Goal: Task Accomplishment & Management: Complete application form

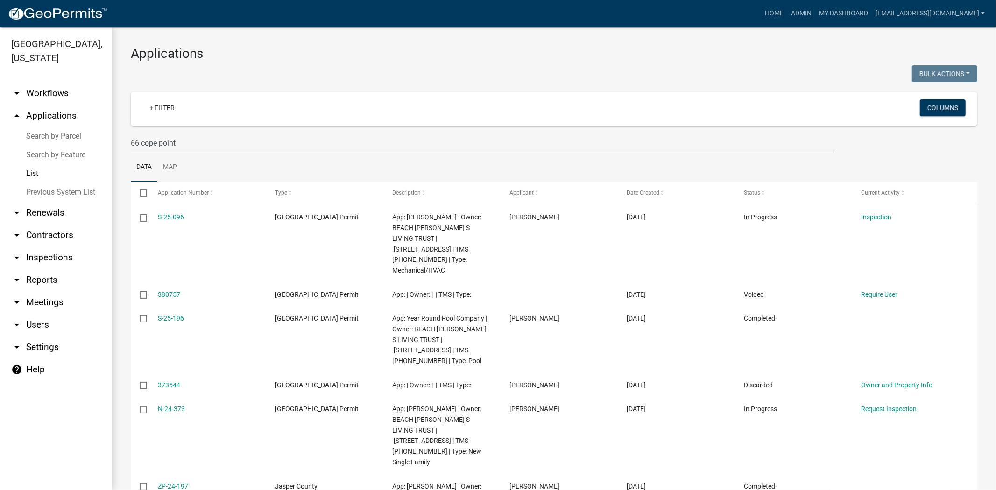
scroll to position [52, 0]
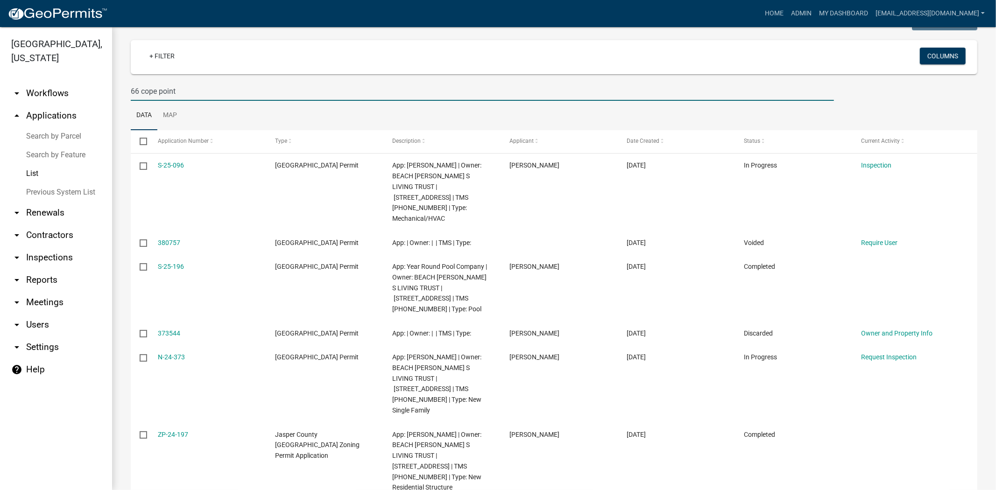
drag, startPoint x: 187, startPoint y: 94, endPoint x: 12, endPoint y: 95, distance: 175.1
click at [12, 95] on div "Jasper County, South Carolina arrow_drop_down Workflows List arrow_drop_up Appl…" at bounding box center [498, 258] width 996 height 463
type input "4031 okatie"
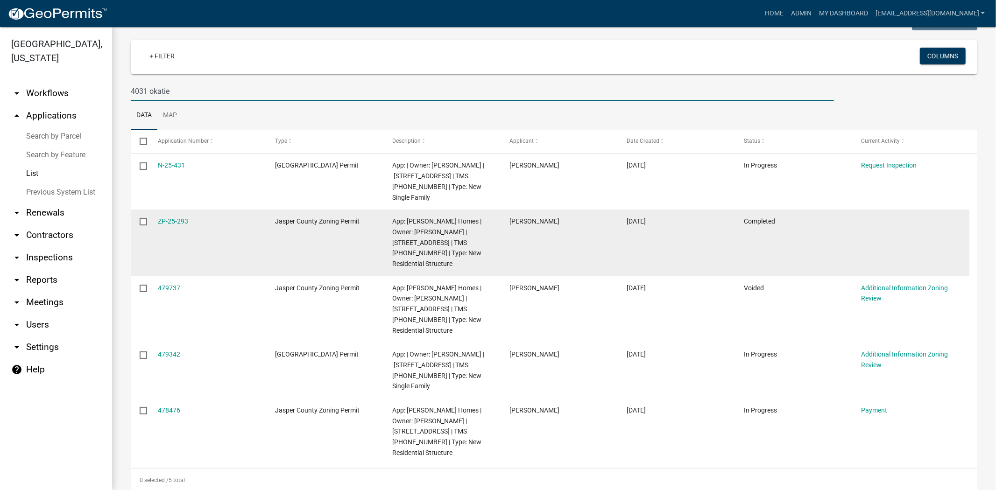
scroll to position [72, 0]
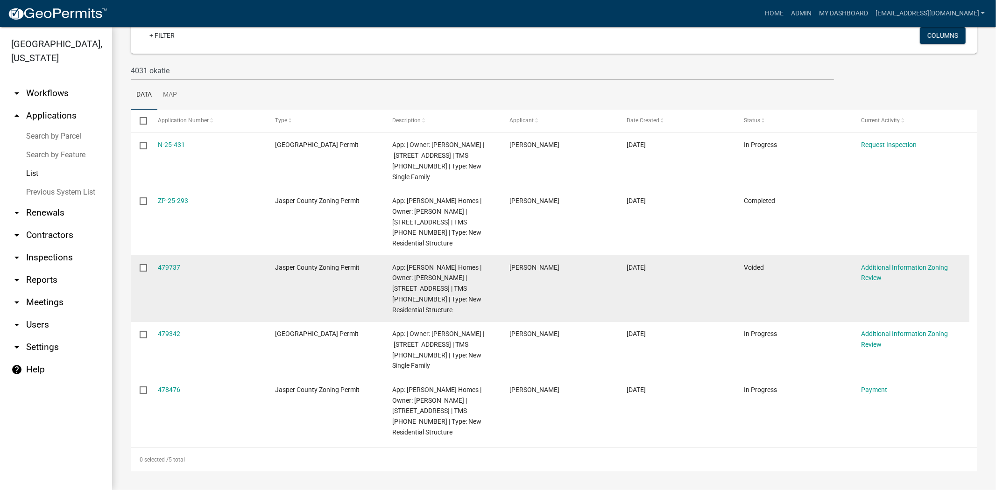
drag, startPoint x: 210, startPoint y: 201, endPoint x: 204, endPoint y: 293, distance: 92.1
click at [162, 207] on datatable-body-cell "ZP-25-293" at bounding box center [206, 222] width 117 height 67
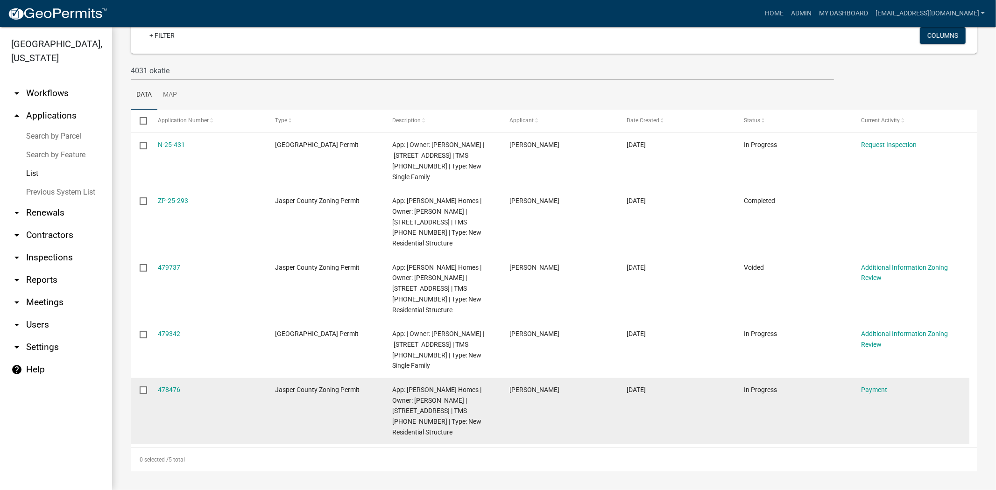
drag, startPoint x: 164, startPoint y: 266, endPoint x: 202, endPoint y: 431, distance: 169.2
drag, startPoint x: 202, startPoint y: 431, endPoint x: 168, endPoint y: 390, distance: 53.4
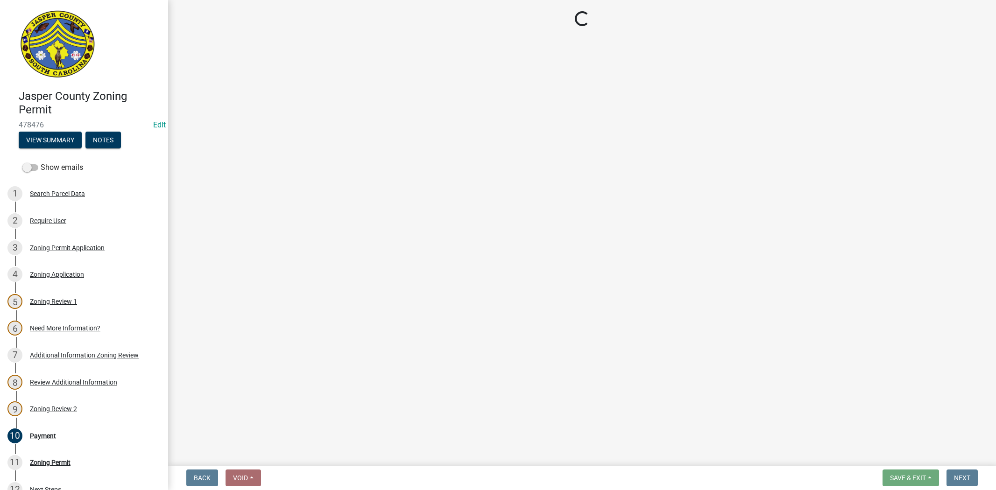
select select "3: 3"
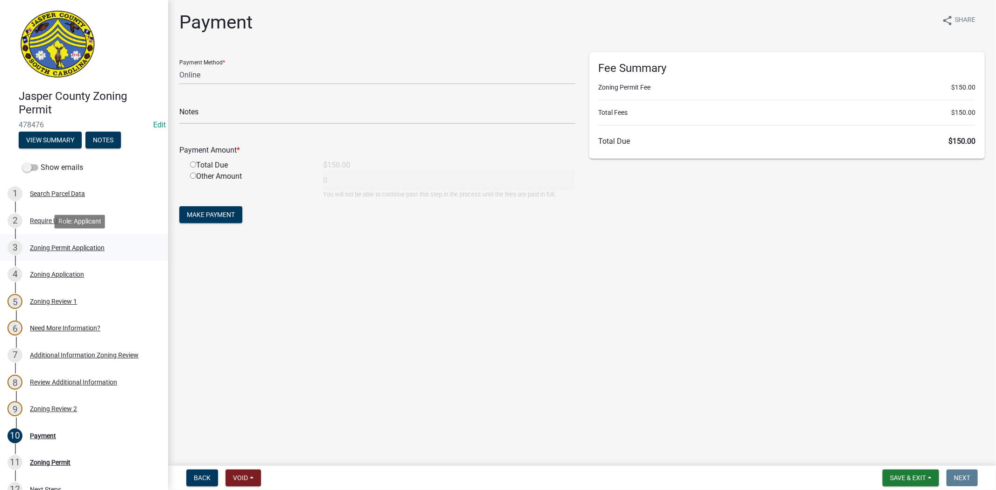
click at [53, 247] on div "Zoning Permit Application" at bounding box center [67, 248] width 75 height 7
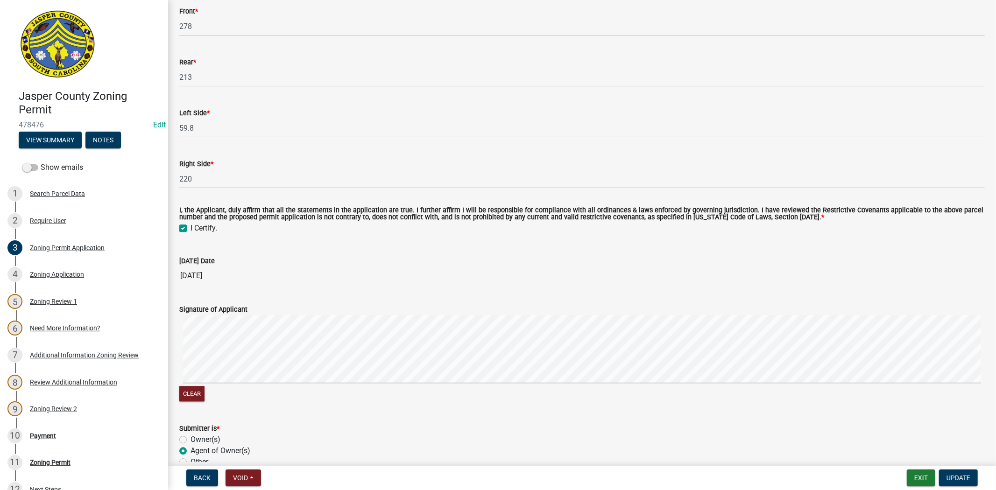
scroll to position [2150, 0]
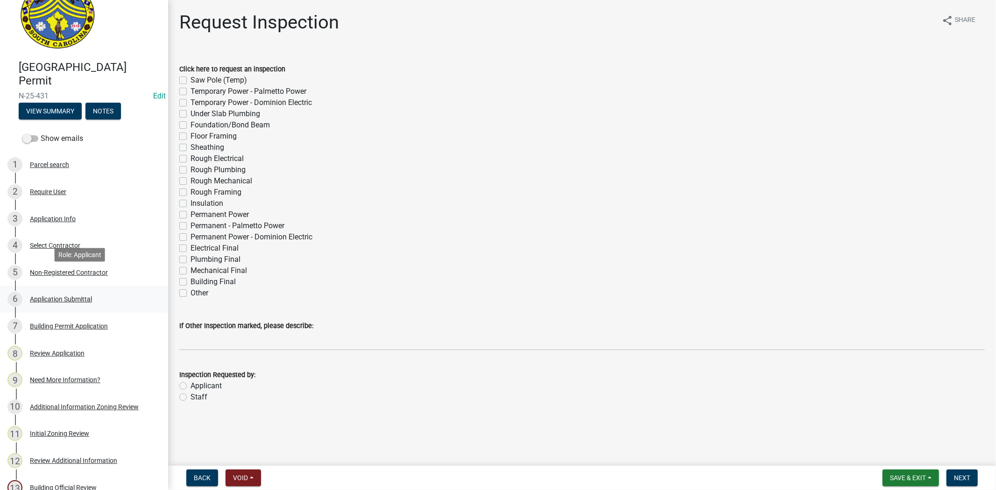
scroll to position [52, 0]
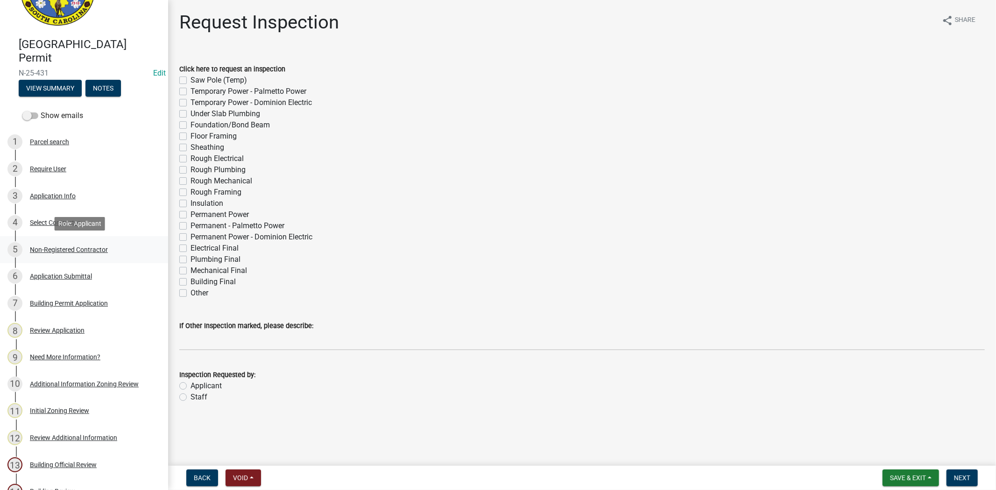
click at [72, 247] on div "Non-Registered Contractor" at bounding box center [69, 250] width 78 height 7
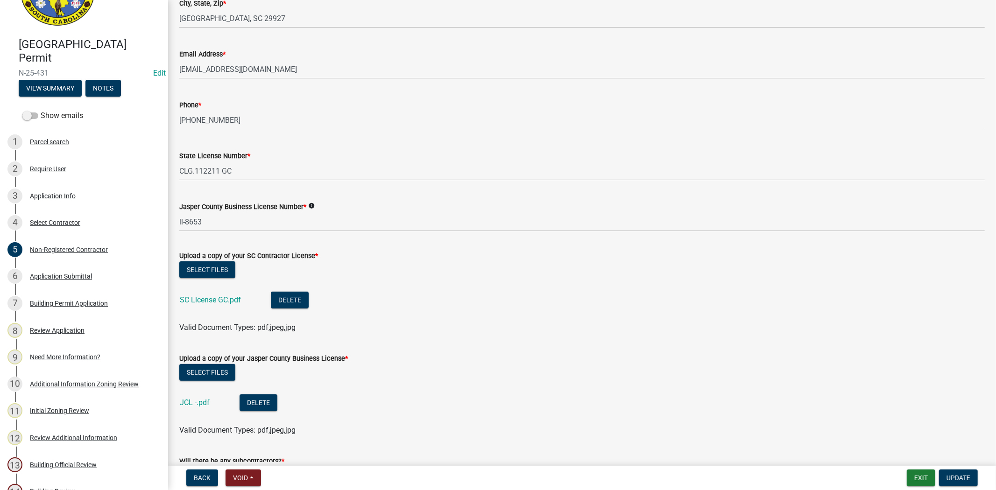
scroll to position [571, 0]
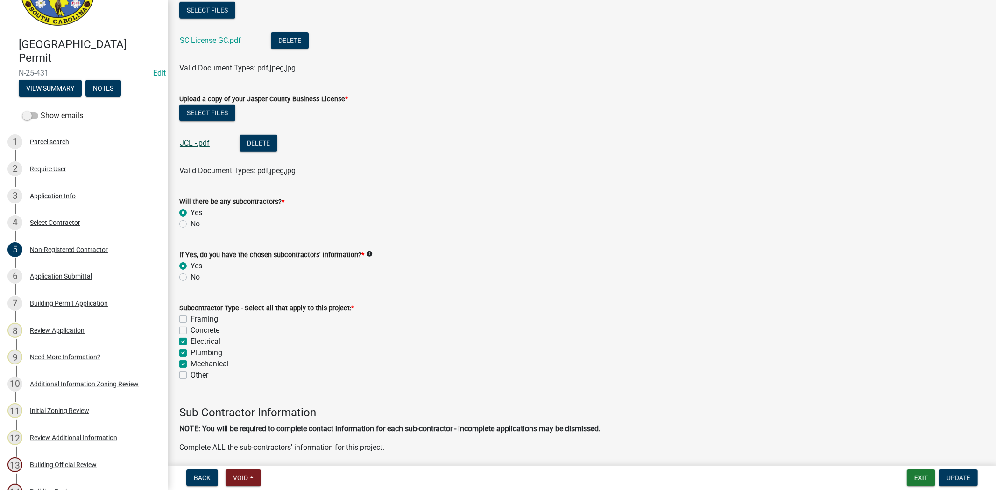
click at [197, 143] on link "JCL -.pdf" at bounding box center [195, 143] width 30 height 9
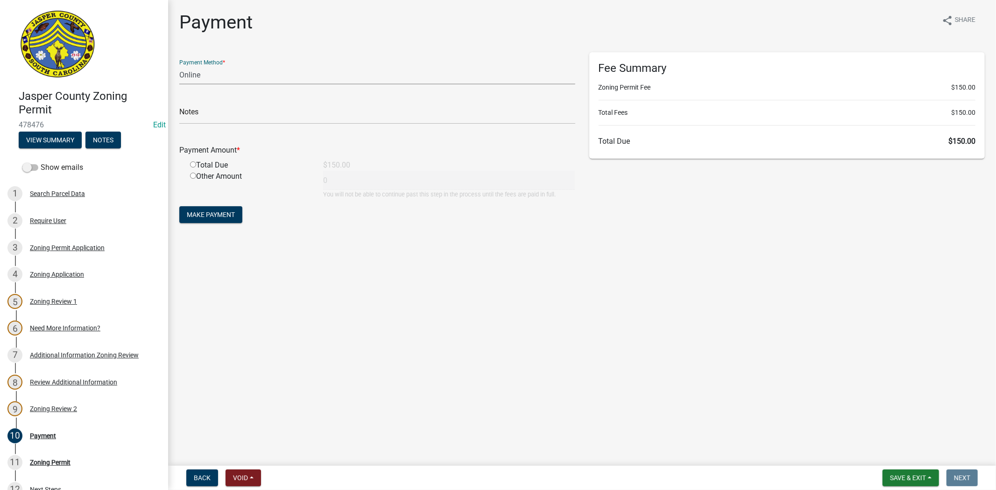
click at [209, 72] on select "Credit Card POS Check Cash Online" at bounding box center [377, 74] width 396 height 19
select select "1: 0"
click at [179, 65] on select "Credit Card POS Check Cash Online" at bounding box center [377, 74] width 396 height 19
click at [231, 118] on input "text" at bounding box center [377, 114] width 396 height 19
type input "1308"
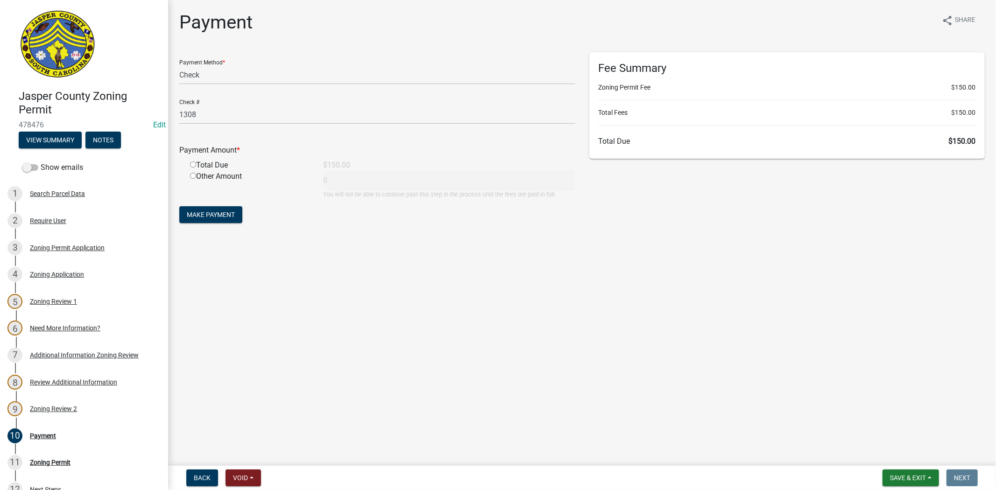
click at [193, 167] on input "radio" at bounding box center [193, 165] width 6 height 6
radio input "true"
type input "150"
click at [212, 212] on span "Make Payment" at bounding box center [211, 214] width 48 height 7
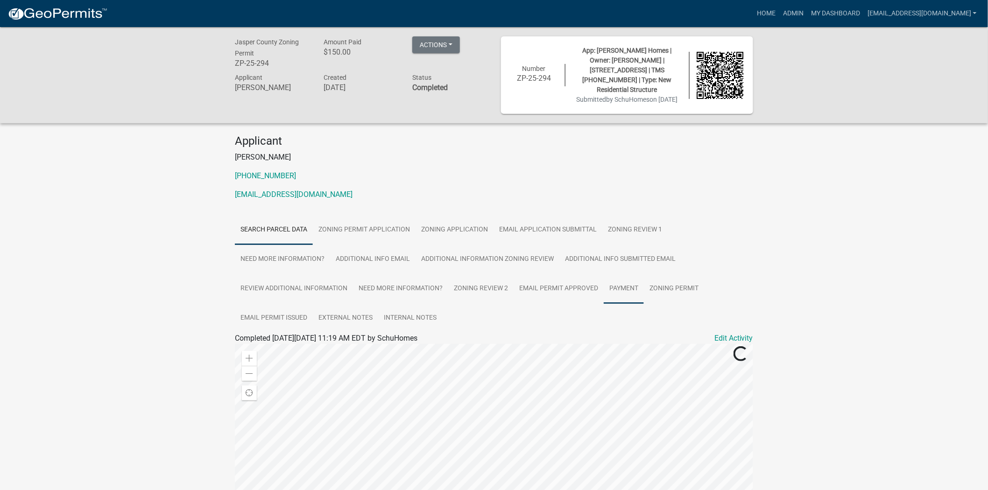
click at [623, 288] on link "Payment" at bounding box center [624, 289] width 40 height 30
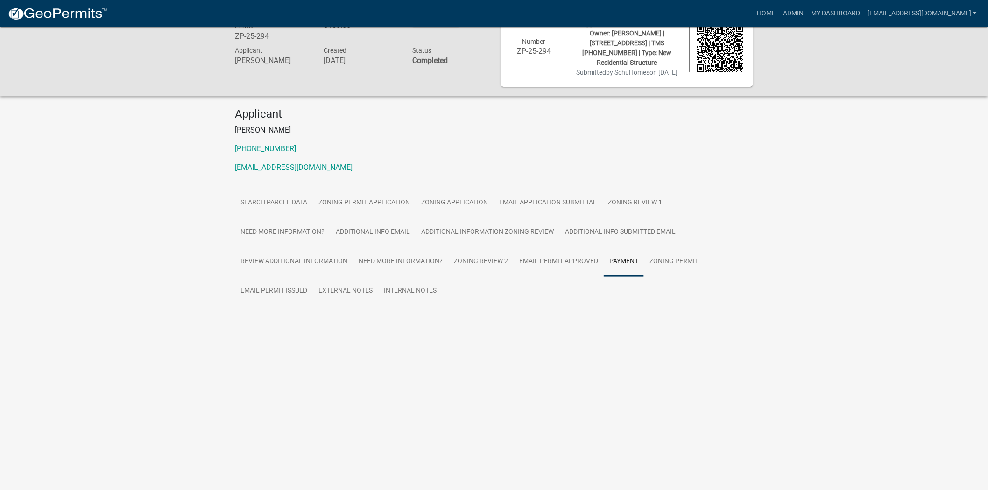
scroll to position [79, 0]
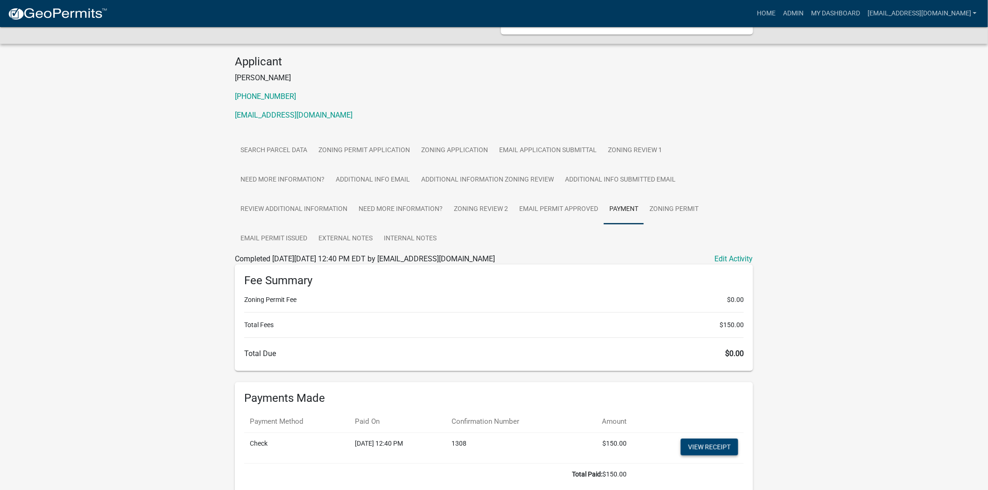
click at [709, 455] on link "View receipt" at bounding box center [709, 447] width 57 height 17
click at [677, 213] on link "Zoning Permit" at bounding box center [674, 210] width 60 height 30
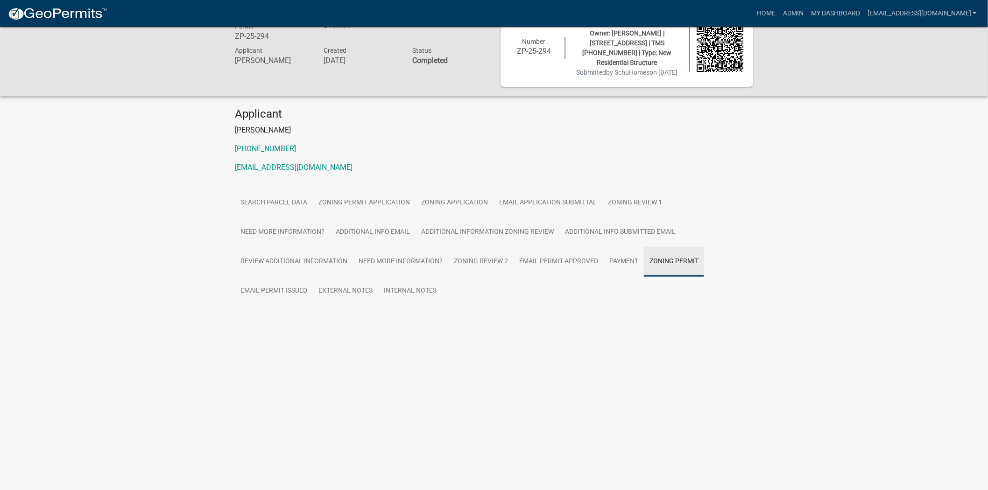
scroll to position [27, 0]
click at [275, 325] on link "Zoning Permit" at bounding box center [258, 322] width 47 height 9
click at [266, 326] on link "Zoning Permit" at bounding box center [258, 322] width 47 height 9
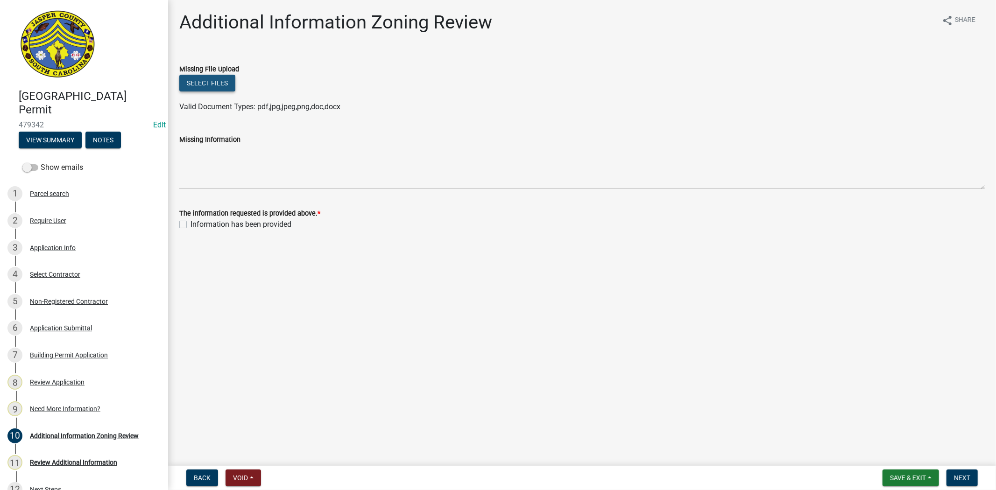
click at [207, 85] on button "Select files" at bounding box center [207, 83] width 56 height 17
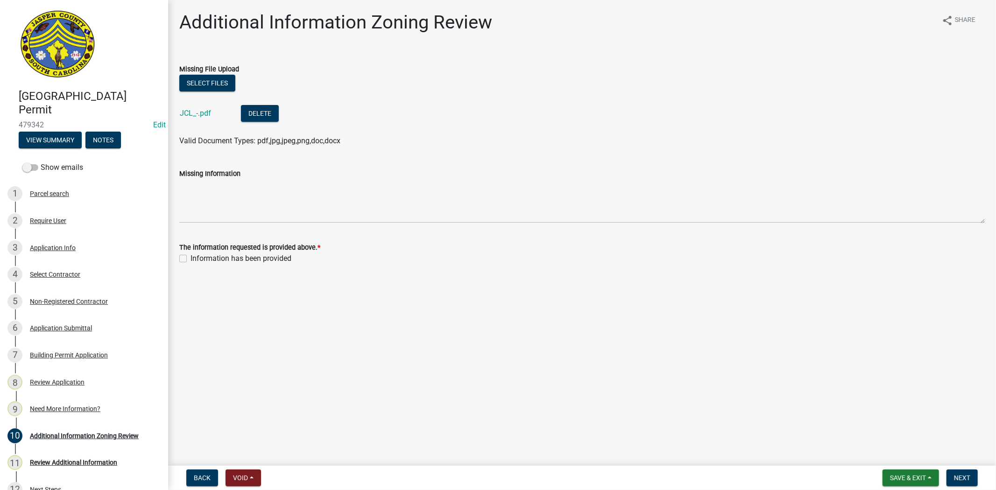
click at [190, 259] on label "Information has been provided" at bounding box center [240, 258] width 101 height 11
click at [190, 259] on input "Information has been provided" at bounding box center [193, 256] width 6 height 6
checkbox input "true"
click at [959, 475] on span "Next" at bounding box center [962, 477] width 16 height 7
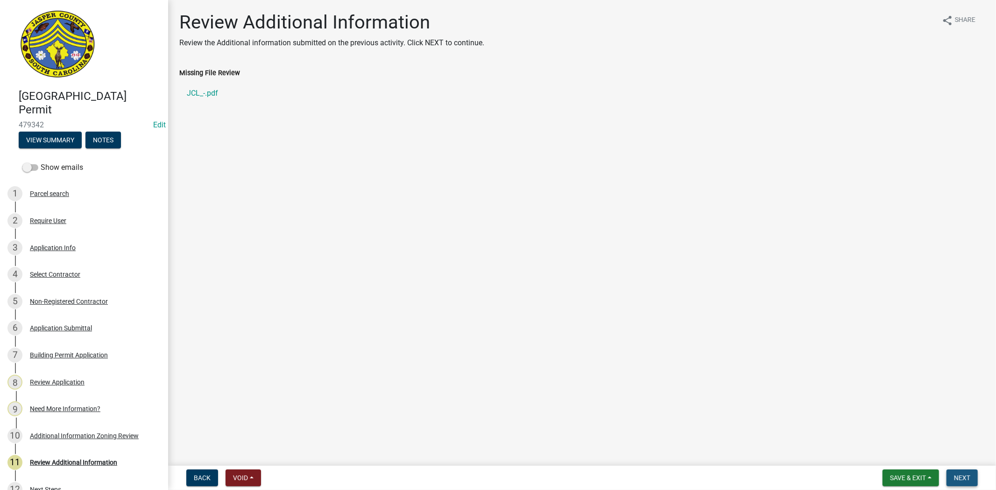
click at [959, 478] on span "Next" at bounding box center [962, 477] width 16 height 7
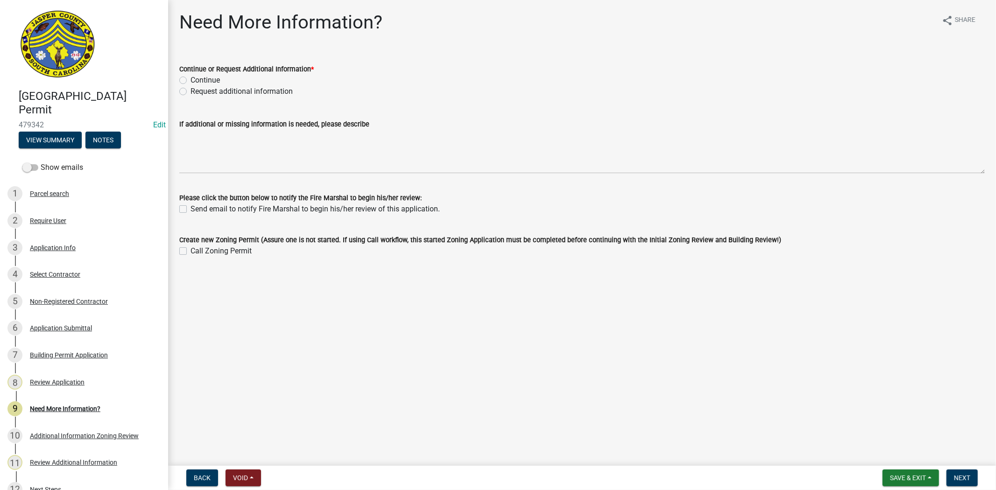
click at [190, 81] on label "Continue" at bounding box center [204, 80] width 29 height 11
click at [190, 81] on input "Continue" at bounding box center [193, 78] width 6 height 6
radio input "true"
click at [965, 476] on span "Next" at bounding box center [962, 477] width 16 height 7
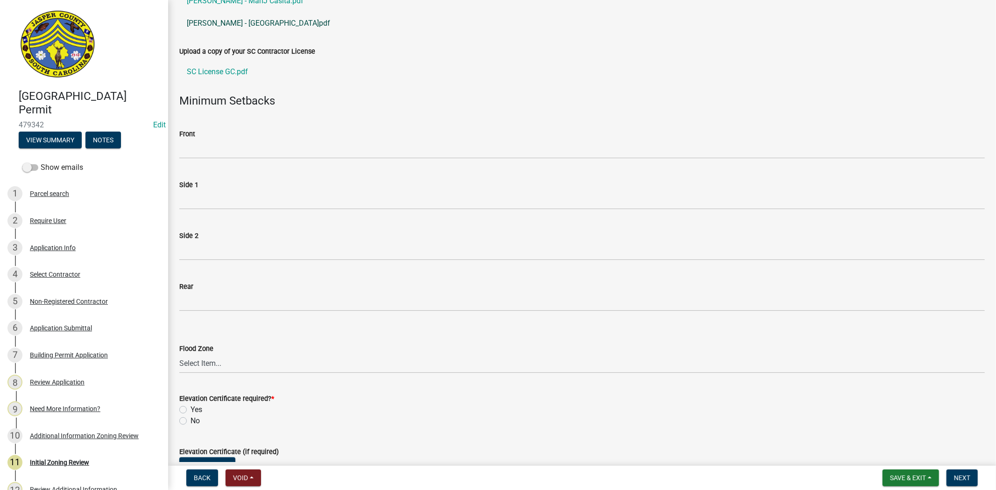
scroll to position [311, 0]
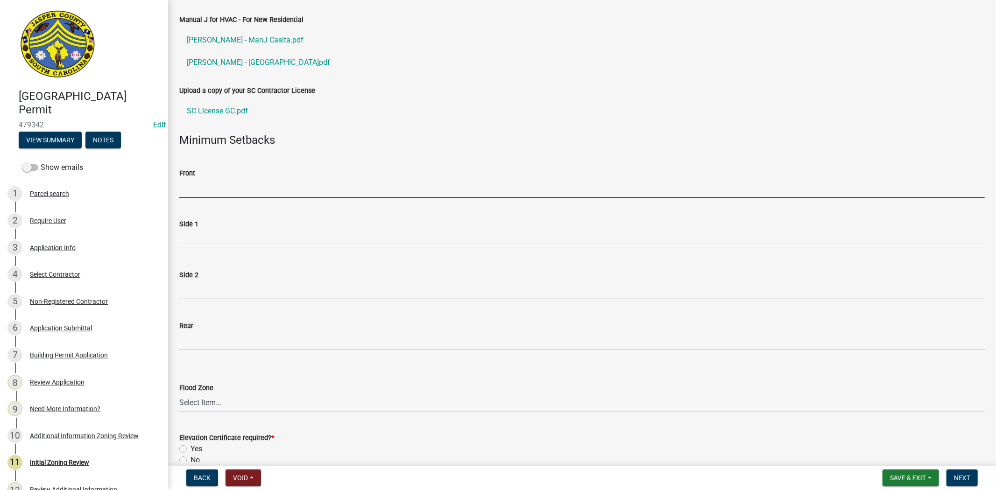
click at [237, 184] on input "Front" at bounding box center [581, 188] width 805 height 19
type input "35"
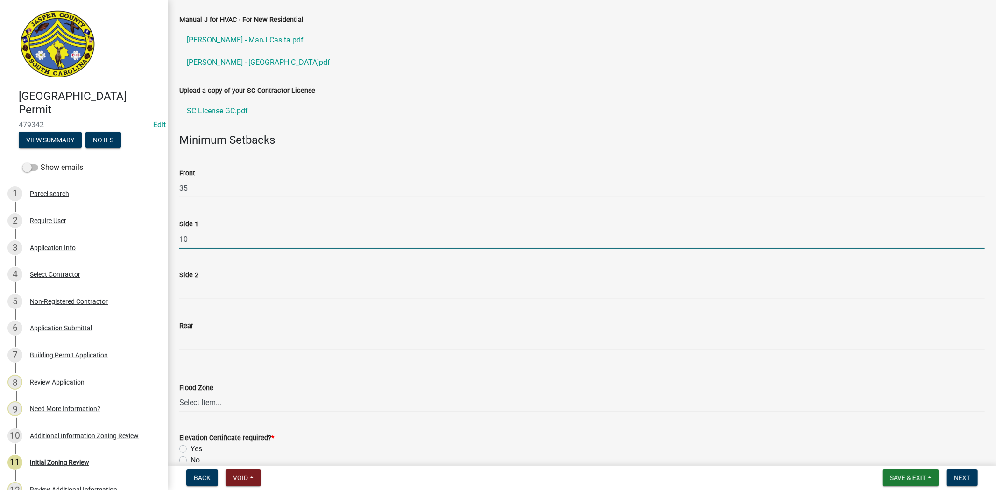
type input "10"
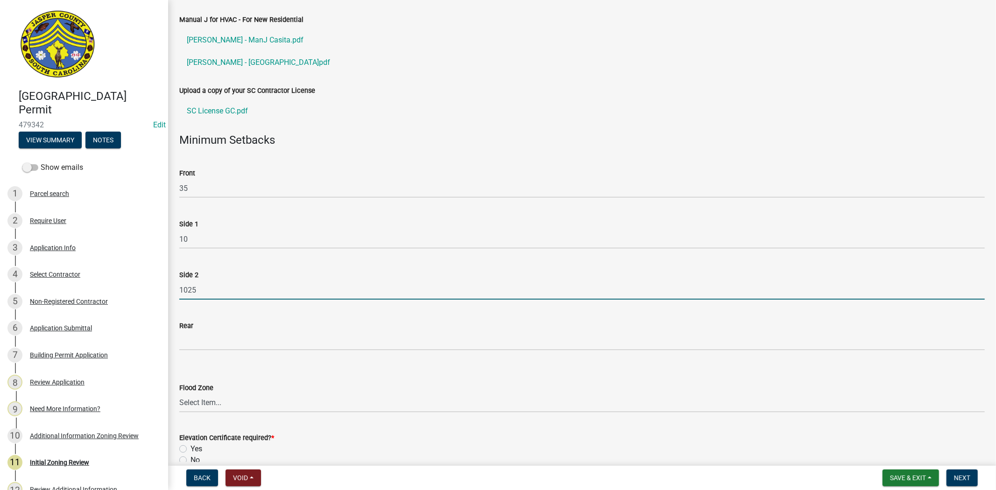
click at [239, 283] on input "1025" at bounding box center [581, 290] width 805 height 19
type input "10"
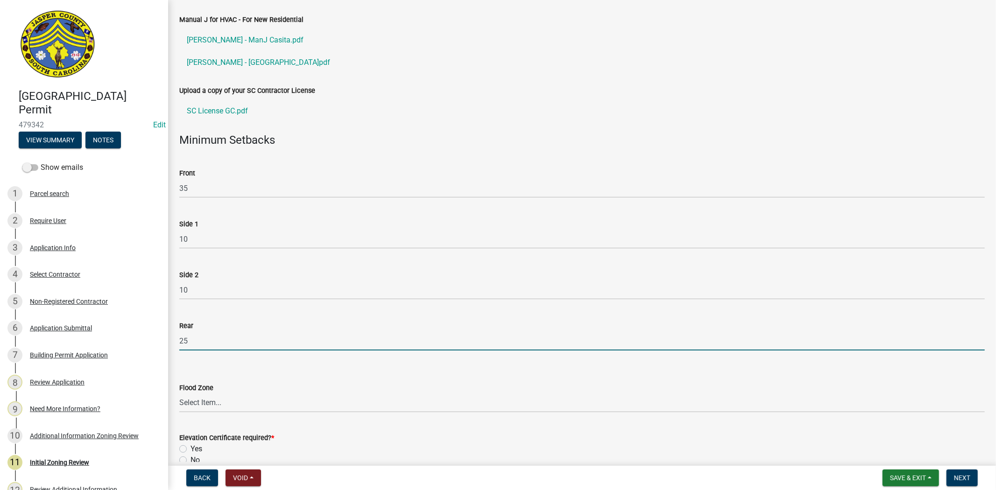
type input "25"
click at [206, 398] on select "Select Item... A AE X Shaded X N/A" at bounding box center [581, 403] width 805 height 19
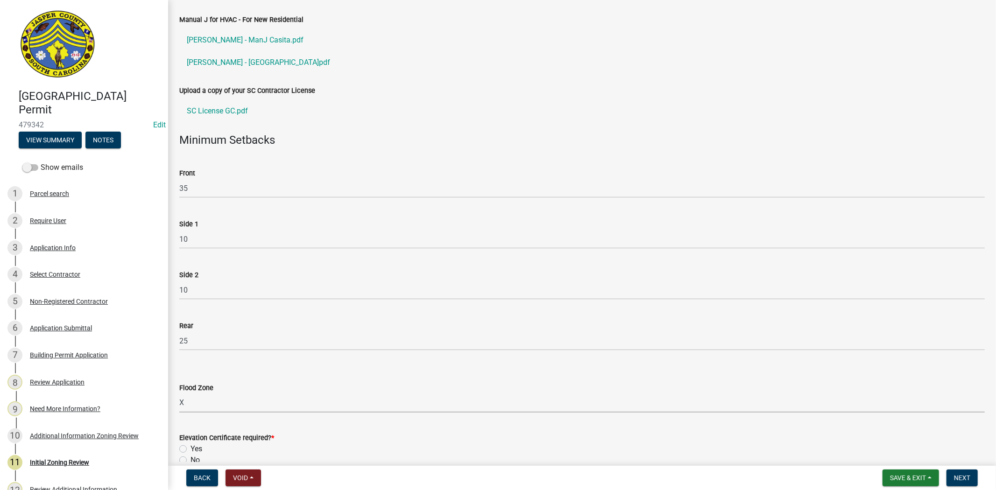
click at [179, 394] on select "Select Item... A AE X Shaded X N/A" at bounding box center [581, 403] width 805 height 19
select select "61611ad6-14f2-499c-805c-58607f11e2fc"
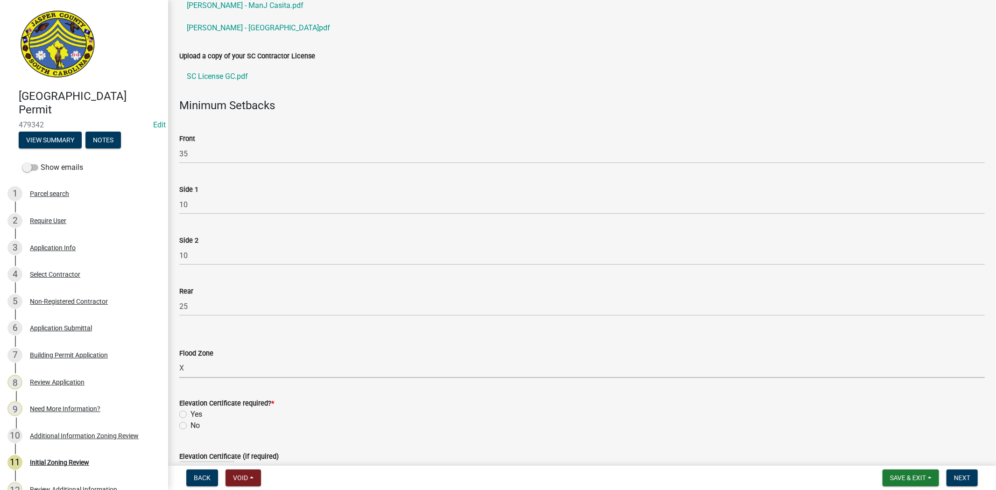
scroll to position [467, 0]
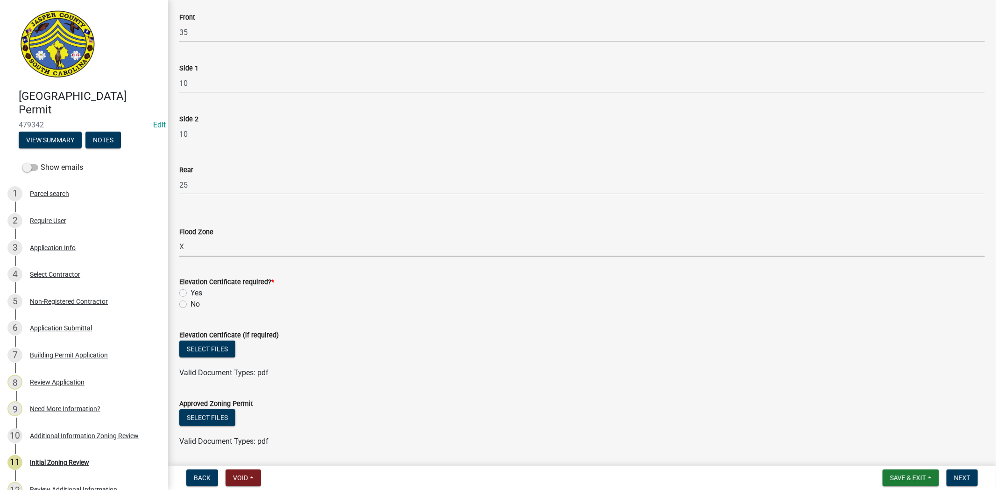
click at [190, 302] on label "No" at bounding box center [194, 304] width 9 height 11
click at [190, 302] on input "No" at bounding box center [193, 302] width 6 height 6
radio input "true"
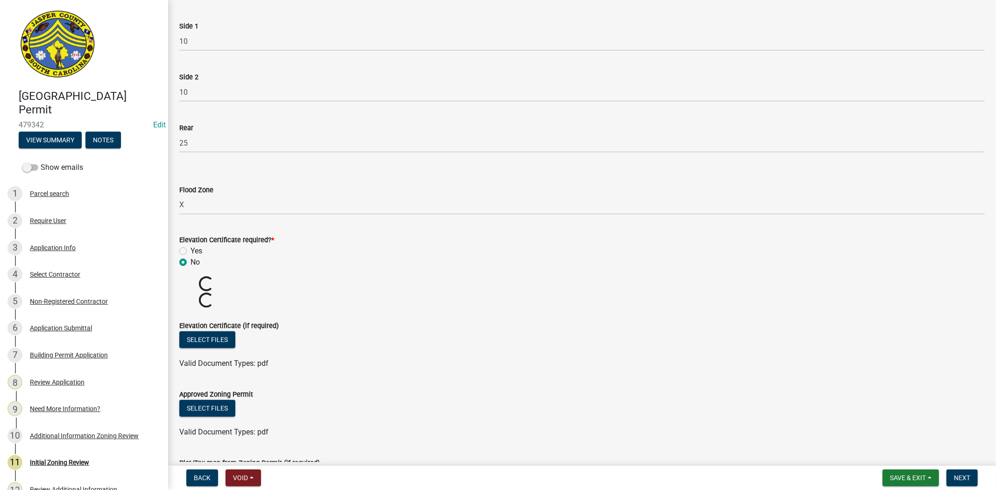
scroll to position [622, 0]
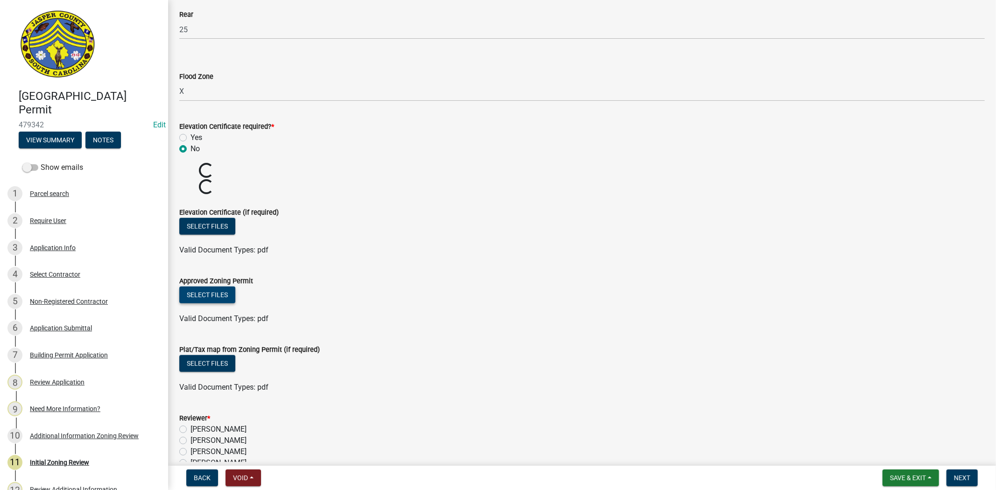
click at [206, 291] on button "Select files" at bounding box center [207, 295] width 56 height 17
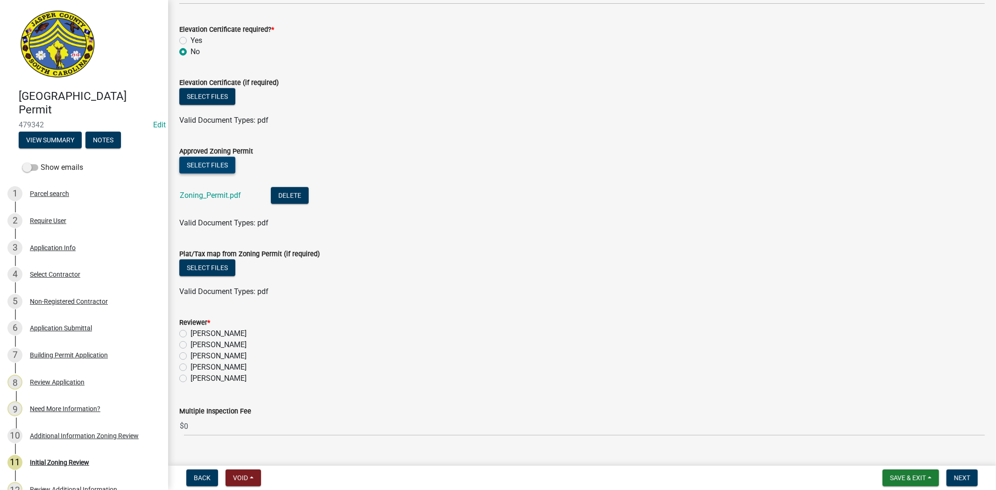
scroll to position [738, 0]
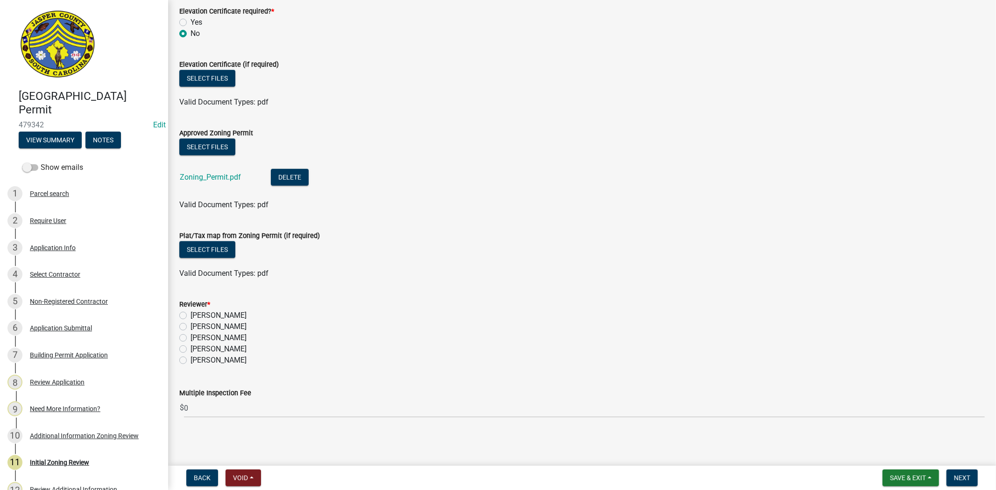
click at [190, 345] on label "Stephanie Oviedo" at bounding box center [218, 349] width 56 height 11
click at [190, 345] on input "Stephanie Oviedo" at bounding box center [193, 347] width 6 height 6
radio input "true"
click at [961, 474] on span "Next" at bounding box center [962, 477] width 16 height 7
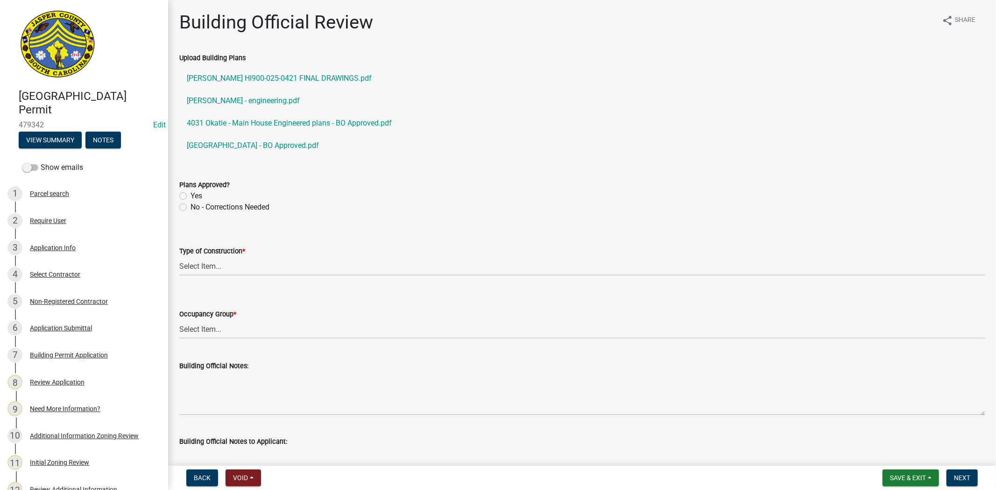
click at [190, 194] on label "Yes" at bounding box center [196, 195] width 12 height 11
click at [190, 194] on input "Yes" at bounding box center [193, 193] width 6 height 6
radio input "true"
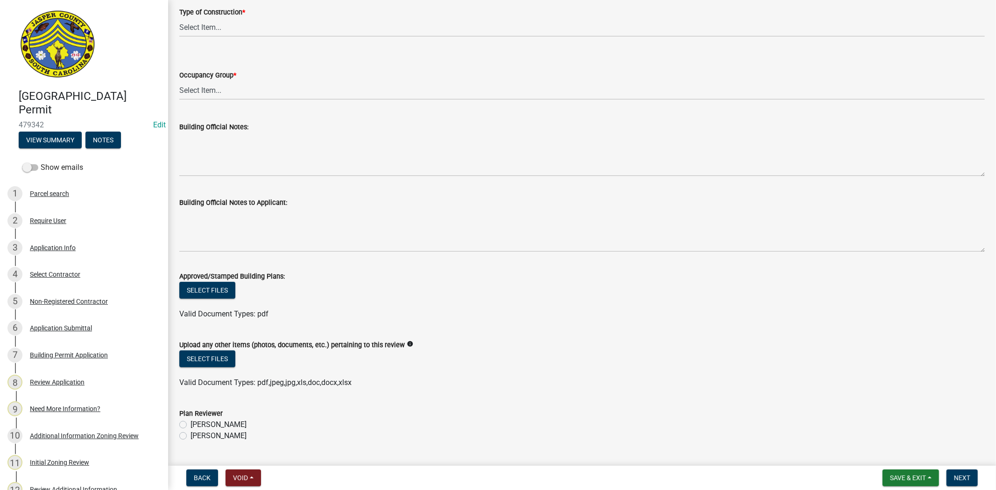
scroll to position [263, 0]
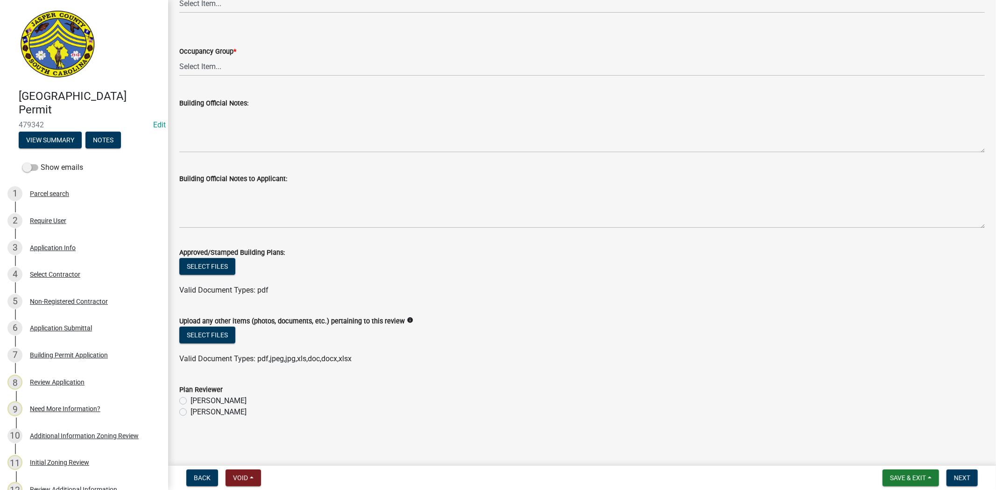
click at [190, 412] on label "Ryan Campbell" at bounding box center [218, 412] width 56 height 11
click at [190, 412] on input "Ryan Campbell" at bounding box center [193, 410] width 6 height 6
radio input "true"
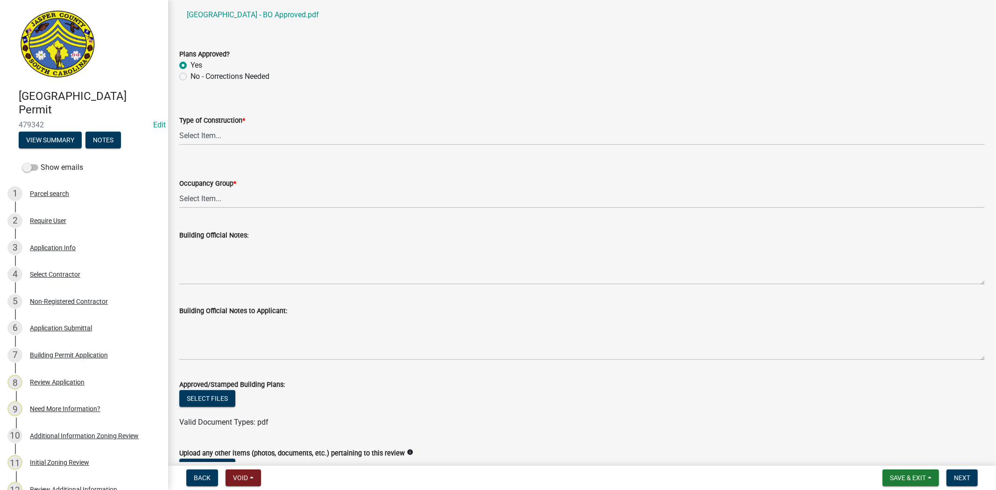
scroll to position [107, 0]
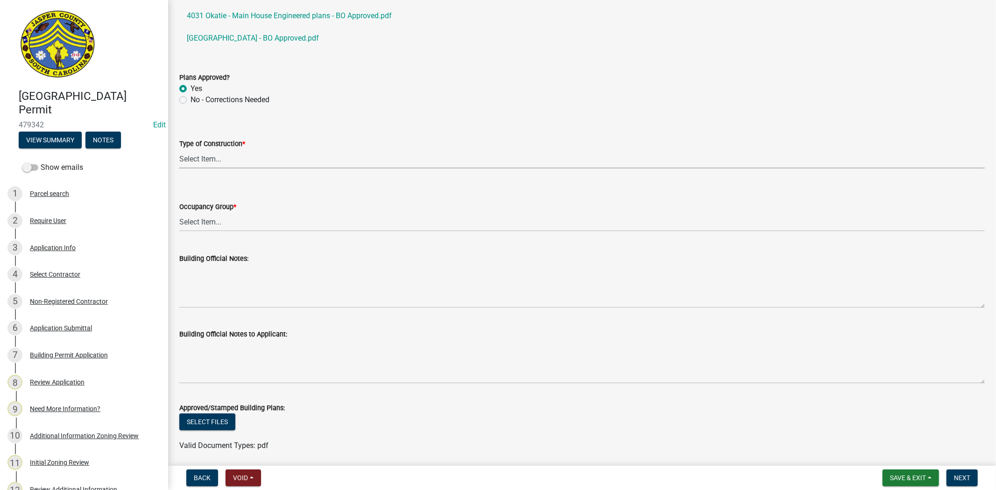
click at [223, 164] on select "Select Item... IA IB IIA IIB IIIA IIIB IV VA VB" at bounding box center [581, 158] width 805 height 19
click at [179, 149] on select "Select Item... IA IB IIA IIB IIIA IIIB IV VA VB" at bounding box center [581, 158] width 805 height 19
select select "5377c7cd-ae48-4ed2-bc38-366ad0c69dab"
click at [226, 223] on select "Select Item... A-1 A-2 A-3 A-4 B E F-1 F-2 H-1 H-2 H-3 H-4 H-5 I-1 I-2 I-3 I-4 …" at bounding box center [581, 221] width 805 height 19
click at [179, 212] on select "Select Item... A-1 A-2 A-3 A-4 B E F-1 F-2 H-1 H-2 H-3 H-4 H-5 I-1 I-2 I-3 I-4 …" at bounding box center [581, 221] width 805 height 19
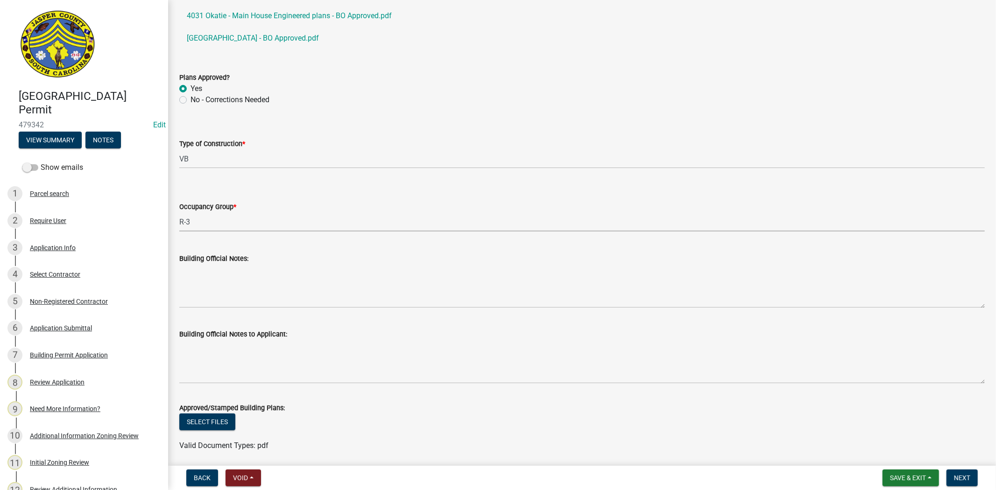
select select "a775bd88-bb11-4979-9dc9-57cd65166191"
click at [964, 477] on span "Next" at bounding box center [962, 477] width 16 height 7
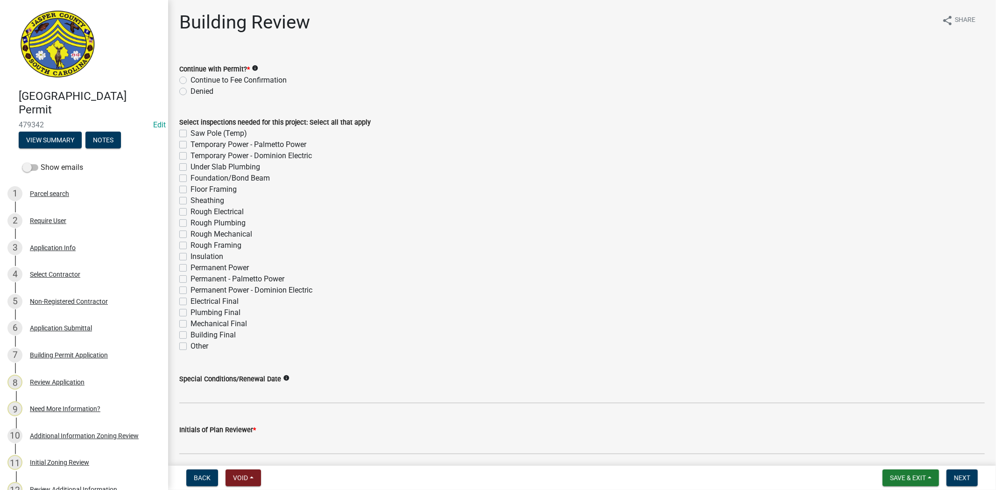
click at [190, 81] on label "Continue to Fee Confirmation" at bounding box center [238, 80] width 96 height 11
click at [190, 81] on input "Continue to Fee Confirmation" at bounding box center [193, 78] width 6 height 6
radio input "true"
click at [183, 330] on div "Building Final" at bounding box center [581, 335] width 805 height 11
click at [190, 322] on label "Mechanical Final" at bounding box center [218, 323] width 56 height 11
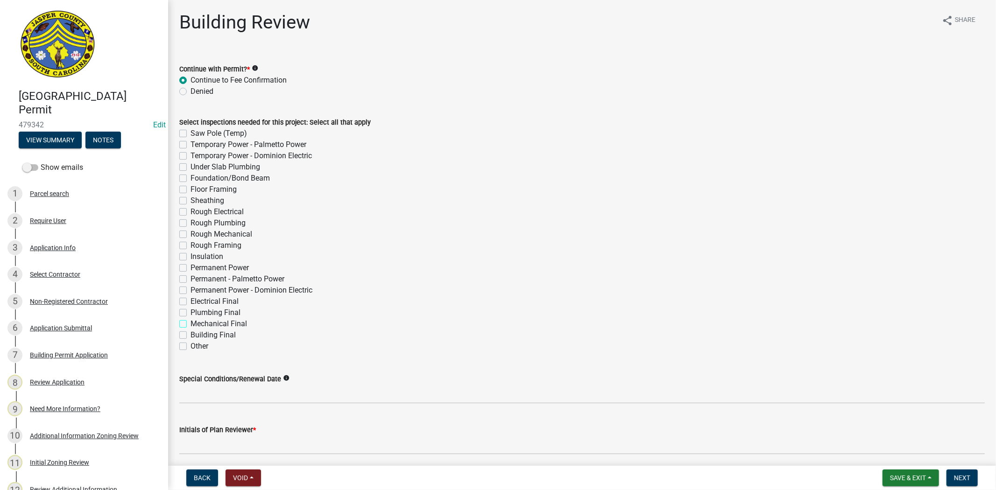
click at [190, 322] on input "Mechanical Final" at bounding box center [193, 321] width 6 height 6
checkbox input "true"
checkbox input "false"
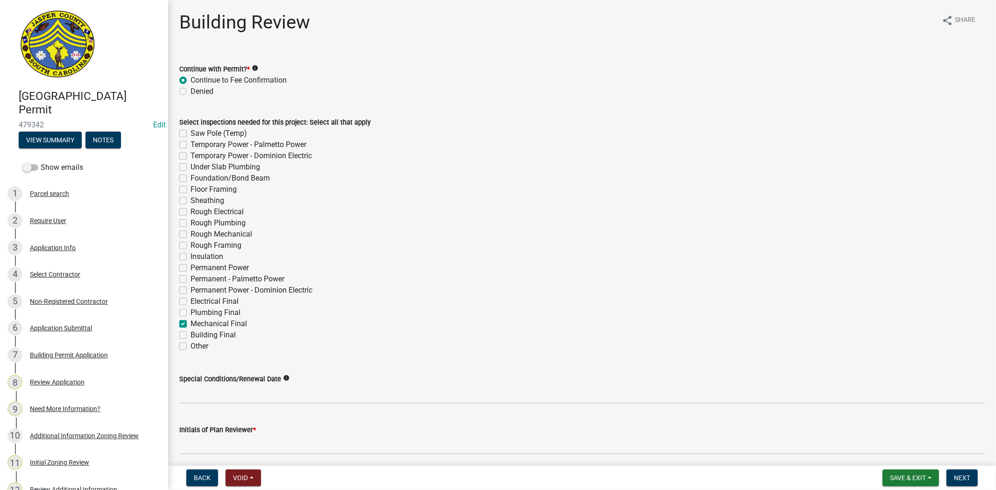
checkbox input "false"
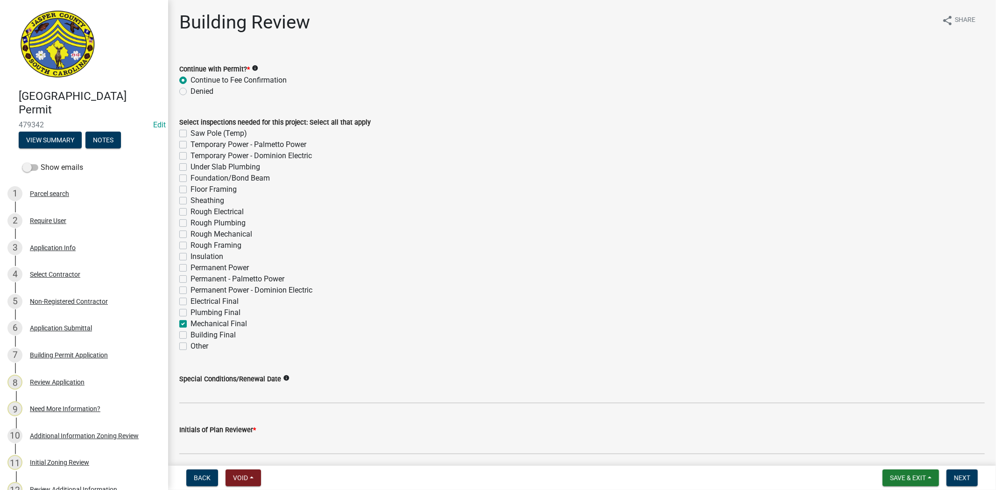
checkbox input "false"
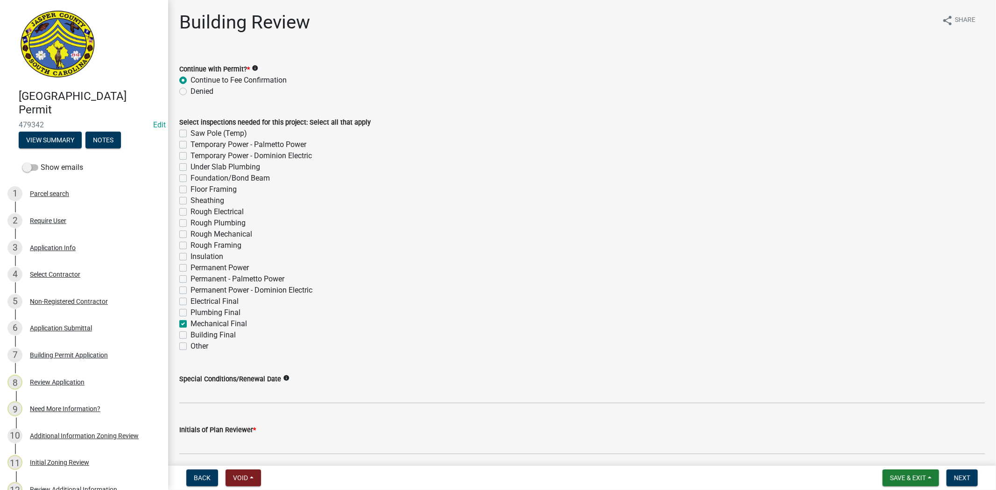
checkbox input "false"
checkbox input "true"
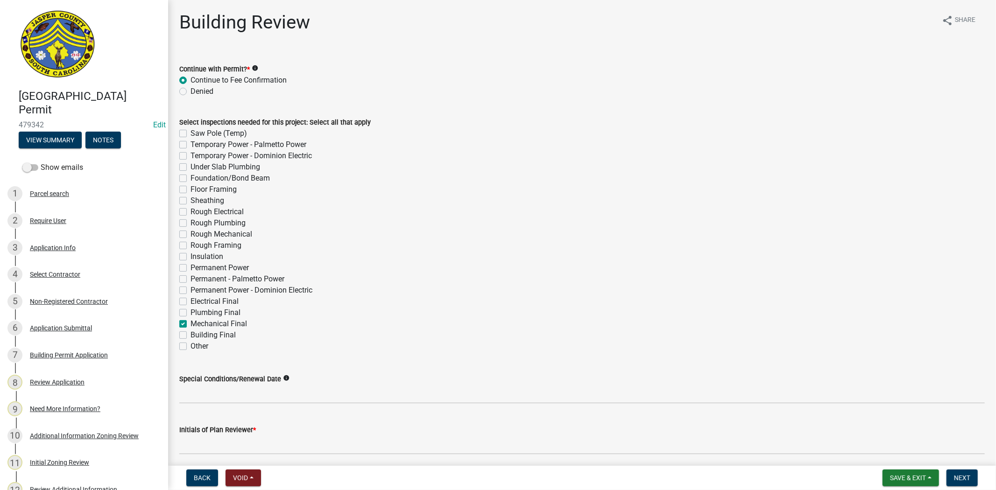
checkbox input "false"
click at [183, 307] on div "Plumbing Final" at bounding box center [581, 312] width 805 height 11
click at [190, 300] on label "Electrical Final" at bounding box center [214, 301] width 48 height 11
click at [190, 300] on input "Electrical Final" at bounding box center [193, 299] width 6 height 6
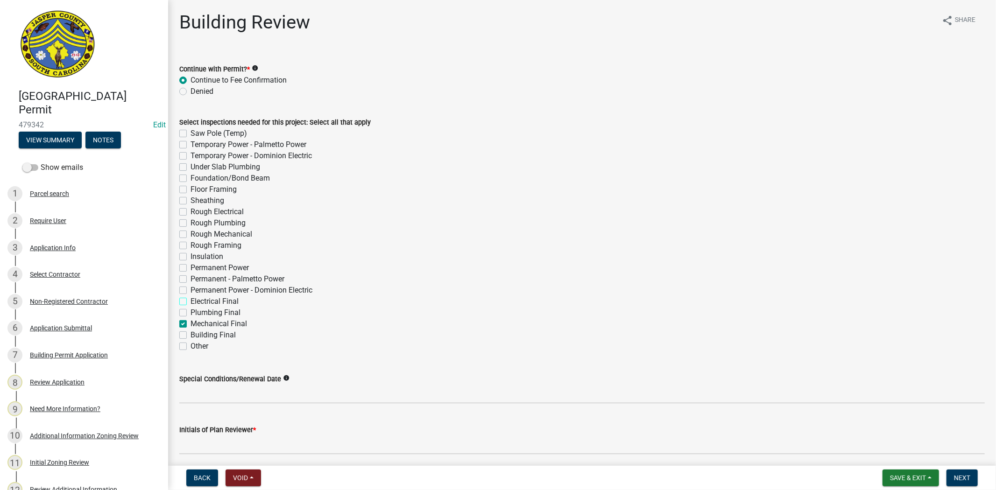
checkbox input "true"
checkbox input "false"
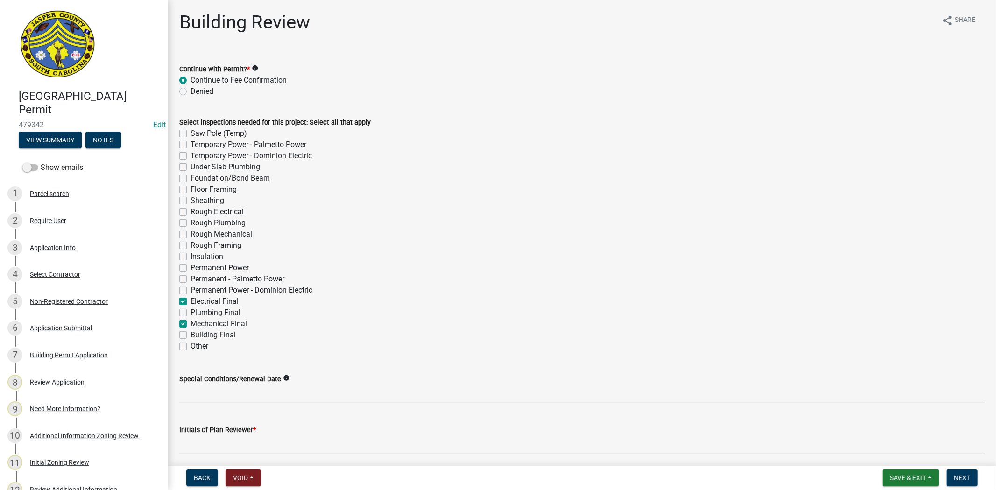
checkbox input "false"
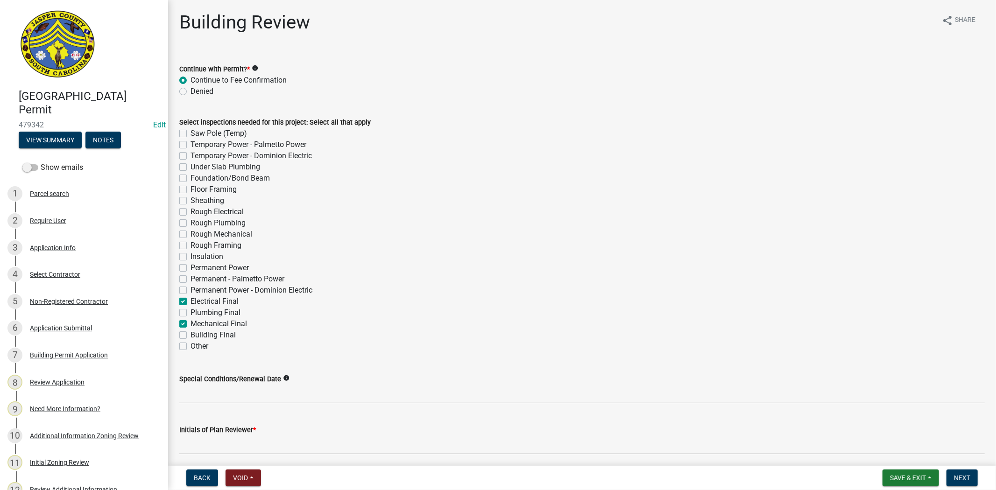
checkbox input "false"
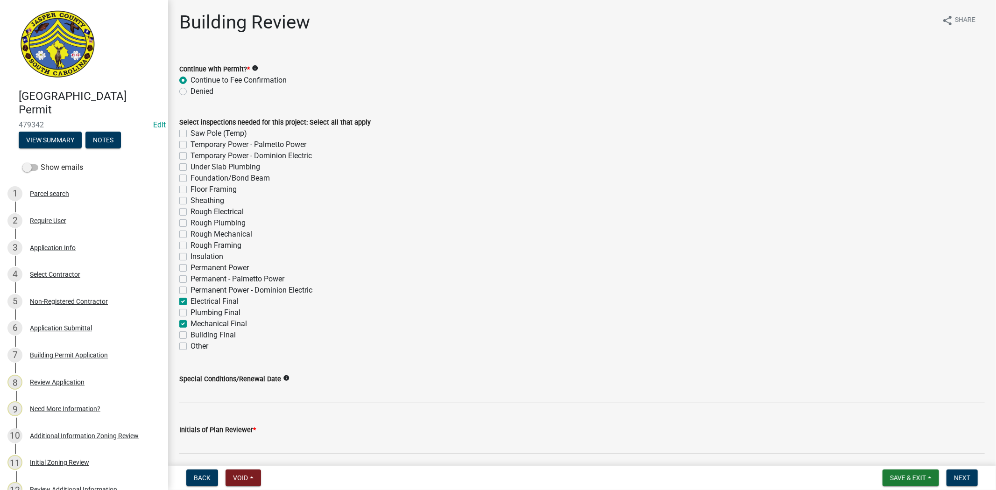
checkbox input "false"
checkbox input "true"
checkbox input "false"
checkbox input "true"
checkbox input "false"
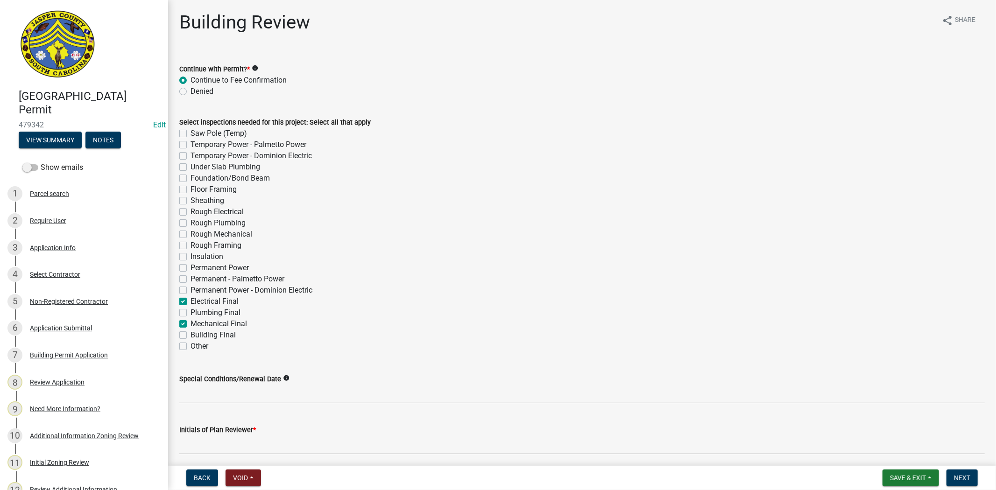
checkbox input "false"
click at [183, 285] on div "Permanent Power - Dominion Electric" at bounding box center [581, 290] width 805 height 11
click at [190, 264] on label "Permanent Power" at bounding box center [219, 267] width 58 height 11
click at [190, 264] on input "Permanent Power" at bounding box center [193, 265] width 6 height 6
checkbox input "true"
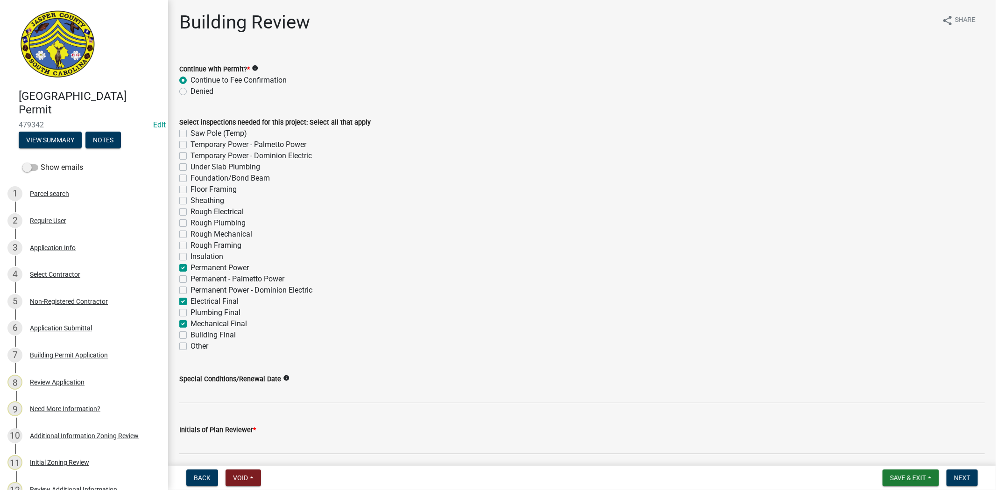
checkbox input "false"
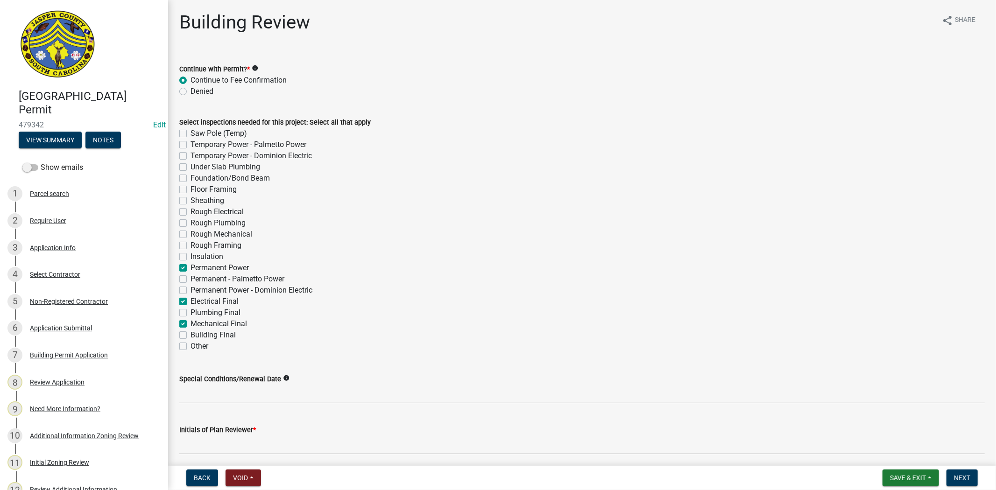
checkbox input "false"
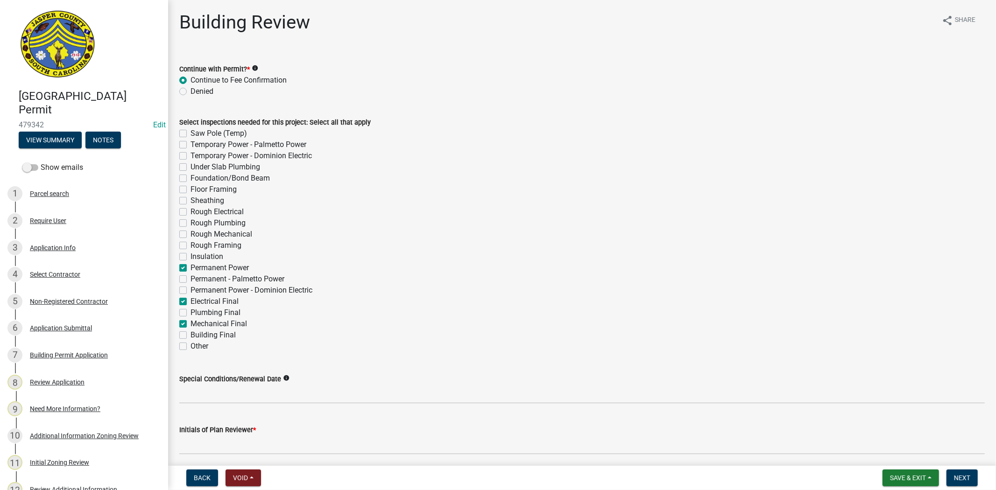
checkbox input "false"
checkbox input "true"
checkbox input "false"
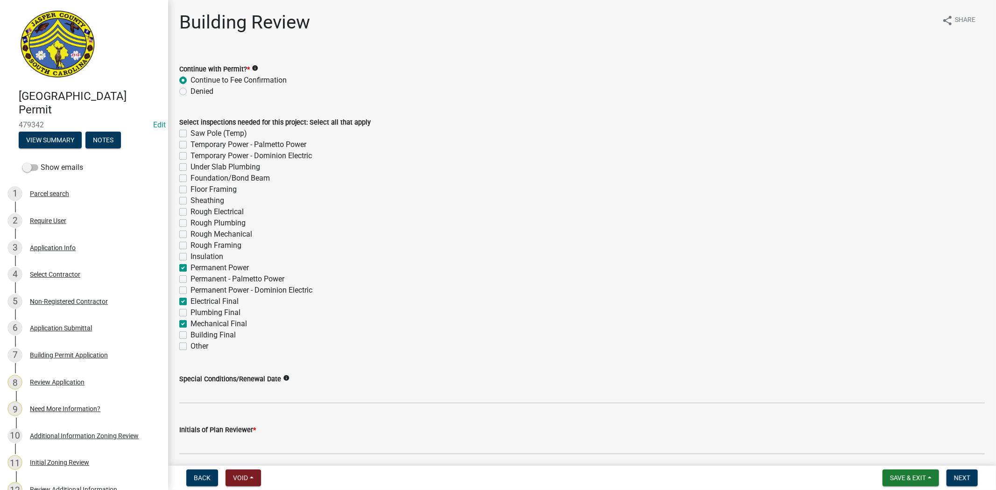
checkbox input "true"
checkbox input "false"
checkbox input "true"
checkbox input "false"
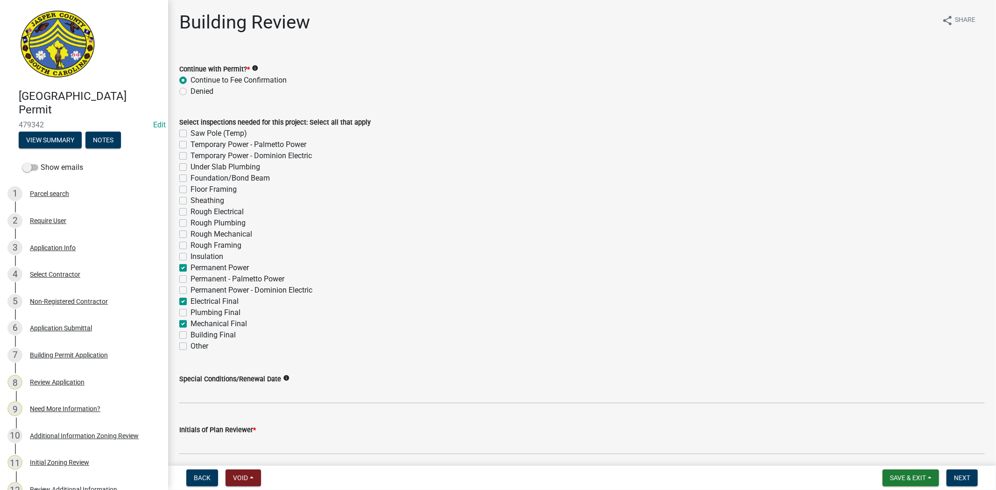
click at [190, 313] on label "Plumbing Final" at bounding box center [215, 312] width 50 height 11
click at [190, 313] on input "Plumbing Final" at bounding box center [193, 310] width 6 height 6
checkbox input "true"
checkbox input "false"
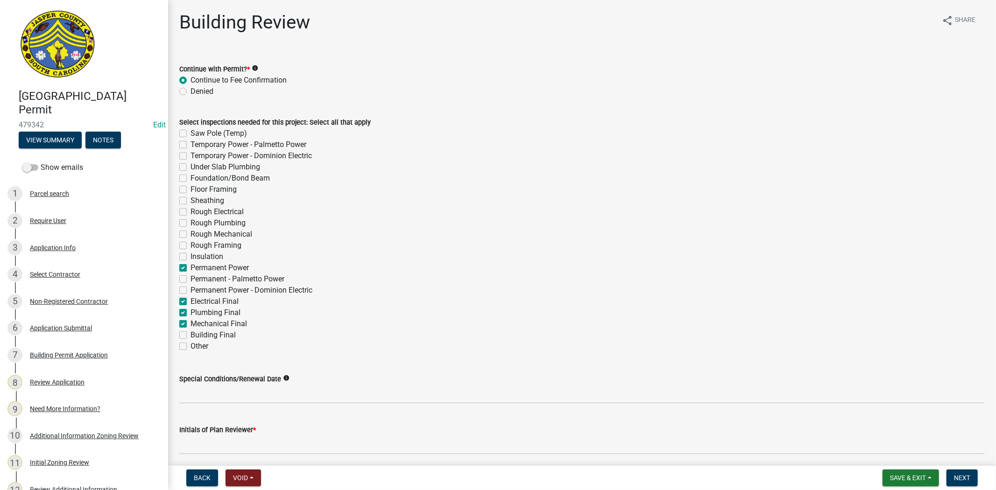
checkbox input "false"
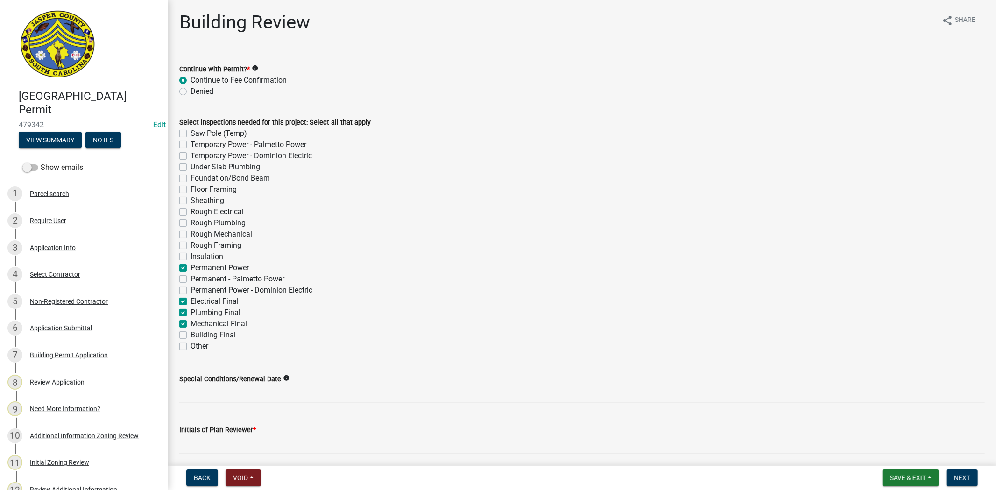
checkbox input "false"
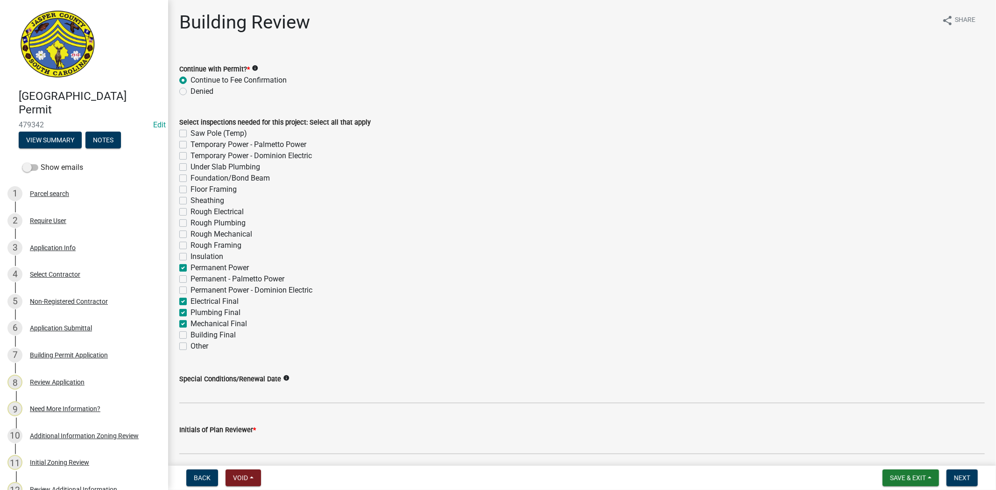
checkbox input "true"
checkbox input "false"
checkbox input "true"
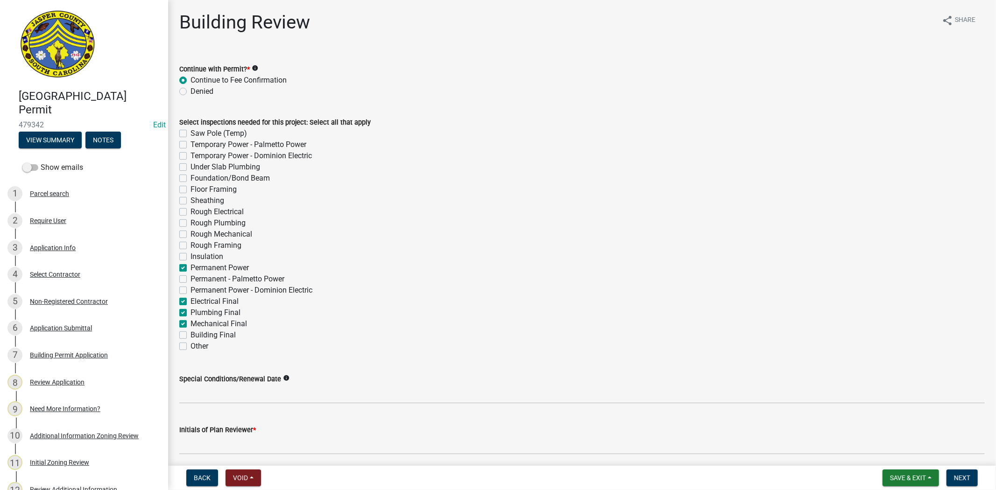
checkbox input "true"
checkbox input "false"
click at [190, 133] on label "Saw Pole (Temp)" at bounding box center [218, 133] width 56 height 11
click at [190, 133] on input "Saw Pole (Temp)" at bounding box center [193, 131] width 6 height 6
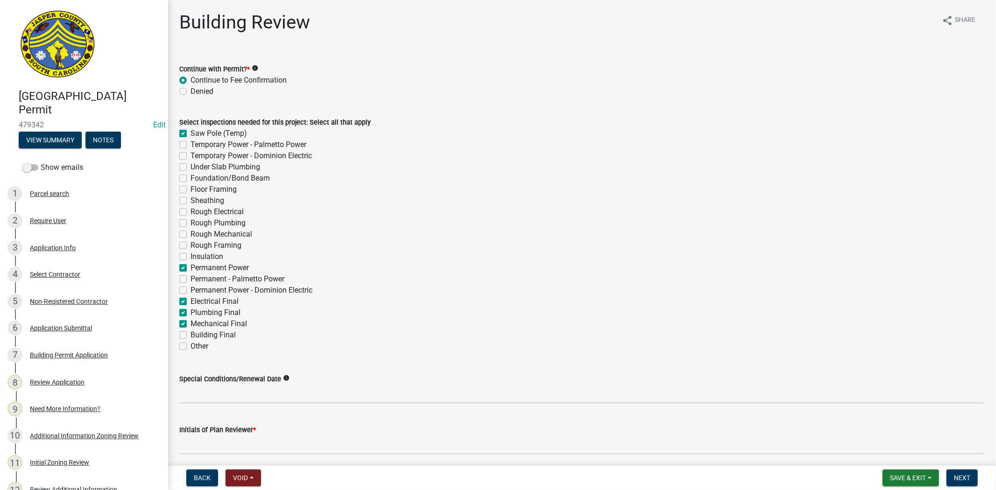
checkbox input "true"
checkbox input "false"
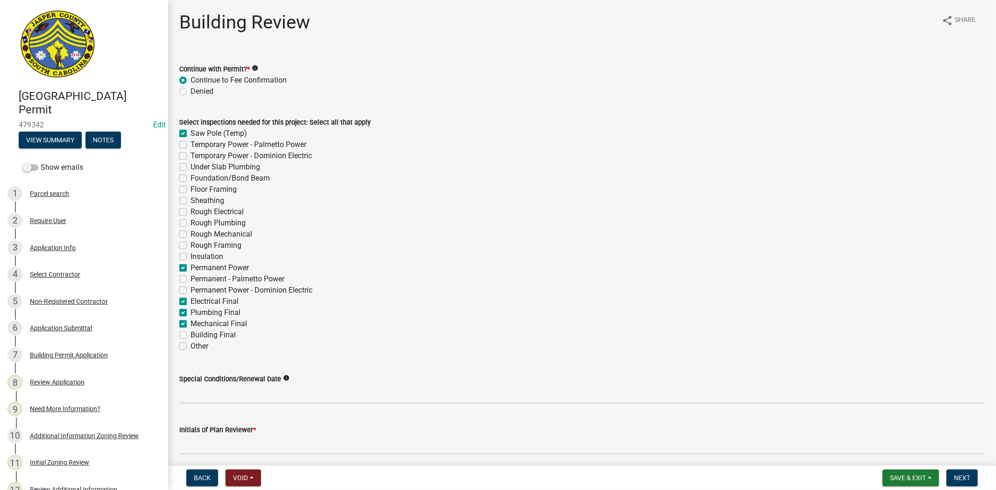
checkbox input "false"
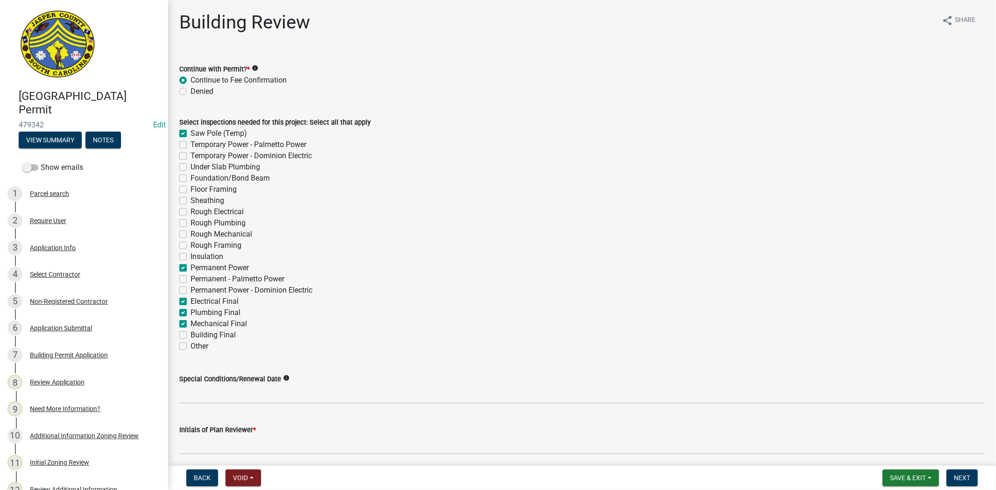
checkbox input "false"
checkbox input "true"
checkbox input "false"
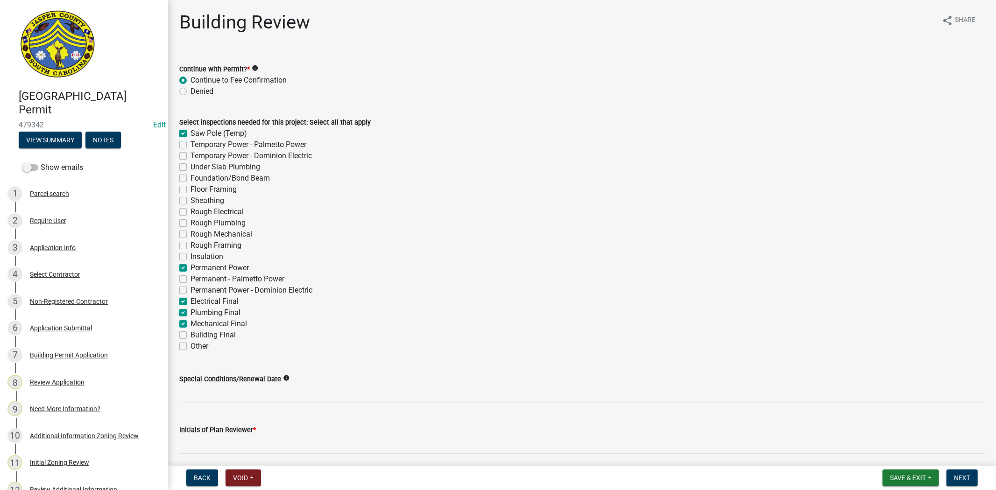
checkbox input "true"
checkbox input "false"
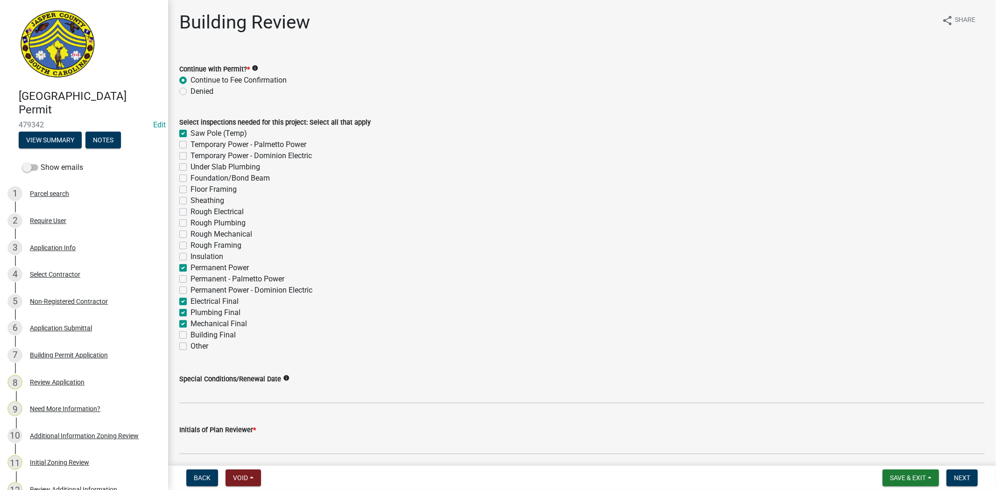
click at [190, 164] on label "Under Slab Plumbing" at bounding box center [225, 167] width 70 height 11
click at [190, 164] on input "Under Slab Plumbing" at bounding box center [193, 165] width 6 height 6
checkbox input "true"
checkbox input "false"
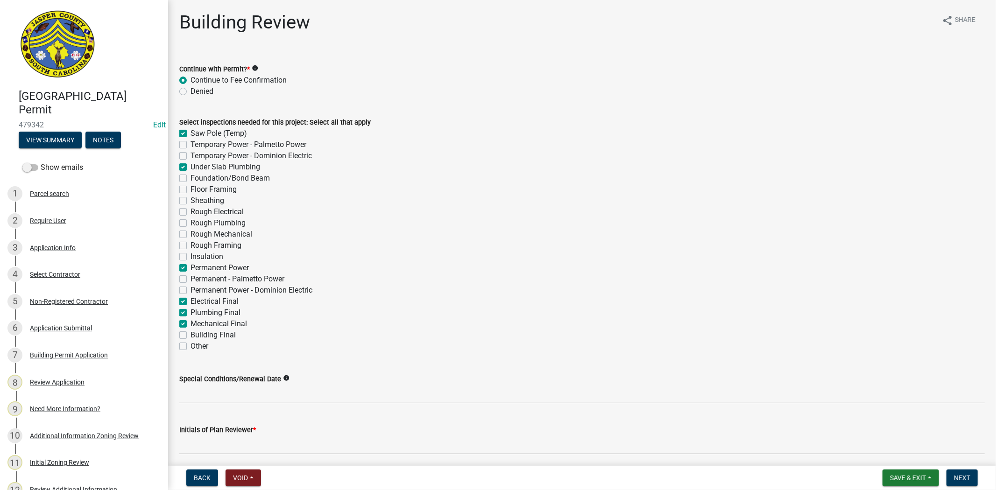
checkbox input "false"
checkbox input "true"
checkbox input "false"
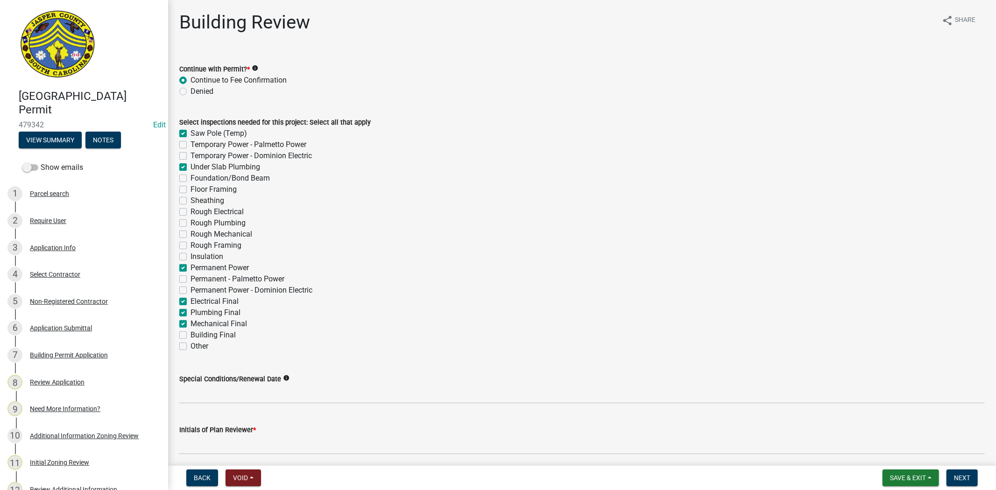
checkbox input "false"
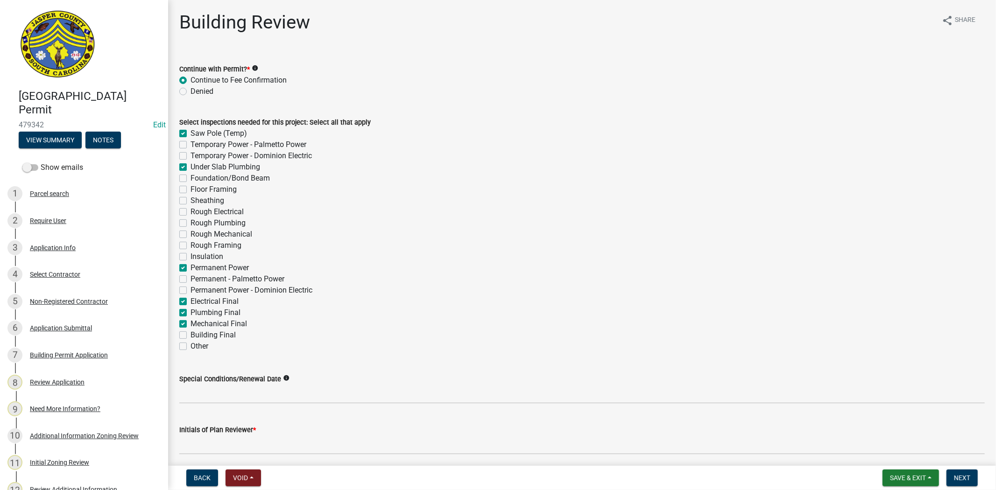
checkbox input "true"
checkbox input "false"
checkbox input "true"
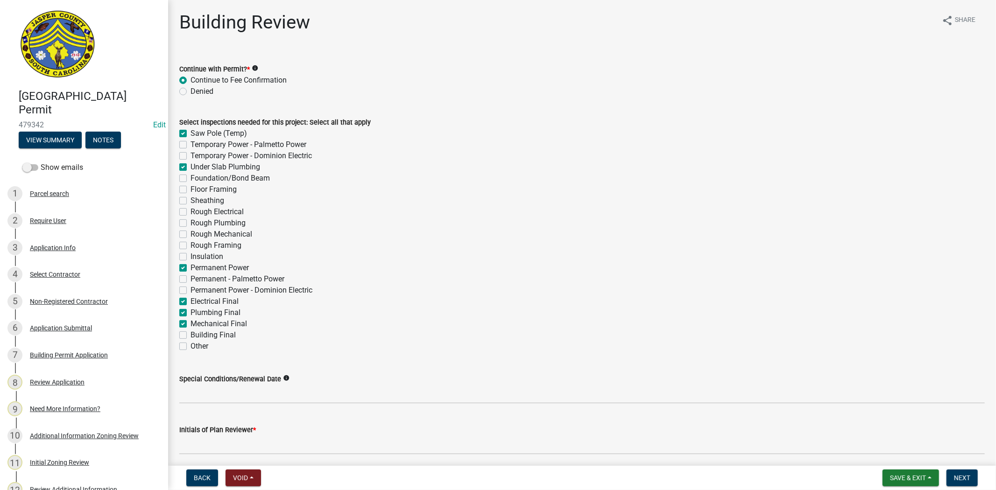
checkbox input "true"
checkbox input "false"
click at [182, 183] on div "Foundation/Bond Beam" at bounding box center [581, 178] width 805 height 11
click at [190, 180] on label "Foundation/Bond Beam" at bounding box center [229, 178] width 79 height 11
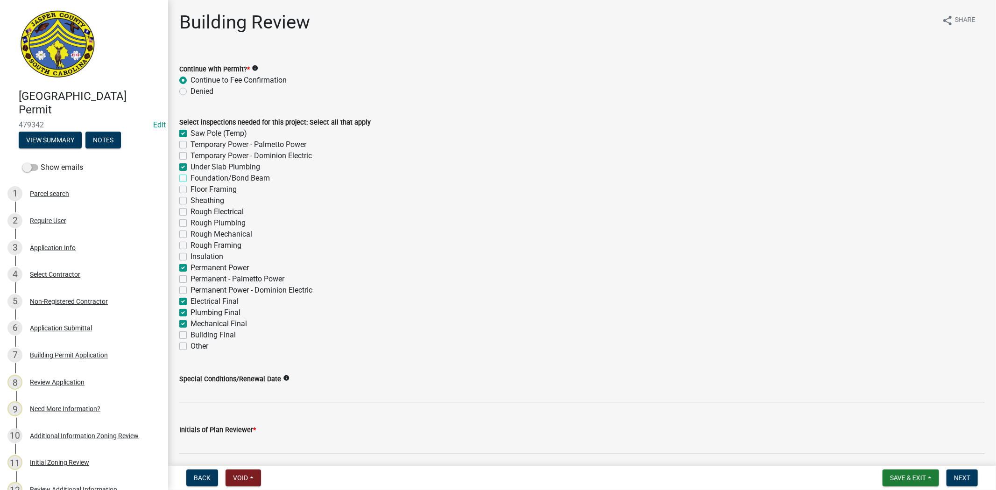
click at [190, 179] on input "Foundation/Bond Beam" at bounding box center [193, 176] width 6 height 6
checkbox input "true"
checkbox input "false"
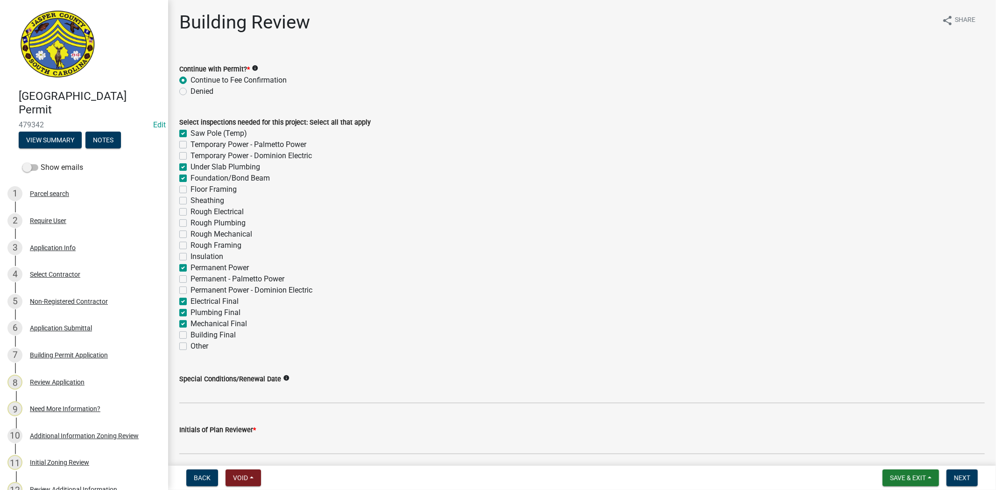
checkbox input "true"
checkbox input "false"
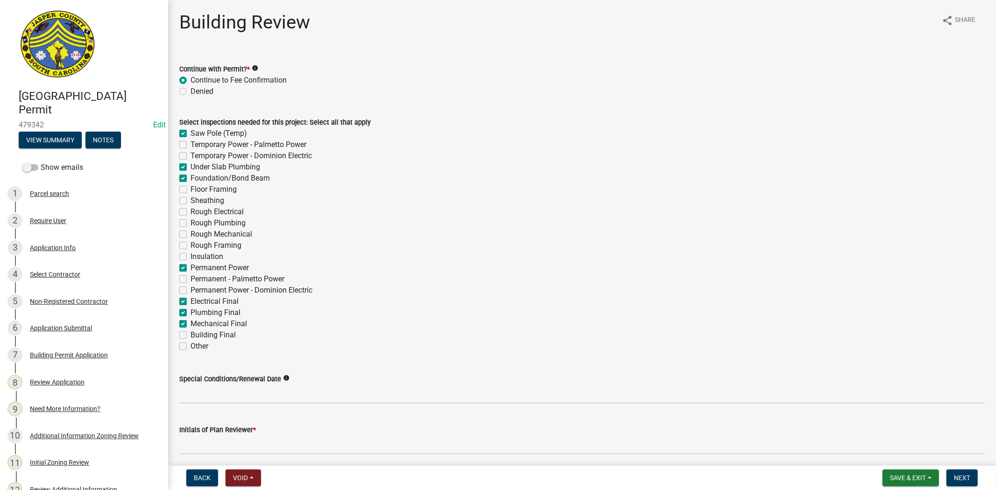
checkbox input "false"
checkbox input "true"
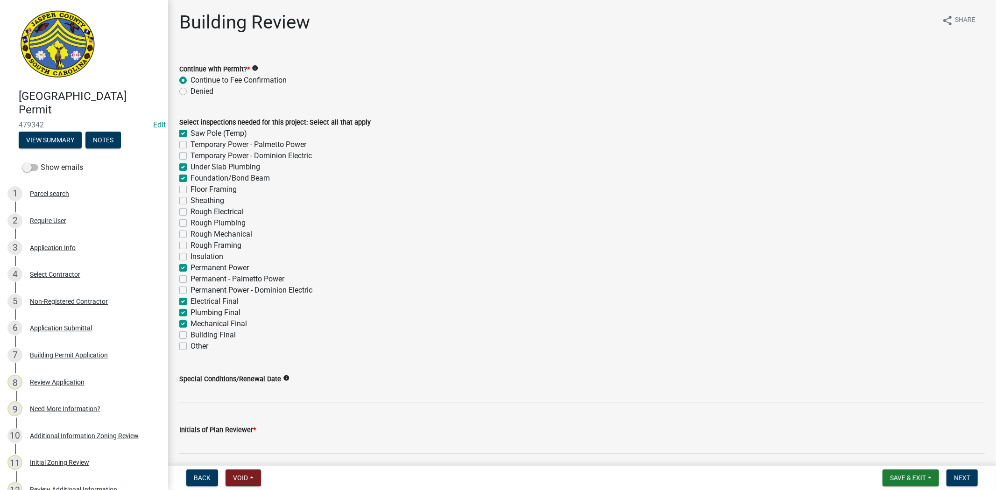
checkbox input "false"
checkbox input "true"
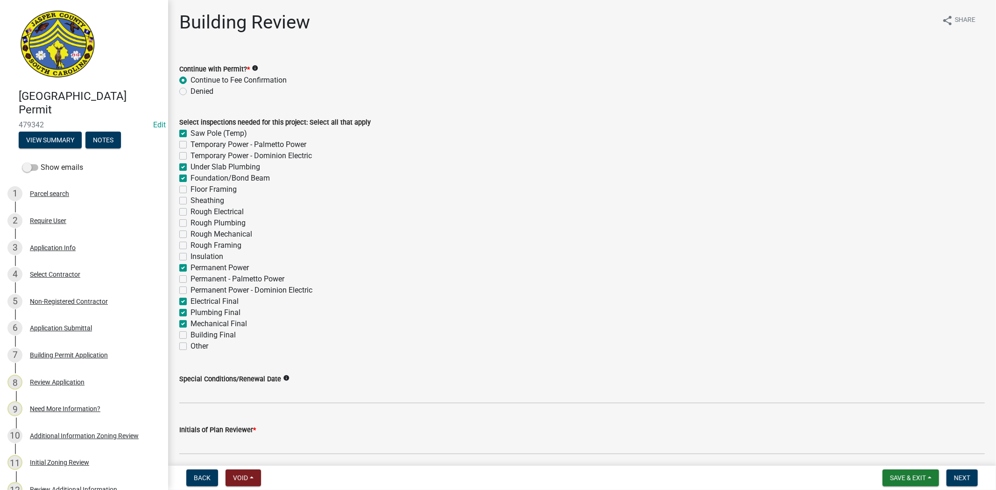
checkbox input "false"
click at [190, 189] on label "Floor Framing" at bounding box center [213, 189] width 46 height 11
click at [190, 189] on input "Floor Framing" at bounding box center [193, 187] width 6 height 6
checkbox input "true"
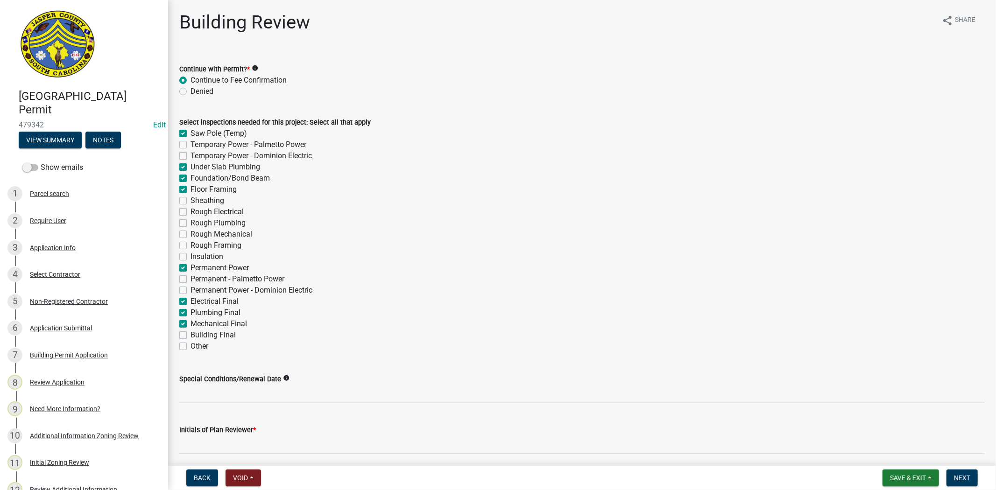
checkbox input "true"
checkbox input "false"
checkbox input "true"
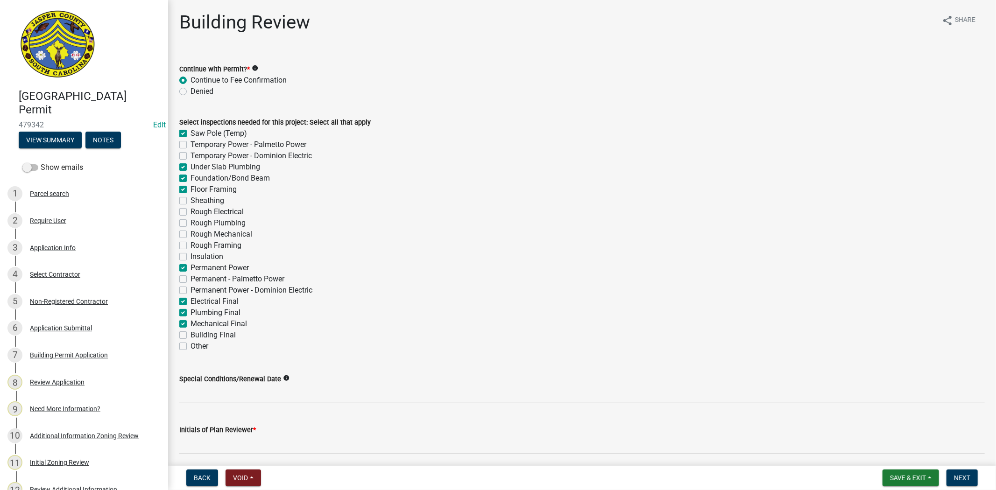
checkbox input "true"
checkbox input "false"
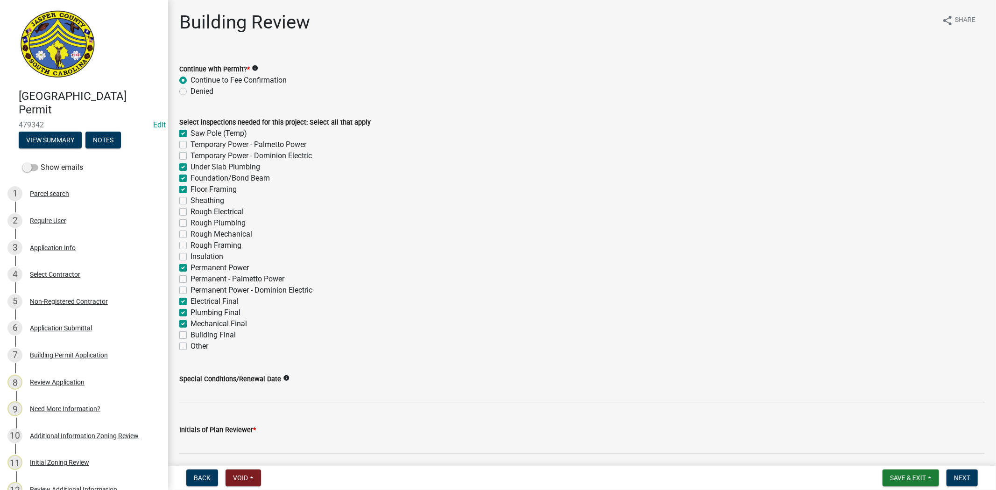
checkbox input "false"
checkbox input "true"
checkbox input "false"
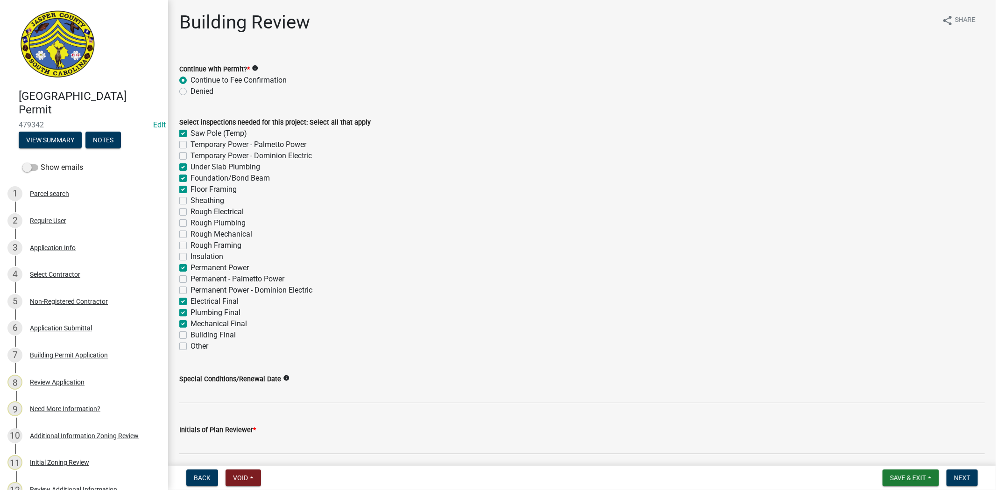
checkbox input "true"
checkbox input "false"
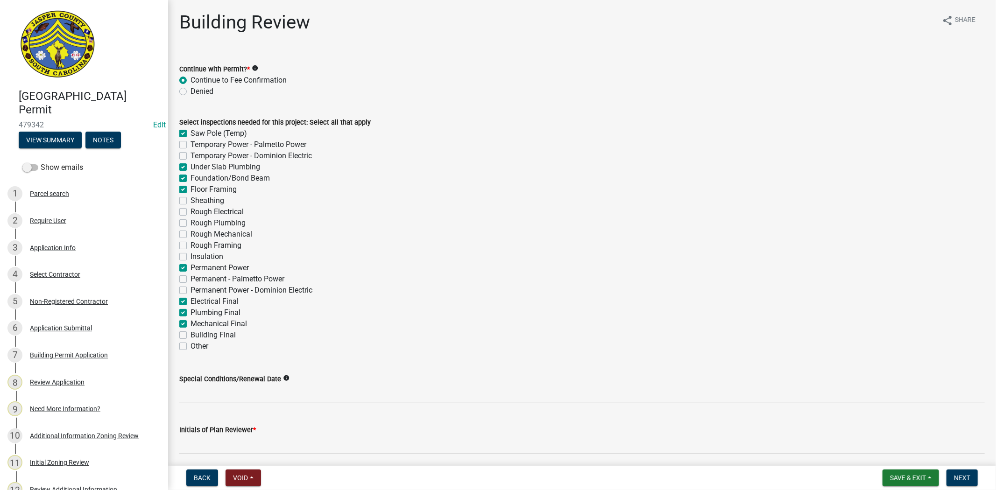
click at [190, 202] on label "Sheathing" at bounding box center [207, 200] width 34 height 11
click at [190, 201] on input "Sheathing" at bounding box center [193, 198] width 6 height 6
checkbox input "true"
checkbox input "false"
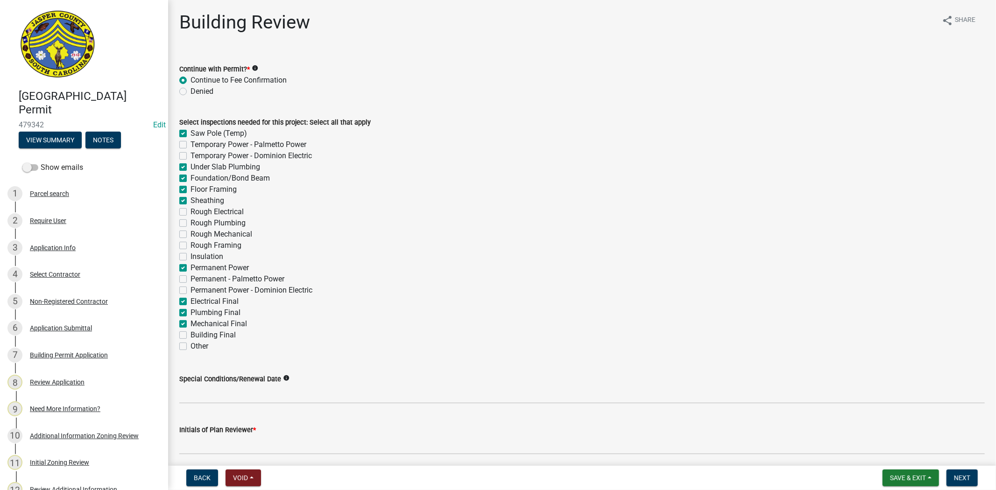
checkbox input "false"
checkbox input "true"
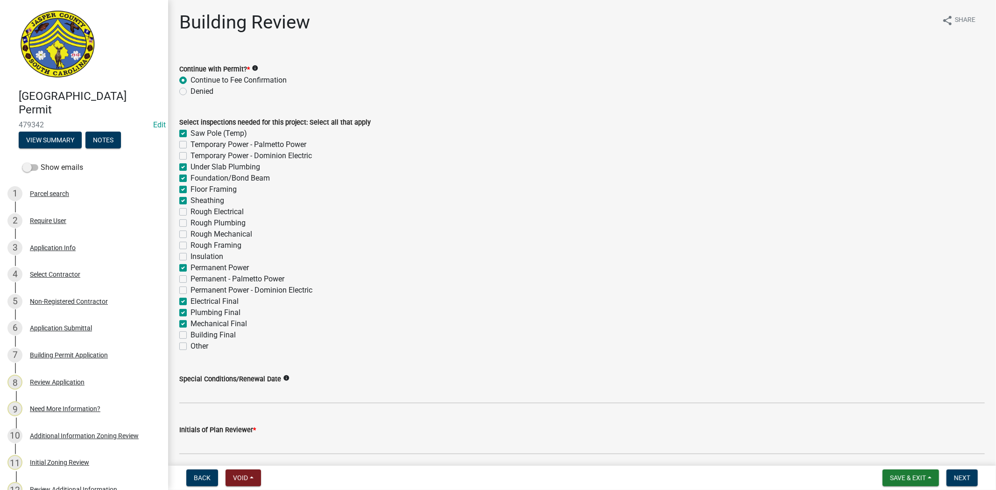
checkbox input "false"
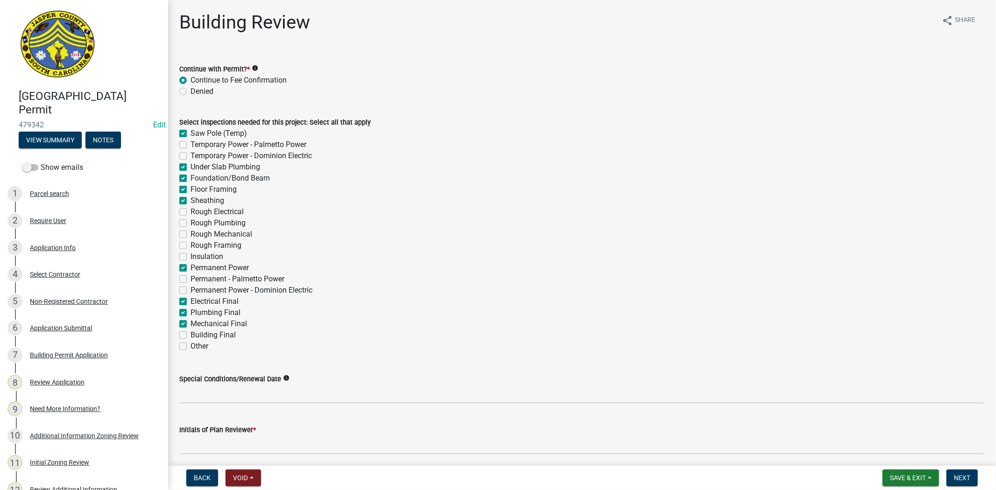
checkbox input "true"
checkbox input "false"
checkbox input "true"
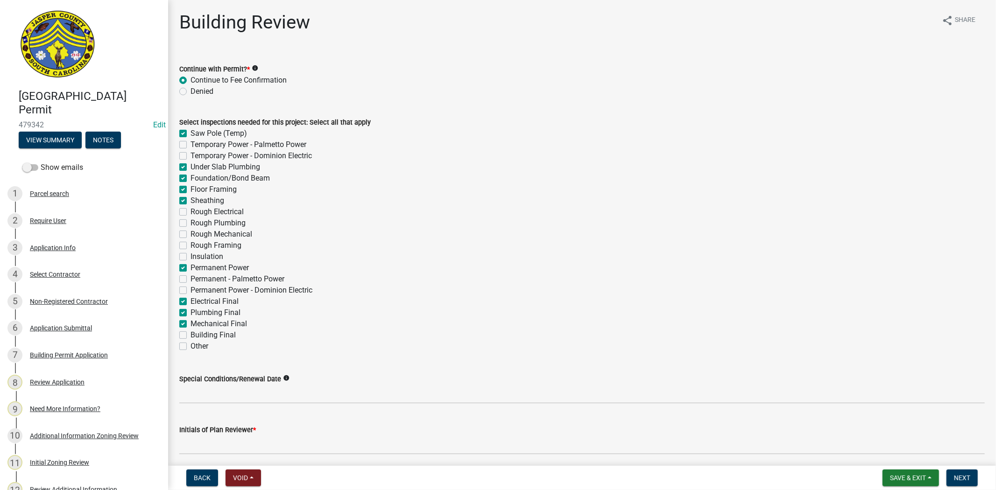
checkbox input "true"
click at [190, 212] on label "Rough Electrical" at bounding box center [216, 211] width 53 height 11
click at [190, 212] on input "Rough Electrical" at bounding box center [193, 209] width 6 height 6
click at [190, 223] on label "Rough Plumbing" at bounding box center [217, 223] width 55 height 11
click at [190, 223] on input "Rough Plumbing" at bounding box center [193, 221] width 6 height 6
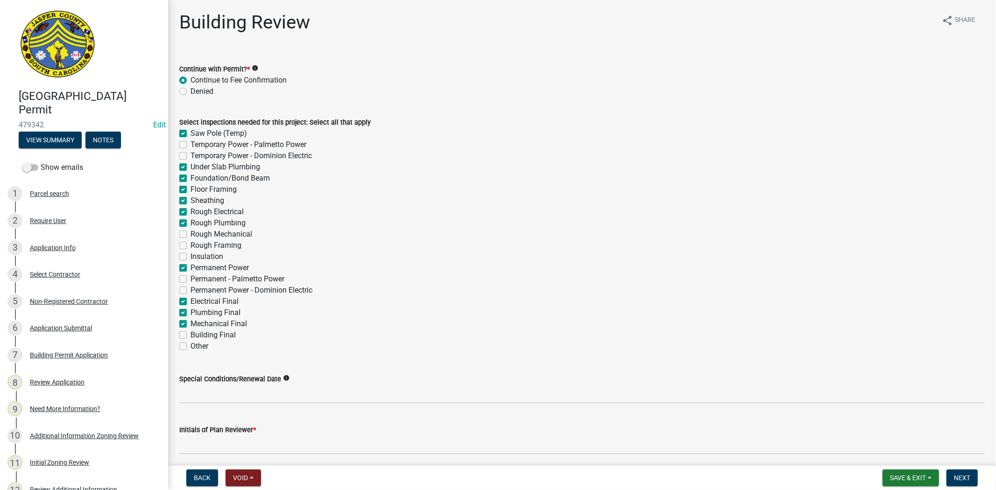
click at [190, 235] on label "Rough Mechanical" at bounding box center [221, 234] width 62 height 11
click at [190, 235] on input "Rough Mechanical" at bounding box center [193, 232] width 6 height 6
click at [190, 245] on label "Rough Framing" at bounding box center [215, 245] width 51 height 11
click at [190, 245] on input "Rough Framing" at bounding box center [193, 243] width 6 height 6
click at [190, 254] on label "Insulation" at bounding box center [206, 256] width 33 height 11
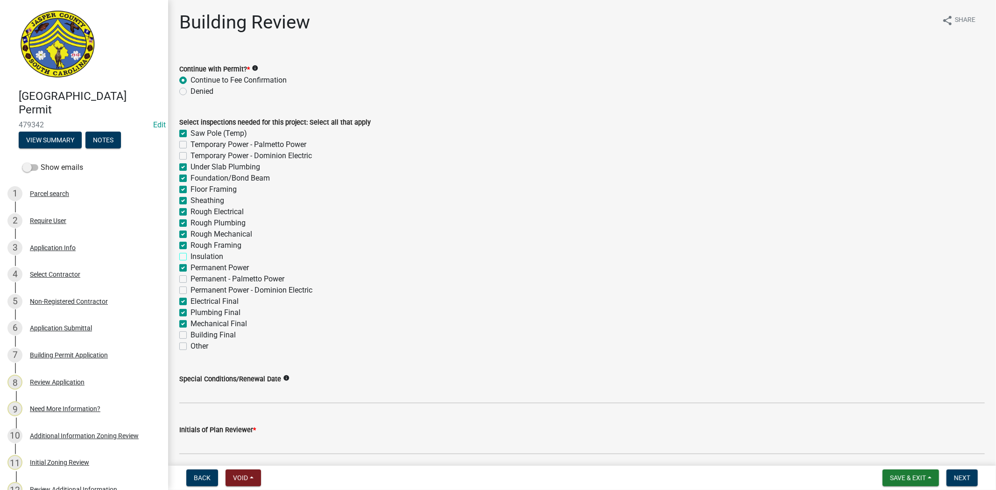
click at [190, 254] on input "Insulation" at bounding box center [193, 254] width 6 height 6
click at [190, 190] on label "Floor Framing" at bounding box center [213, 189] width 46 height 11
click at [190, 190] on input "Floor Framing" at bounding box center [193, 187] width 6 height 6
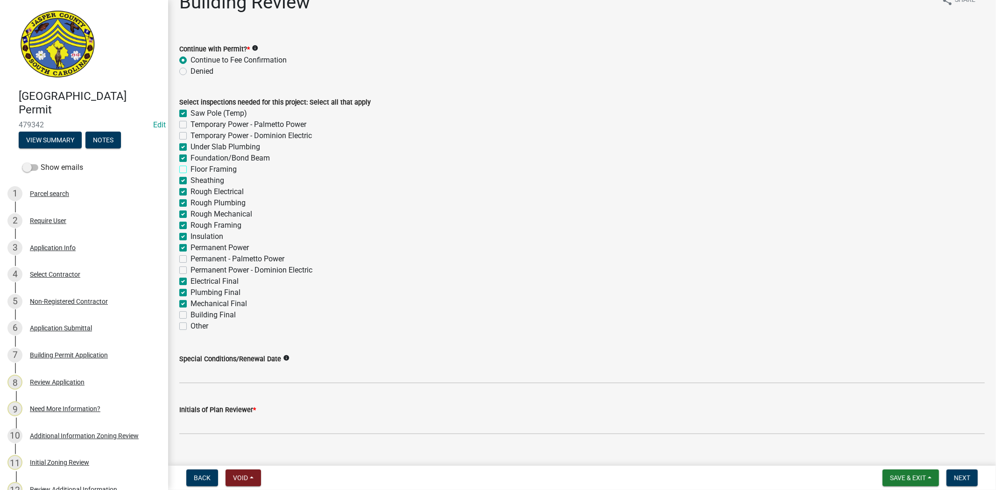
scroll to position [36, 0]
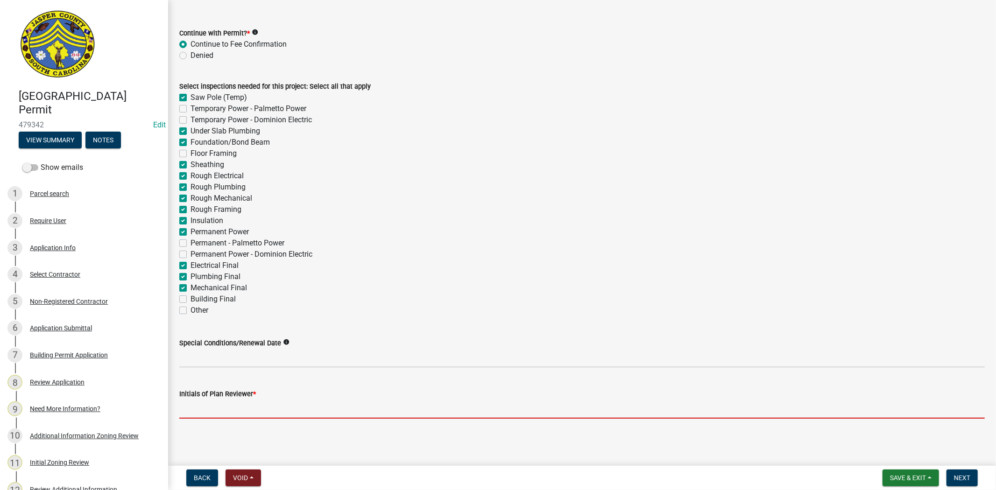
click at [200, 407] on input "Initials of Plan Reviewer *" at bounding box center [581, 409] width 805 height 19
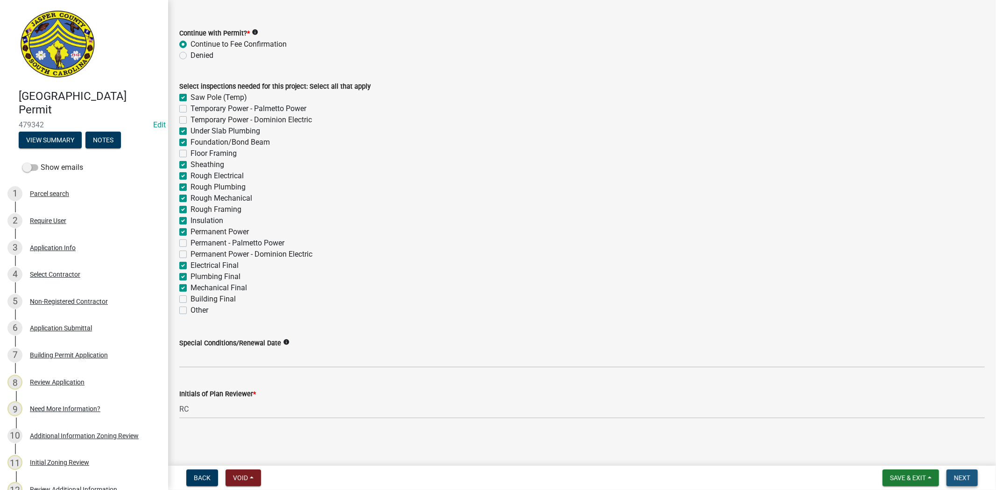
click at [973, 478] on button "Next" at bounding box center [961, 478] width 31 height 17
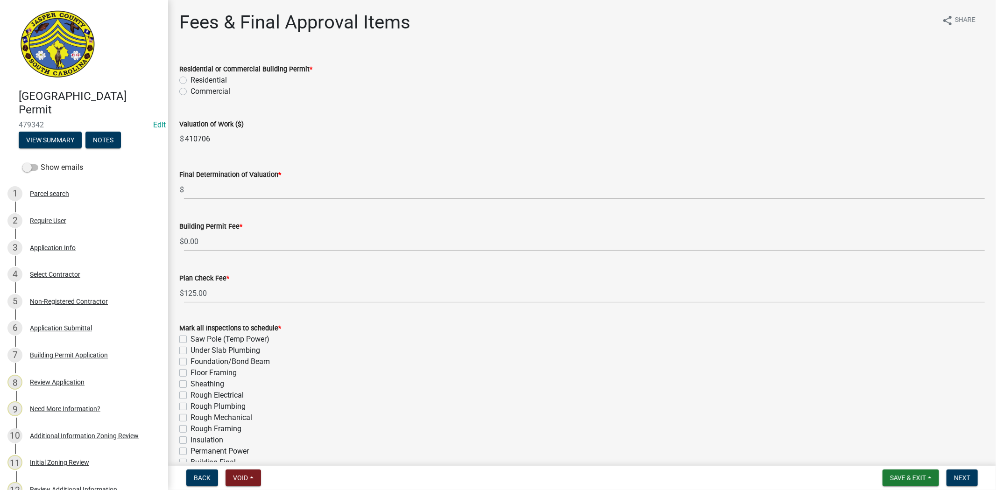
click at [190, 78] on label "Residential" at bounding box center [208, 80] width 36 height 11
click at [190, 78] on input "Residential" at bounding box center [193, 78] width 6 height 6
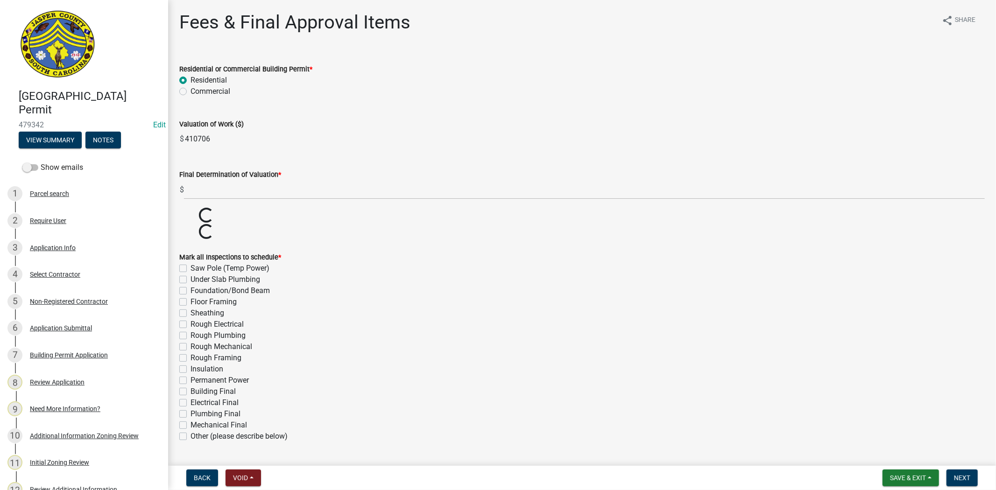
drag, startPoint x: 219, startPoint y: 143, endPoint x: 171, endPoint y: 143, distance: 47.2
click at [171, 143] on div "Fees & Final Approval Items share Share Residential or Commercial Building Perm…" at bounding box center [582, 260] width 828 height 499
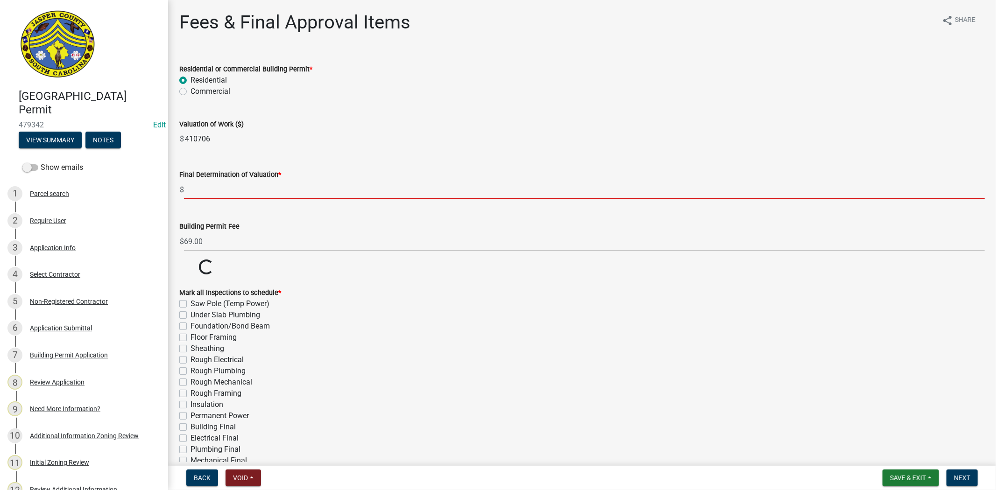
click at [222, 192] on input "text" at bounding box center [584, 189] width 801 height 19
paste input "410706"
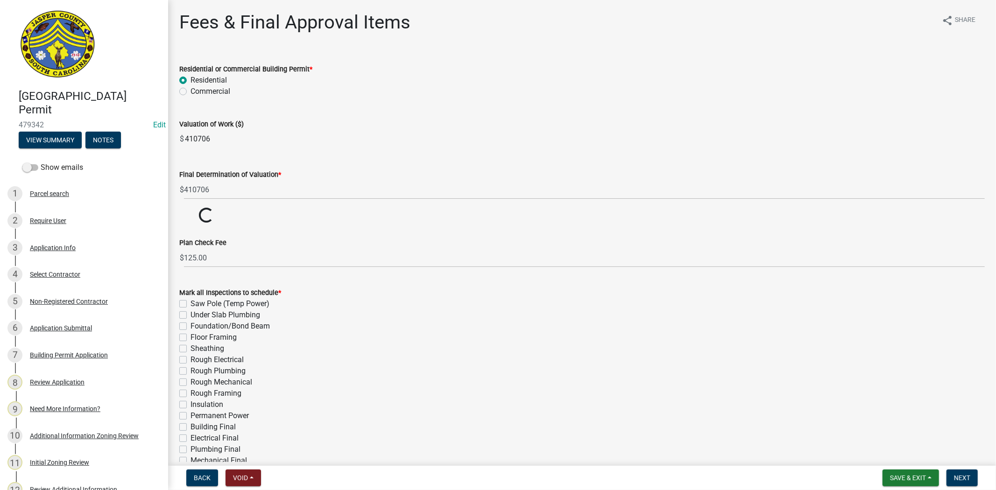
click at [362, 129] on div "Valuation of Work ($)" at bounding box center [581, 124] width 805 height 11
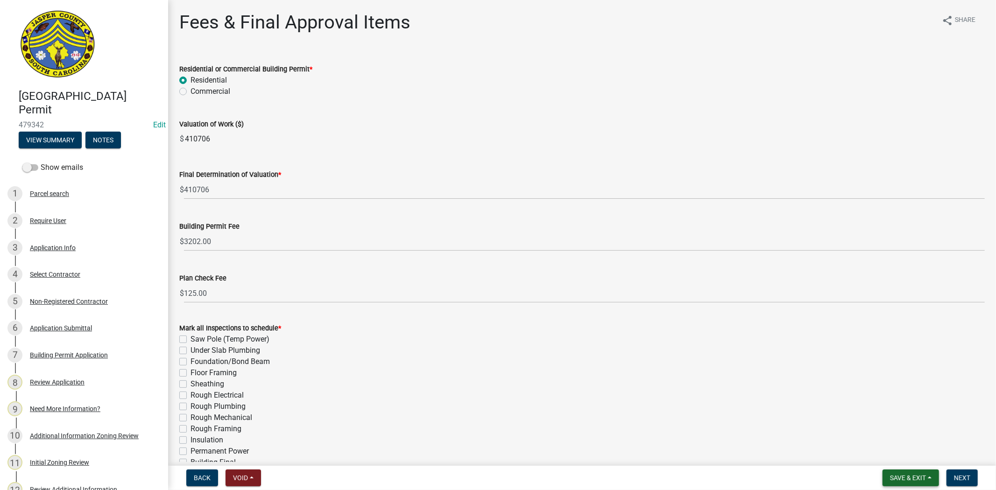
click at [903, 475] on span "Save & Exit" at bounding box center [908, 477] width 36 height 7
click at [892, 427] on button "Save" at bounding box center [901, 431] width 75 height 22
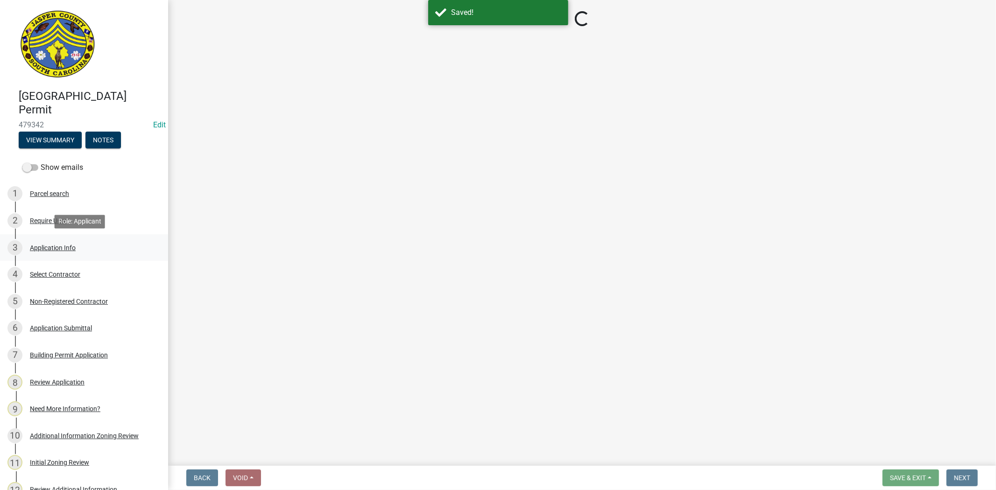
click at [58, 245] on div "Application Info" at bounding box center [53, 248] width 46 height 7
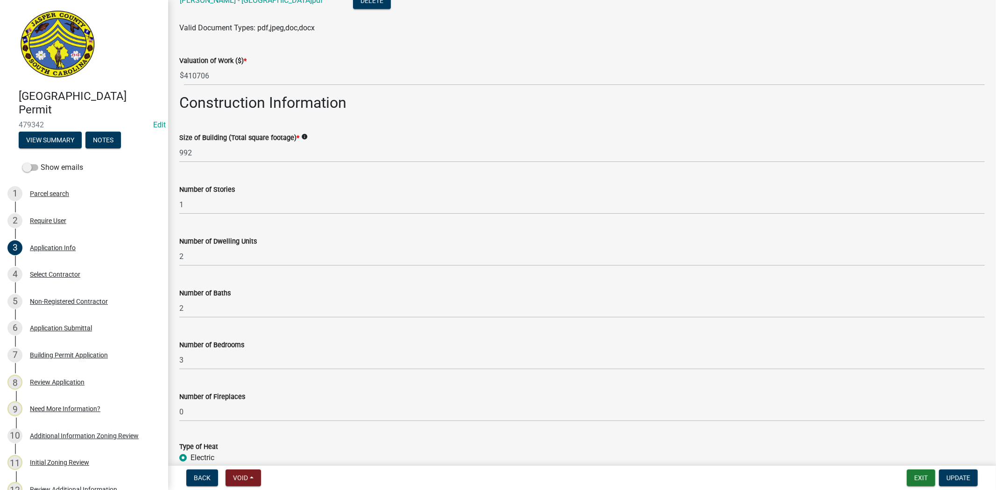
scroll to position [1868, 0]
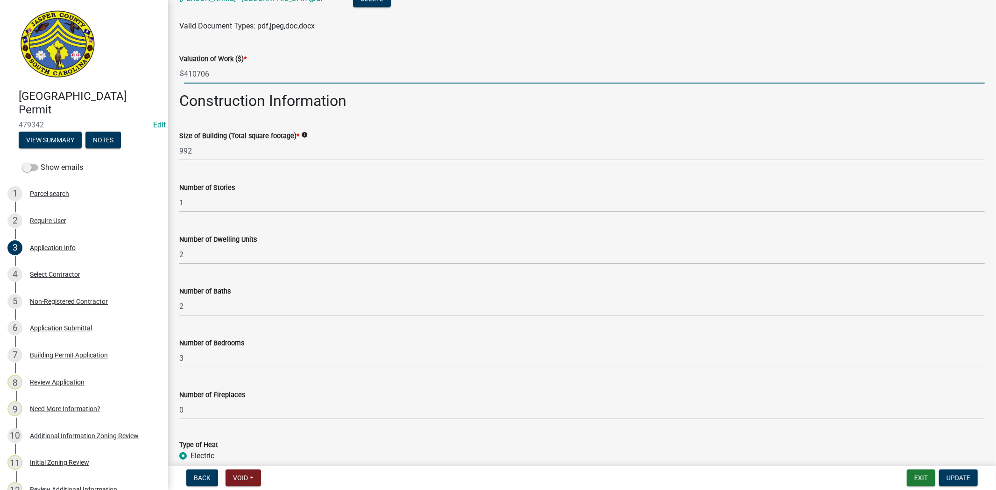
drag, startPoint x: 212, startPoint y: 76, endPoint x: 184, endPoint y: 80, distance: 28.3
click at [184, 80] on input "410706" at bounding box center [584, 73] width 801 height 19
click at [968, 478] on span "Update" at bounding box center [958, 477] width 24 height 7
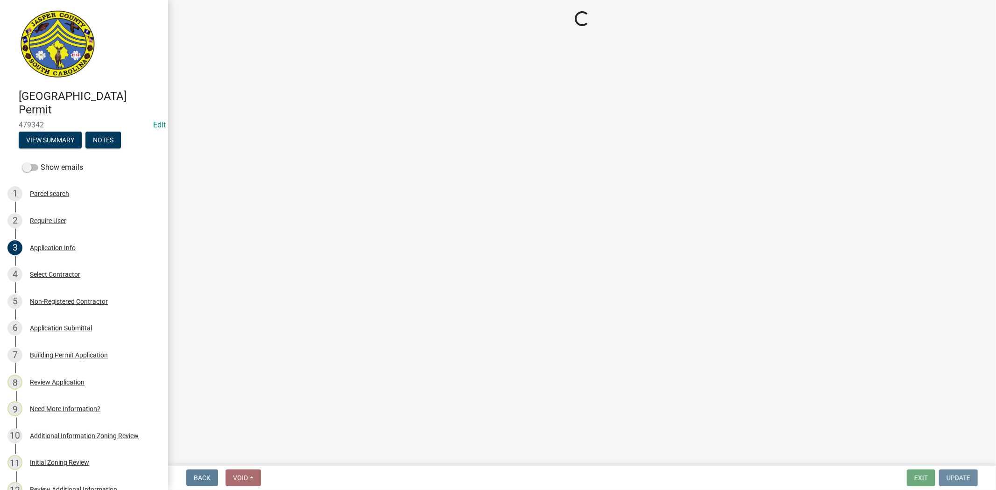
scroll to position [0, 0]
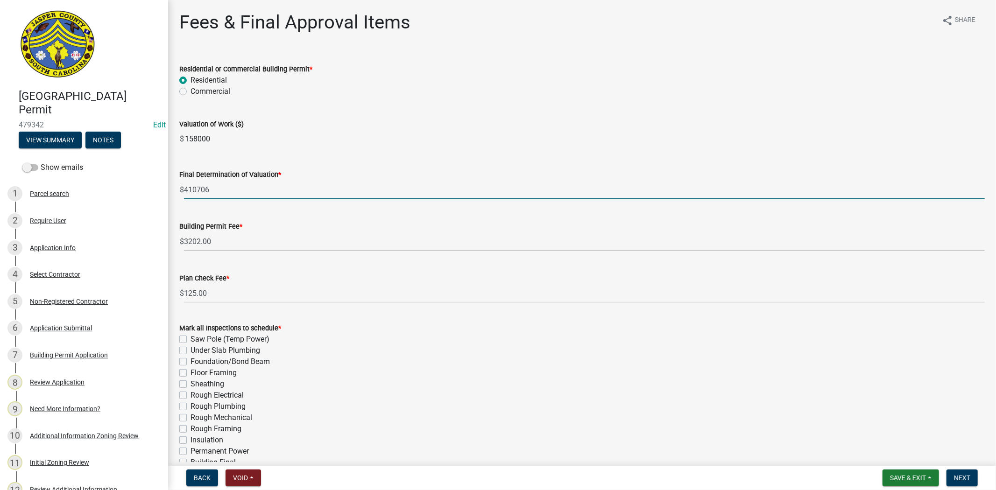
drag, startPoint x: 223, startPoint y: 191, endPoint x: 197, endPoint y: 176, distance: 30.1
click at [197, 191] on input "410706" at bounding box center [584, 189] width 801 height 19
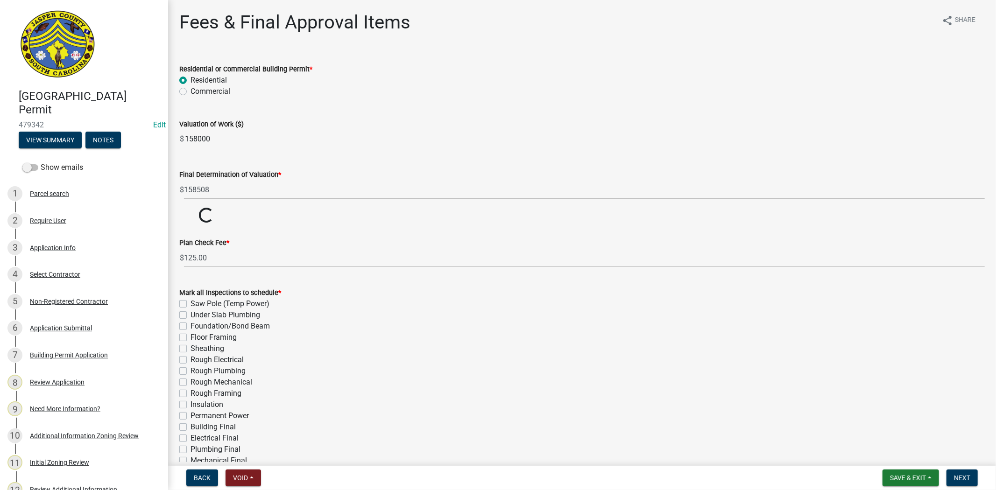
click at [312, 166] on div "Final Determination of Valuation * $ 158508" at bounding box center [581, 177] width 805 height 43
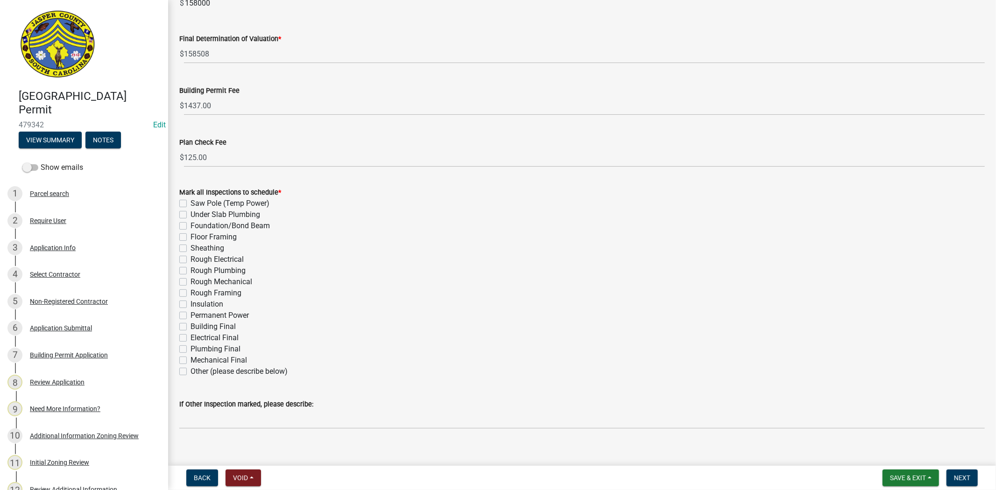
scroll to position [147, 0]
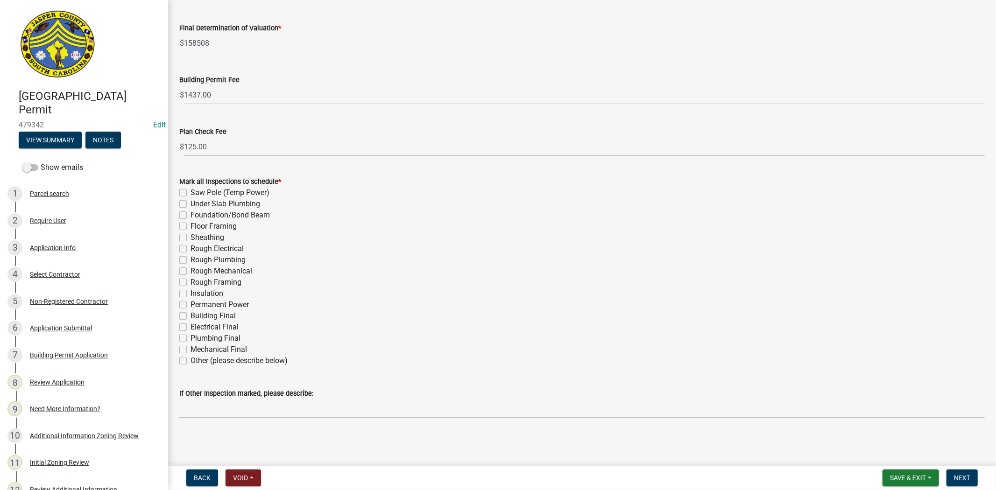
click at [190, 349] on label "Mechanical Final" at bounding box center [218, 349] width 56 height 11
click at [190, 349] on input "Mechanical Final" at bounding box center [193, 347] width 6 height 6
click at [190, 338] on label "Plumbing Final" at bounding box center [215, 338] width 50 height 11
click at [190, 338] on input "Plumbing Final" at bounding box center [193, 336] width 6 height 6
click at [190, 327] on label "Electrical Final" at bounding box center [214, 327] width 48 height 11
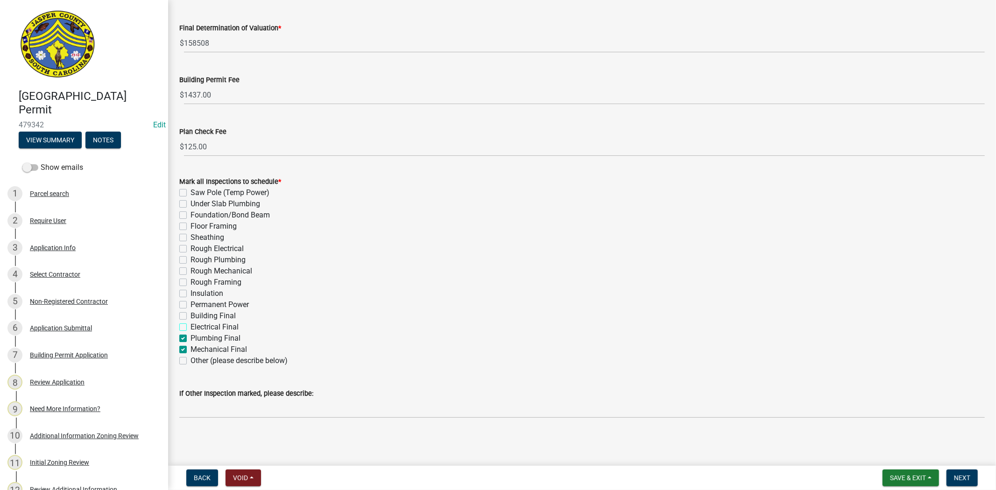
click at [190, 327] on input "Electrical Final" at bounding box center [193, 325] width 6 height 6
click at [190, 314] on label "Building Final" at bounding box center [212, 315] width 45 height 11
click at [190, 314] on input "Building Final" at bounding box center [193, 313] width 6 height 6
click at [190, 303] on label "Permanent Power" at bounding box center [219, 304] width 58 height 11
click at [190, 303] on input "Permanent Power" at bounding box center [193, 302] width 6 height 6
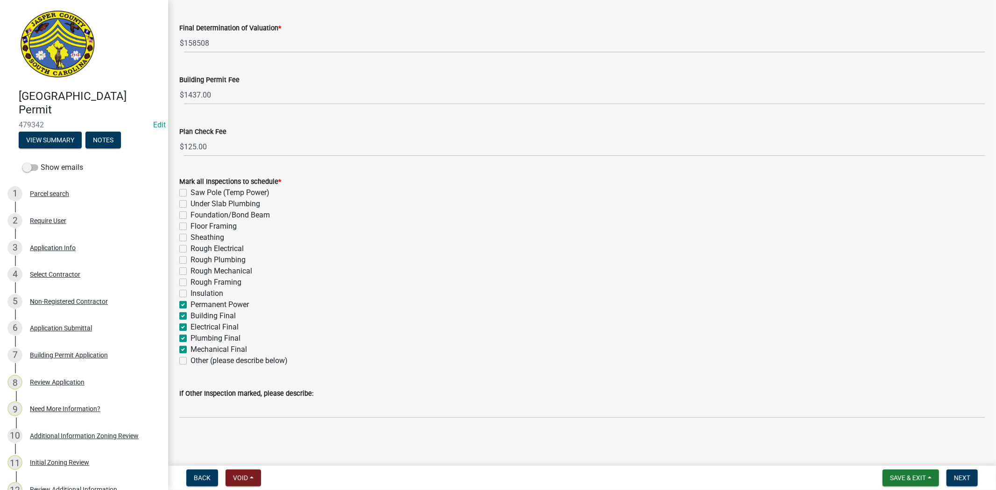
click at [190, 293] on label "Insulation" at bounding box center [206, 293] width 33 height 11
click at [190, 293] on input "Insulation" at bounding box center [193, 291] width 6 height 6
click at [190, 281] on label "Rough Framing" at bounding box center [215, 282] width 51 height 11
click at [190, 281] on input "Rough Framing" at bounding box center [193, 280] width 6 height 6
click at [190, 269] on label "Rough Mechanical" at bounding box center [221, 271] width 62 height 11
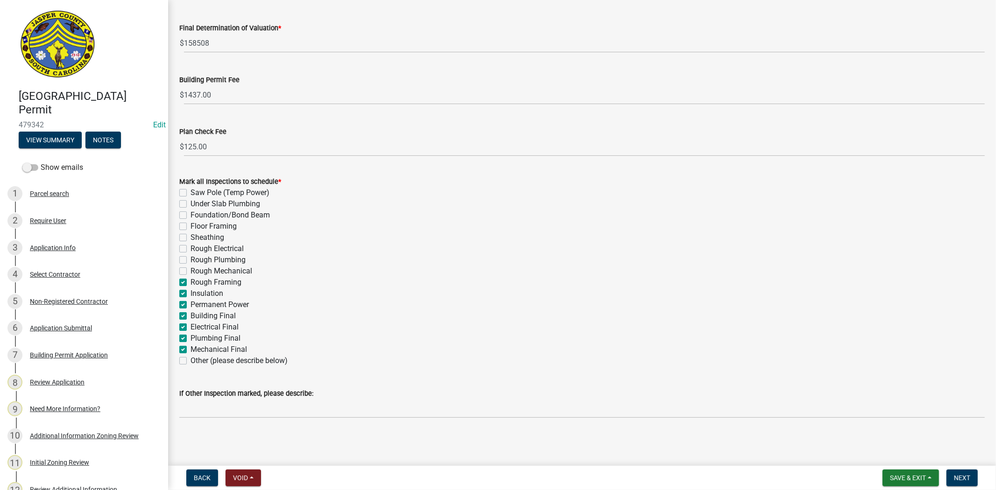
click at [190, 269] on input "Rough Mechanical" at bounding box center [193, 269] width 6 height 6
click at [190, 260] on label "Rough Plumbing" at bounding box center [217, 259] width 55 height 11
click at [190, 260] on input "Rough Plumbing" at bounding box center [193, 257] width 6 height 6
click at [190, 246] on label "Rough Electrical" at bounding box center [216, 248] width 53 height 11
click at [190, 246] on input "Rough Electrical" at bounding box center [193, 246] width 6 height 6
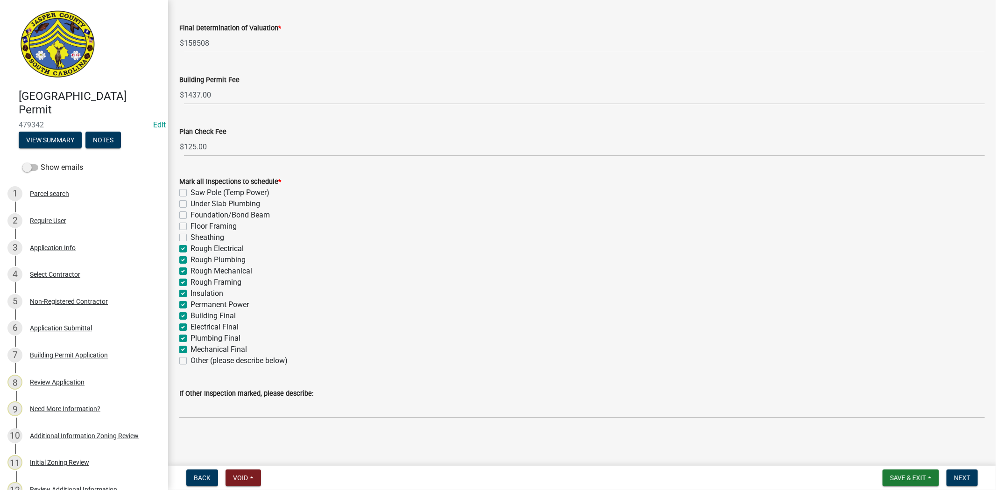
click at [190, 224] on label "Floor Framing" at bounding box center [213, 226] width 46 height 11
click at [190, 224] on input "Floor Framing" at bounding box center [193, 224] width 6 height 6
click at [190, 215] on label "Foundation/Bond Beam" at bounding box center [229, 215] width 79 height 11
click at [190, 215] on input "Foundation/Bond Beam" at bounding box center [193, 213] width 6 height 6
click at [190, 193] on label "Saw Pole (Temp Power)" at bounding box center [229, 192] width 79 height 11
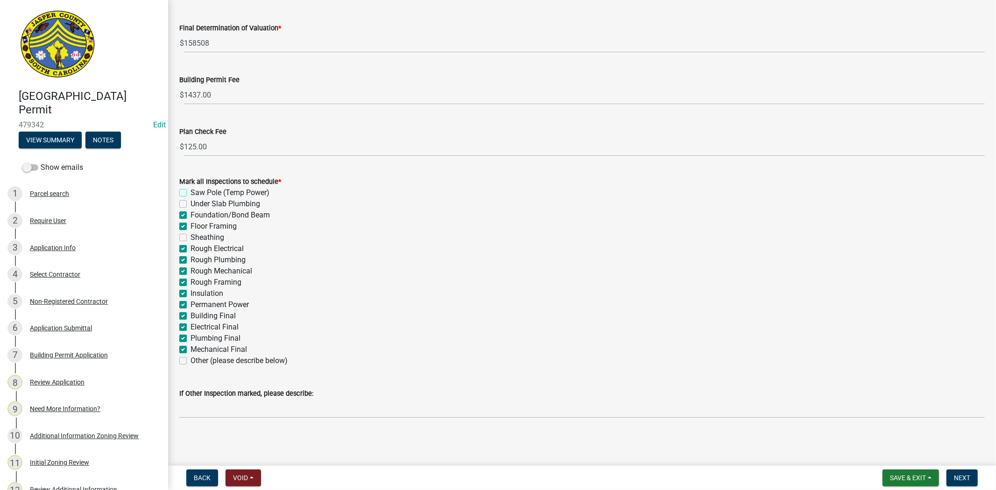
click at [190, 193] on input "Saw Pole (Temp Power)" at bounding box center [193, 190] width 6 height 6
click at [963, 479] on span "Next" at bounding box center [962, 477] width 16 height 7
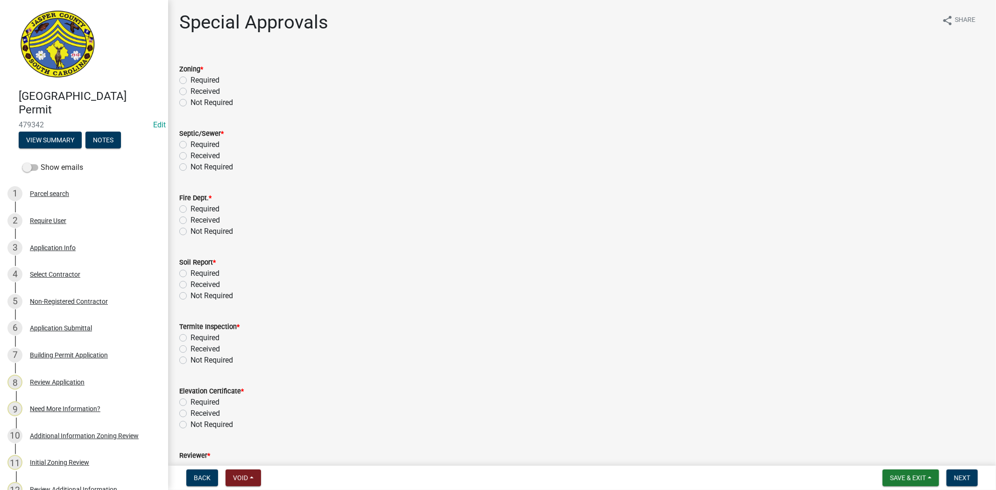
click at [190, 91] on label "Received" at bounding box center [204, 91] width 29 height 11
click at [190, 91] on input "Received" at bounding box center [193, 89] width 6 height 6
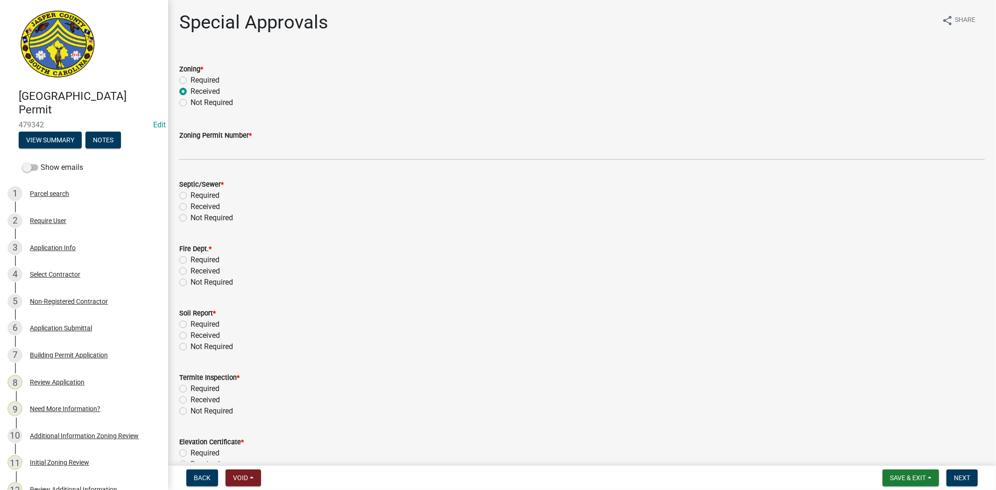
click at [190, 206] on label "Received" at bounding box center [204, 206] width 29 height 11
click at [190, 206] on input "Received" at bounding box center [193, 204] width 6 height 6
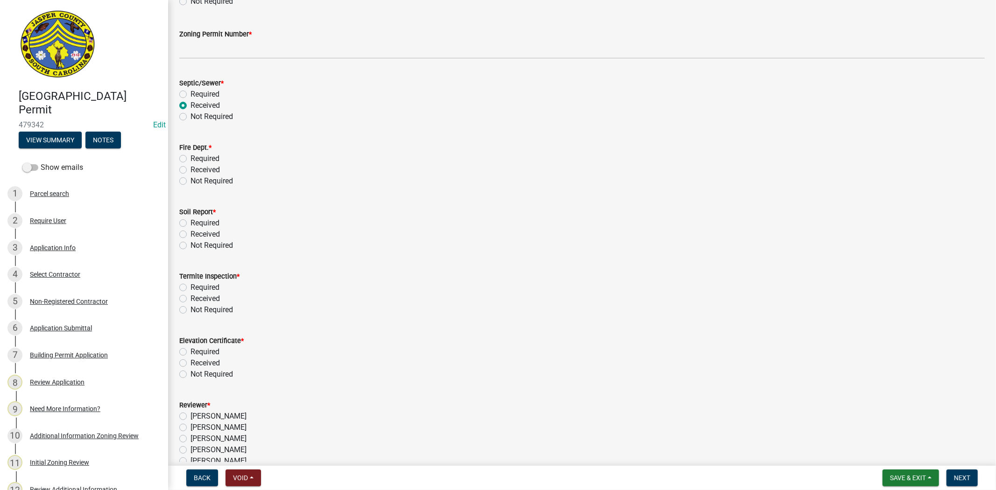
scroll to position [104, 0]
click at [190, 178] on label "Not Required" at bounding box center [211, 178] width 42 height 11
click at [190, 178] on input "Not Required" at bounding box center [193, 176] width 6 height 6
click at [190, 219] on label "Required" at bounding box center [204, 220] width 29 height 11
click at [190, 219] on input "Required" at bounding box center [193, 218] width 6 height 6
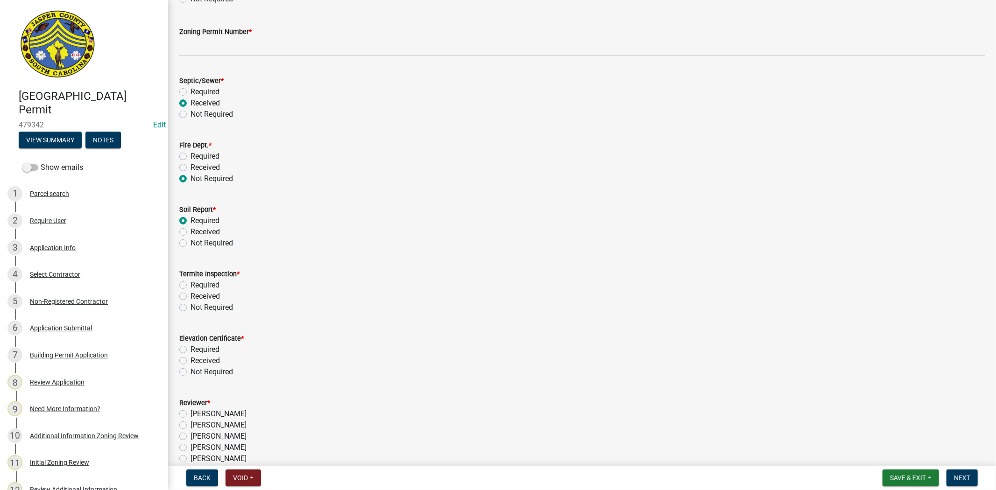
click at [190, 287] on label "Required" at bounding box center [204, 285] width 29 height 11
click at [190, 286] on input "Required" at bounding box center [193, 283] width 6 height 6
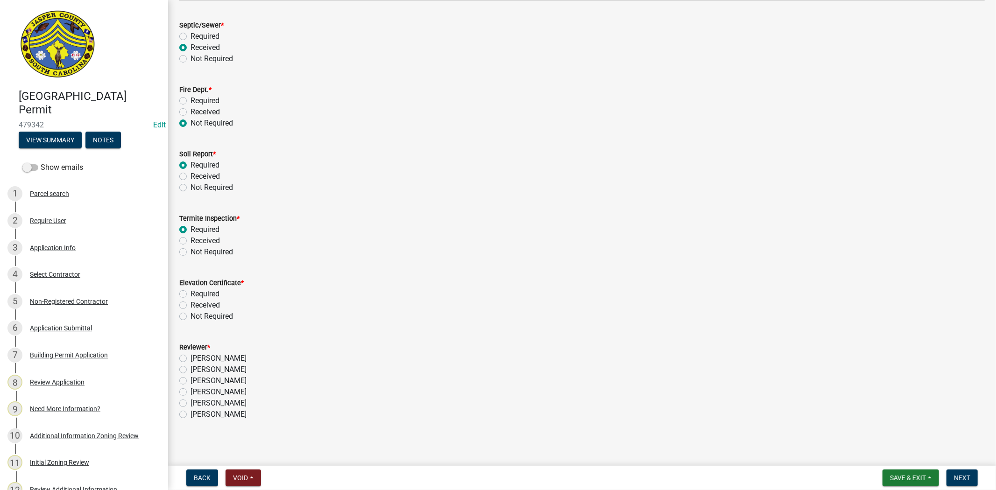
scroll to position [162, 0]
click at [190, 315] on label "Not Required" at bounding box center [211, 313] width 42 height 11
click at [190, 314] on input "Not Required" at bounding box center [193, 311] width 6 height 6
click at [190, 378] on label "Stephanie Oviedo" at bounding box center [218, 378] width 56 height 11
click at [190, 378] on input "Stephanie Oviedo" at bounding box center [193, 376] width 6 height 6
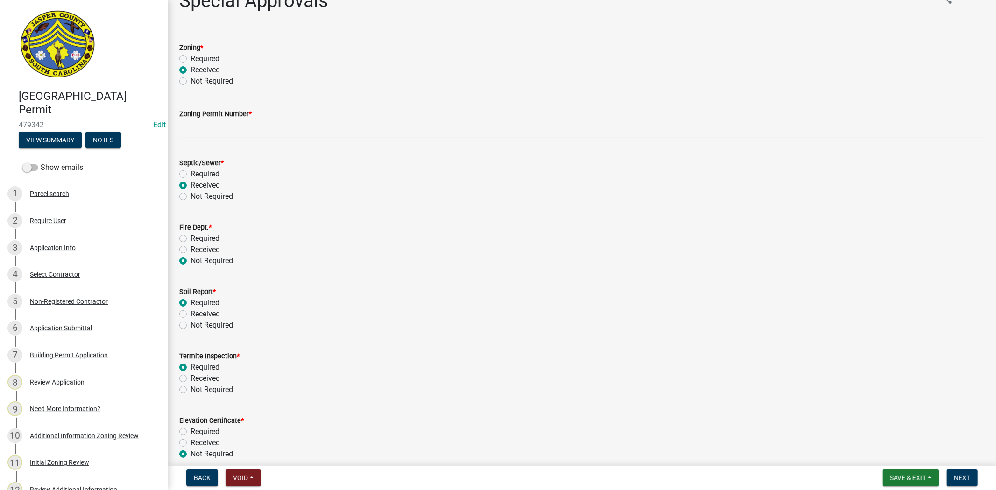
scroll to position [0, 0]
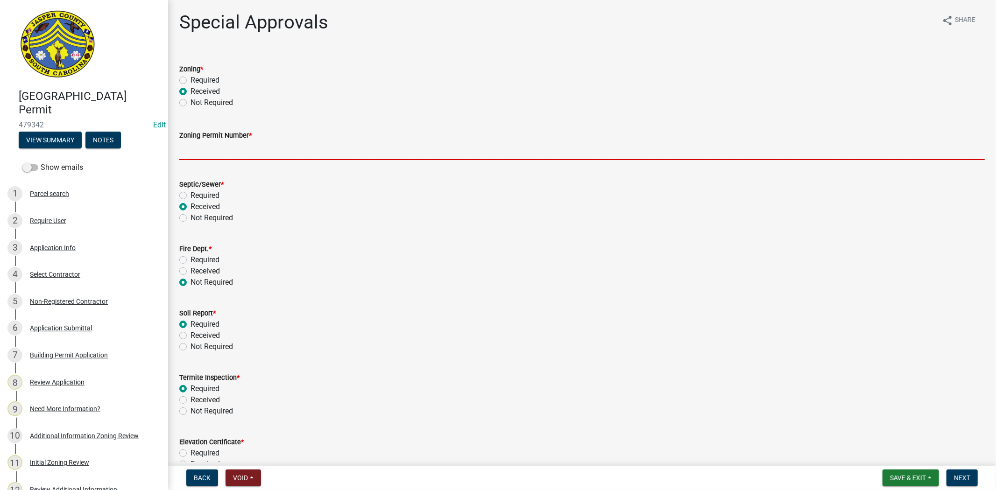
click at [286, 157] on input "Zoning Permit Number *" at bounding box center [581, 150] width 805 height 19
paste input "ZP-25-294"
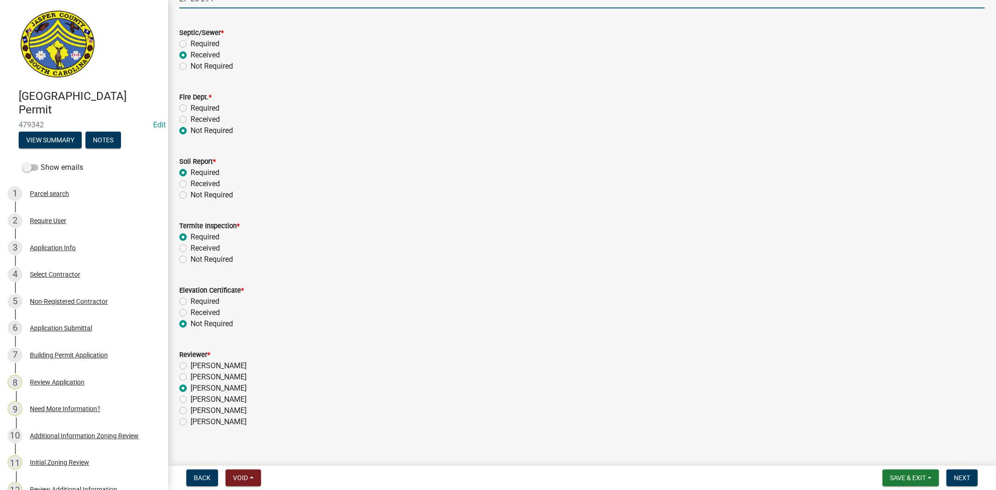
scroll to position [162, 0]
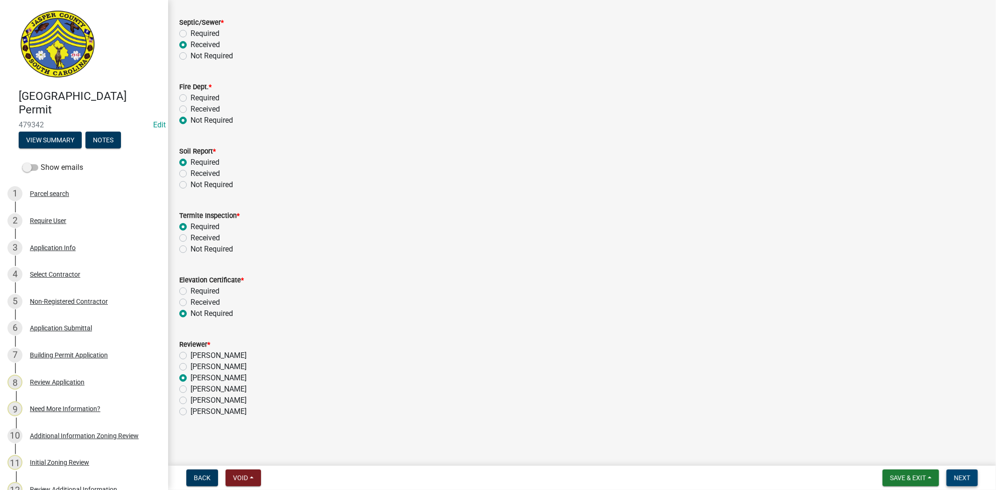
click at [960, 474] on span "Next" at bounding box center [962, 477] width 16 height 7
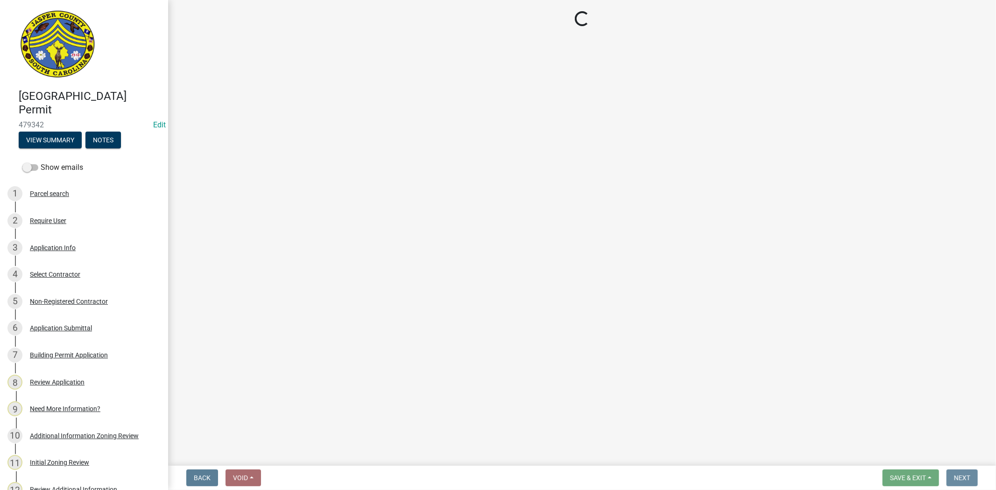
scroll to position [0, 0]
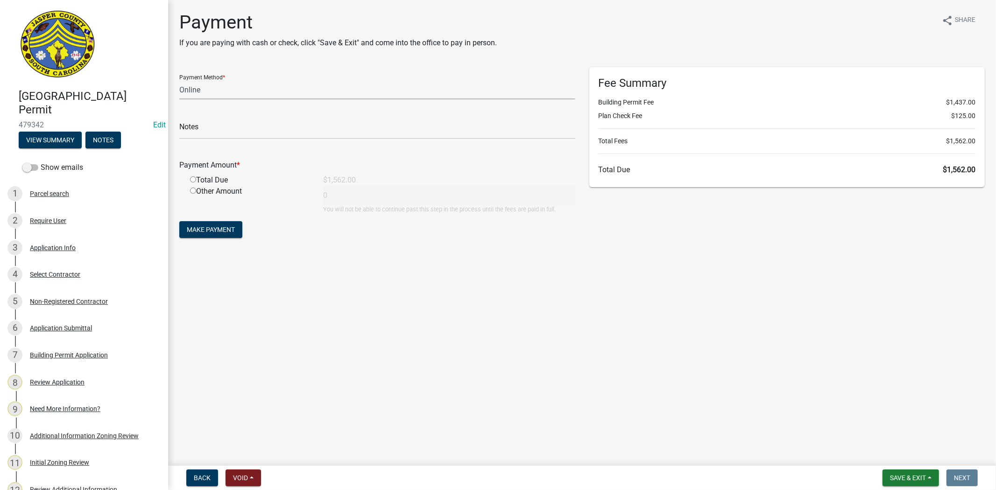
click at [214, 87] on select "Credit Card POS Check Cash Online" at bounding box center [377, 89] width 396 height 19
click at [179, 80] on select "Credit Card POS Check Cash Online" at bounding box center [377, 89] width 396 height 19
click at [218, 132] on input "text" at bounding box center [377, 129] width 396 height 19
click at [192, 178] on input "radio" at bounding box center [193, 179] width 6 height 6
click at [215, 229] on span "Make Payment" at bounding box center [211, 229] width 48 height 7
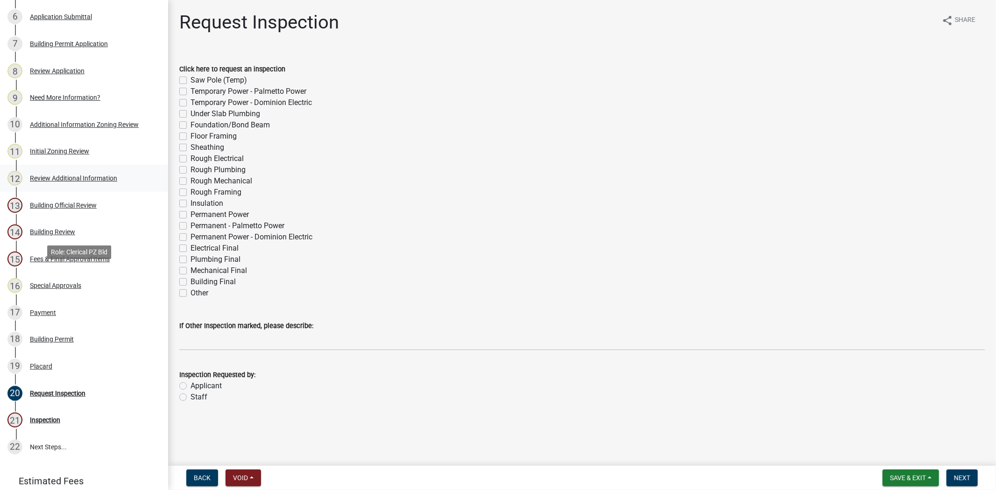
scroll to position [363, 0]
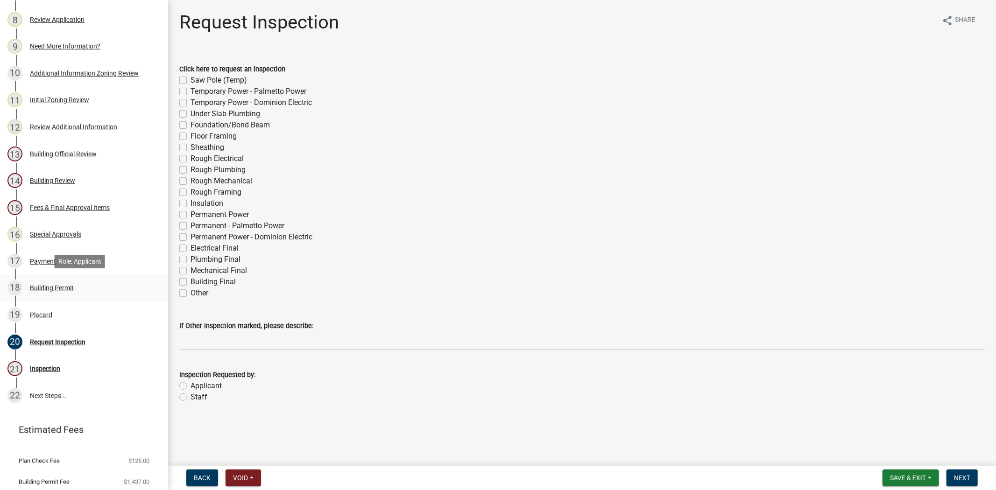
click at [57, 287] on div "Building Permit" at bounding box center [52, 288] width 44 height 7
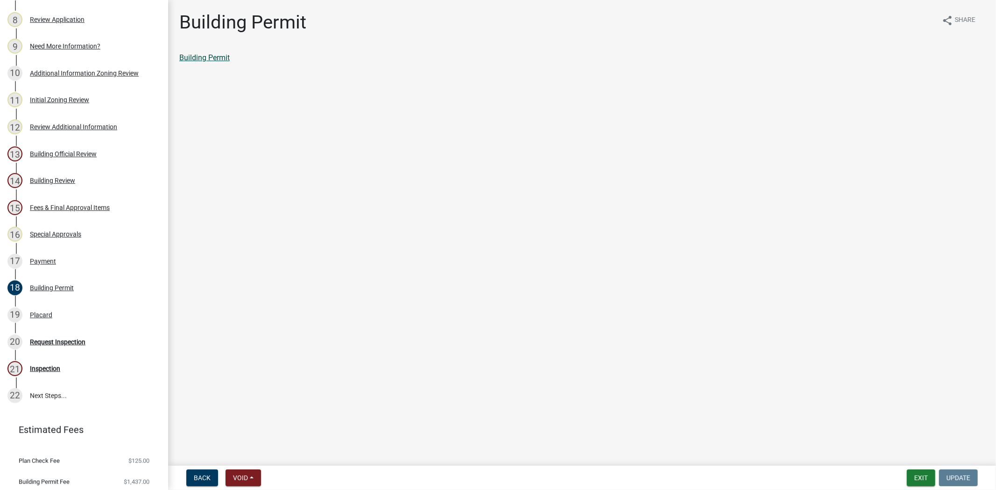
click at [225, 61] on link "Building Permit" at bounding box center [204, 57] width 50 height 9
click at [54, 262] on div "Payment" at bounding box center [43, 261] width 26 height 7
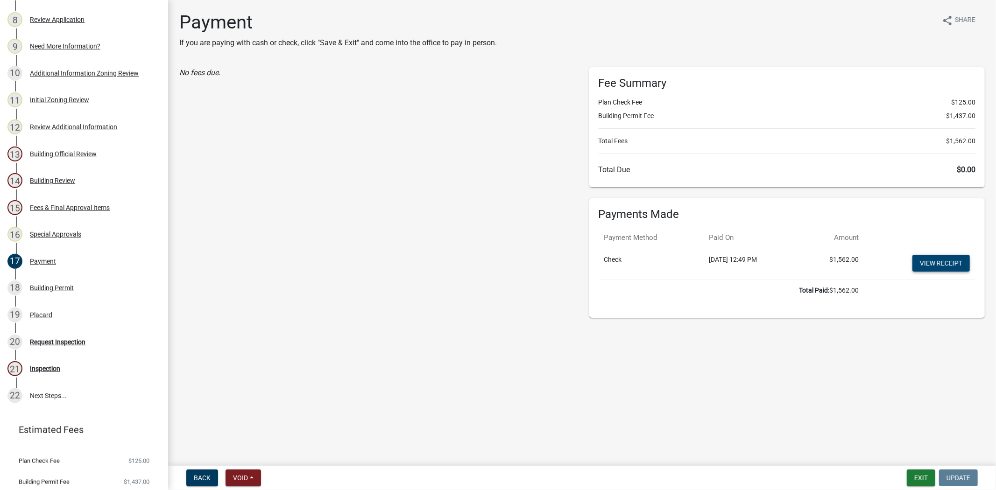
click at [937, 259] on link "View receipt" at bounding box center [940, 263] width 57 height 17
click at [37, 312] on div "Placard" at bounding box center [41, 315] width 22 height 7
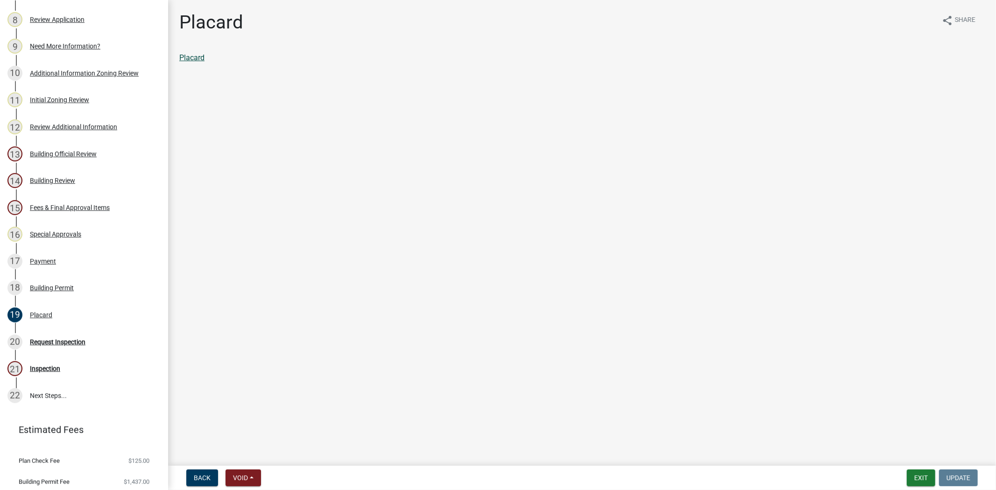
click at [181, 53] on link "Placard" at bounding box center [191, 57] width 25 height 9
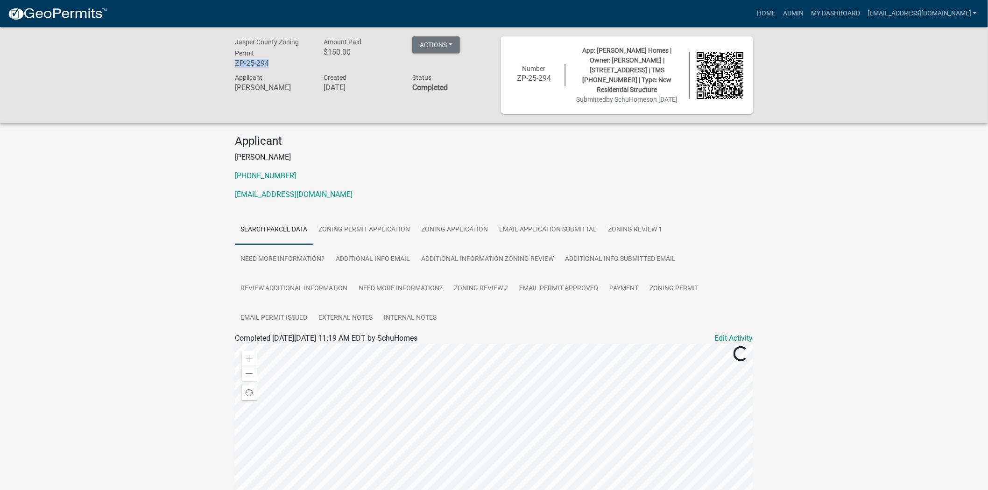
drag, startPoint x: 279, startPoint y: 59, endPoint x: 225, endPoint y: 59, distance: 54.6
click at [225, 59] on div "Jasper County Zoning Permit ZP-25-294 Amount Paid $150.00 Actions View receipt …" at bounding box center [494, 75] width 988 height 96
copy h6 "ZP-25-294"
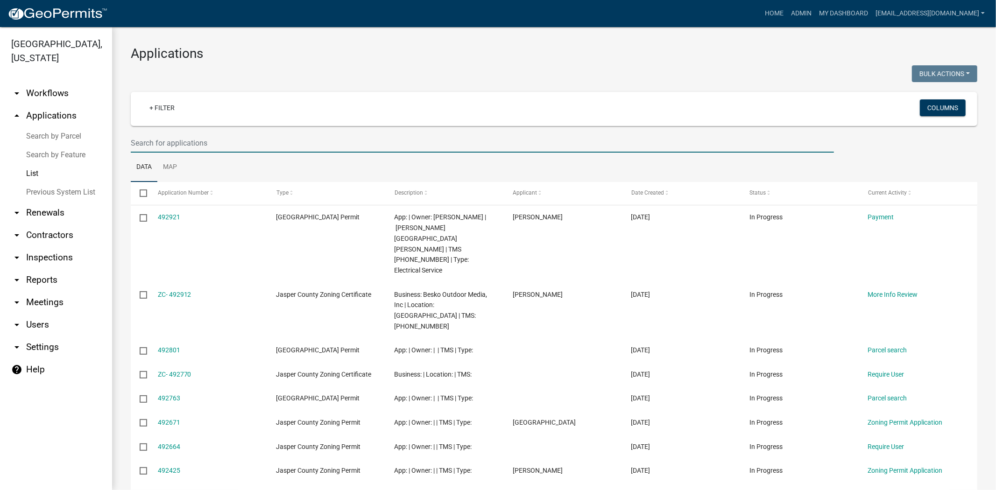
click at [270, 145] on input "text" at bounding box center [482, 143] width 703 height 19
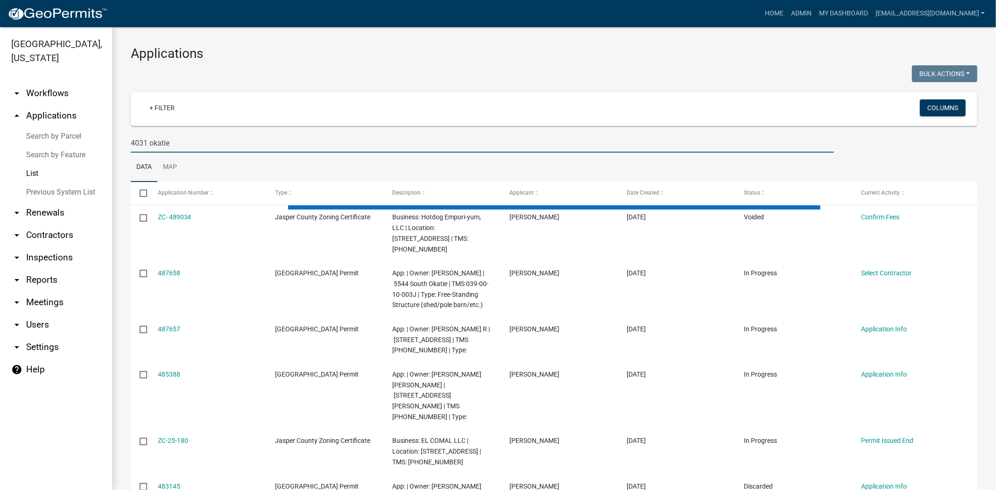
type input "4031 okatie"
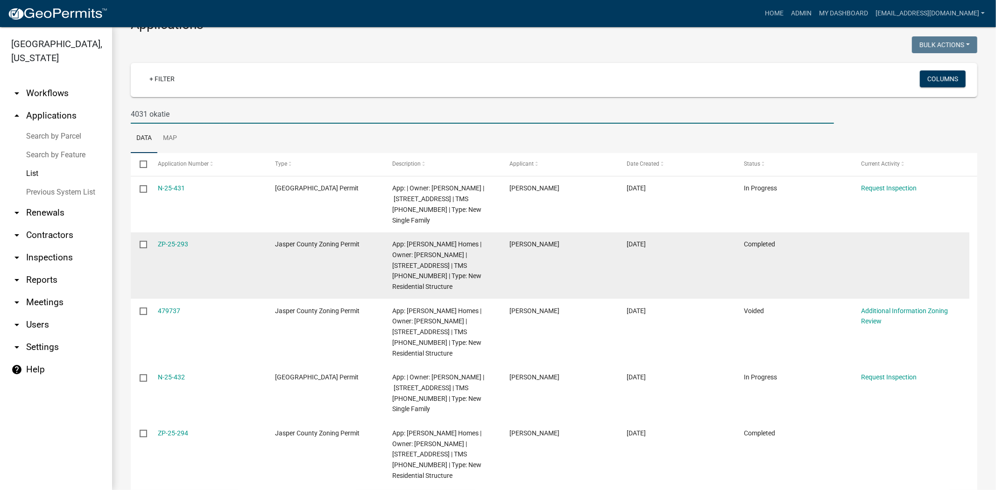
scroll to position [52, 0]
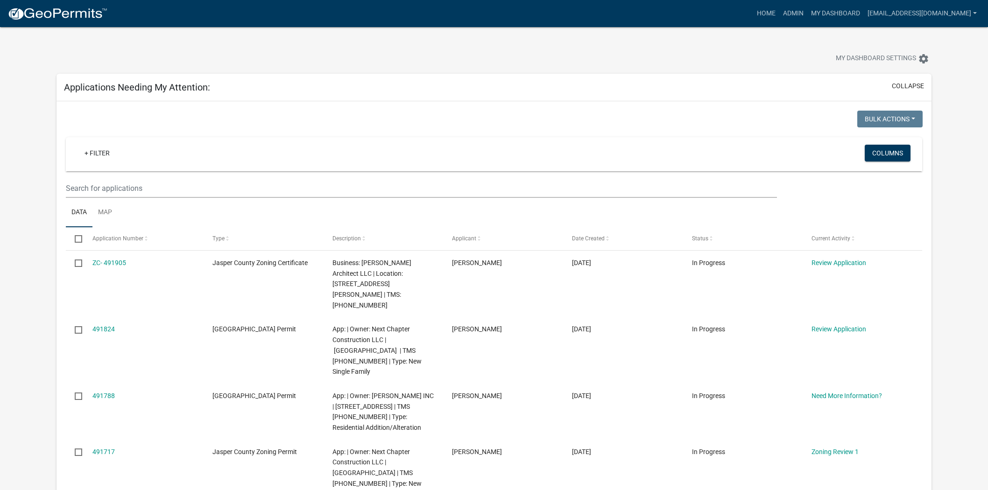
scroll to position [207, 0]
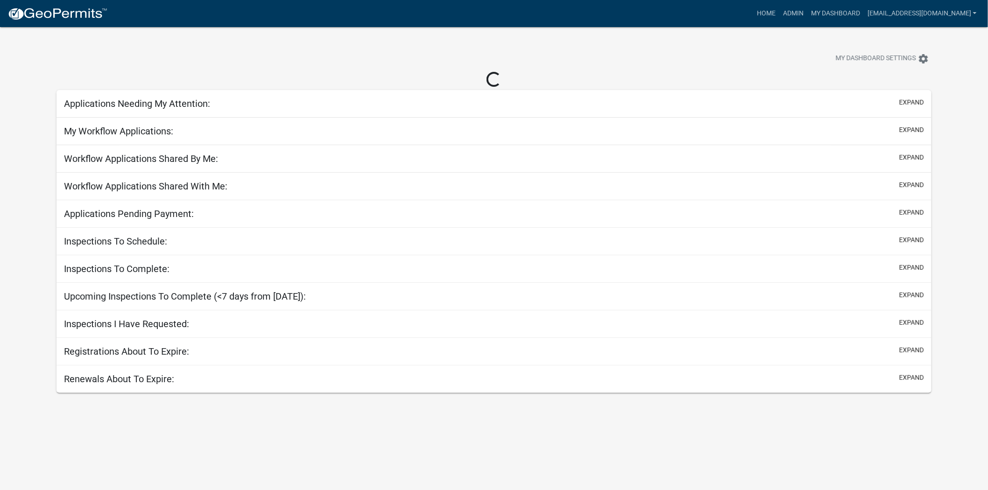
select select "2: 50"
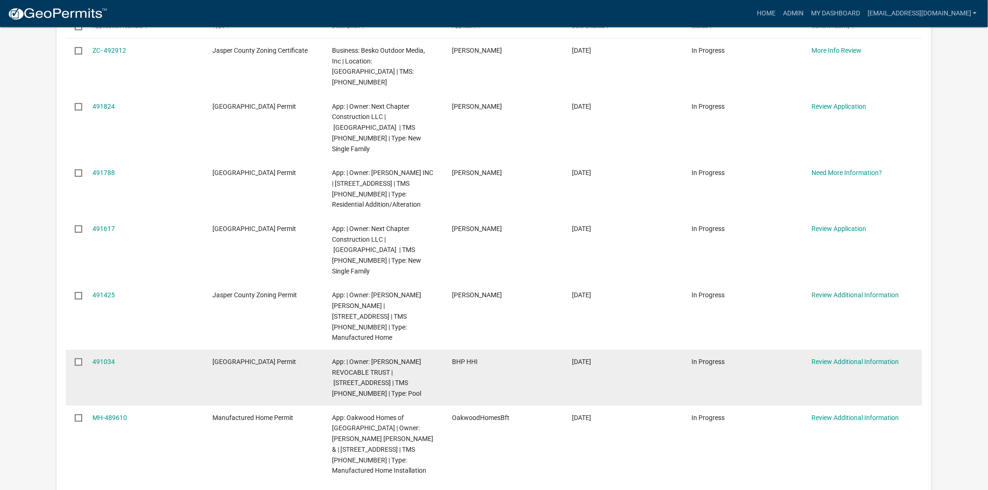
scroll to position [207, 0]
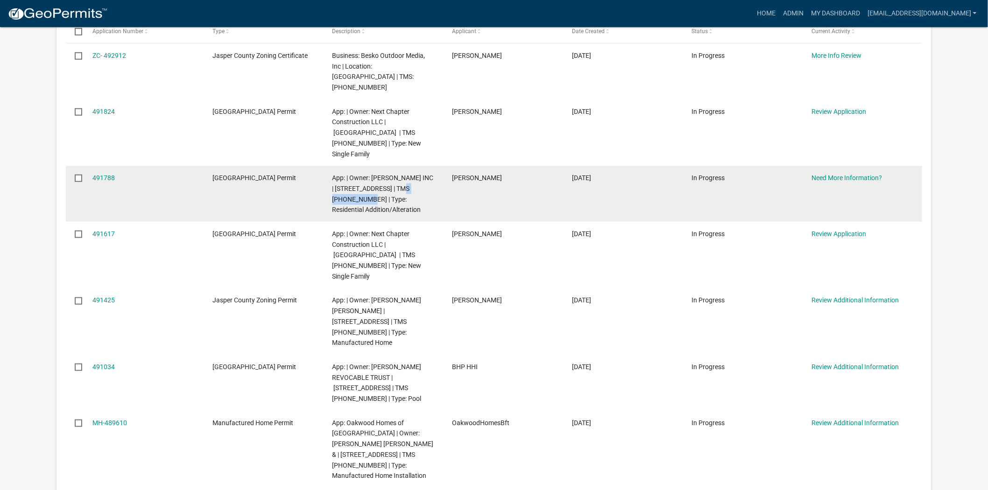
drag, startPoint x: 359, startPoint y: 178, endPoint x: 411, endPoint y: 172, distance: 53.2
click at [411, 173] on div "App: | Owner: D R HORTON INC | 824 CASTLE HILL Dr | TMS 091-02-00-137 | Type: R…" at bounding box center [383, 194] width 102 height 42
click at [365, 175] on span "App: | Owner: D R HORTON INC | 824 CASTLE HILL Dr | TMS 091-02-00-137 | Type: R…" at bounding box center [382, 193] width 101 height 39
drag, startPoint x: 363, startPoint y: 176, endPoint x: 413, endPoint y: 167, distance: 50.7
click at [413, 174] on span "App: | Owner: D R HORTON INC | 824 CASTLE HILL Dr | TMS 091-02-00-137 | Type: R…" at bounding box center [382, 193] width 101 height 39
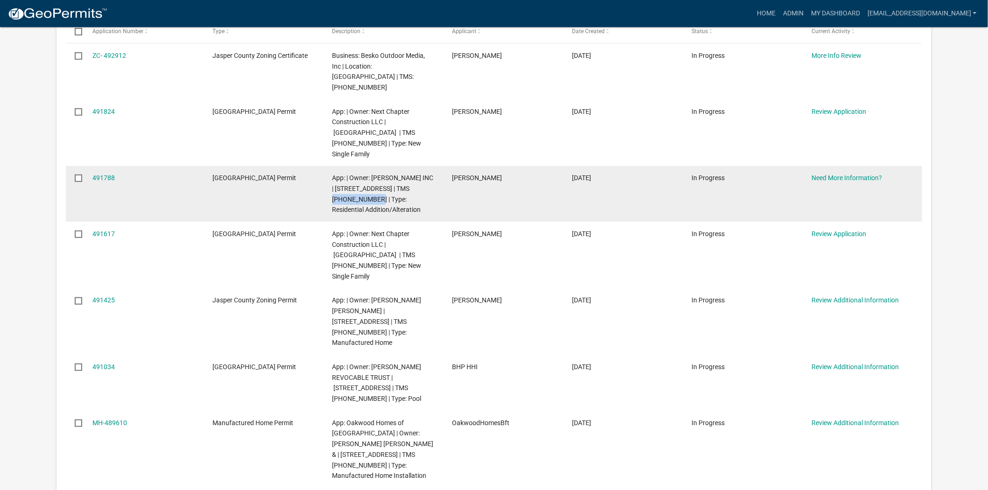
copy span "091-02-00-137"
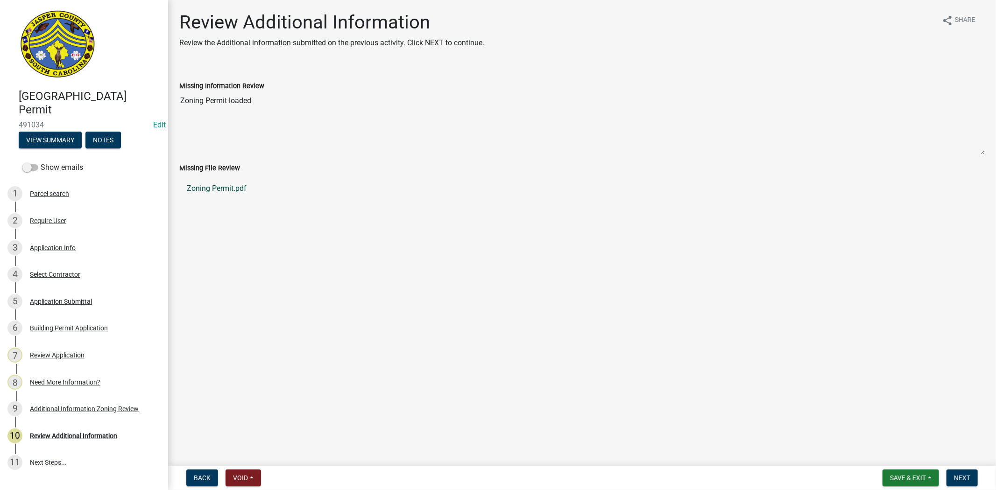
click at [229, 189] on link "Zoning Permit.pdf" at bounding box center [581, 188] width 805 height 22
click at [62, 243] on div "3 Application Info" at bounding box center [80, 247] width 146 height 15
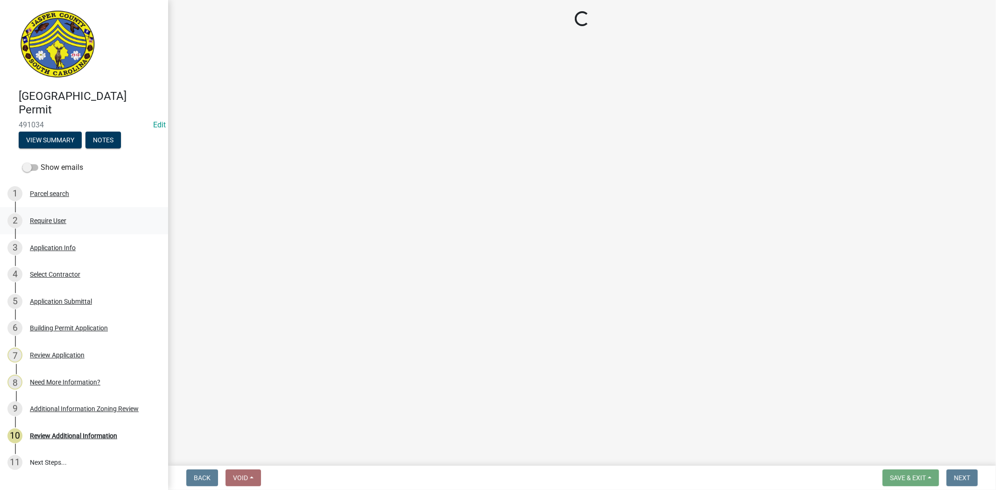
select select "11c75861-9ec4-4c30-88de-90992eda9933"
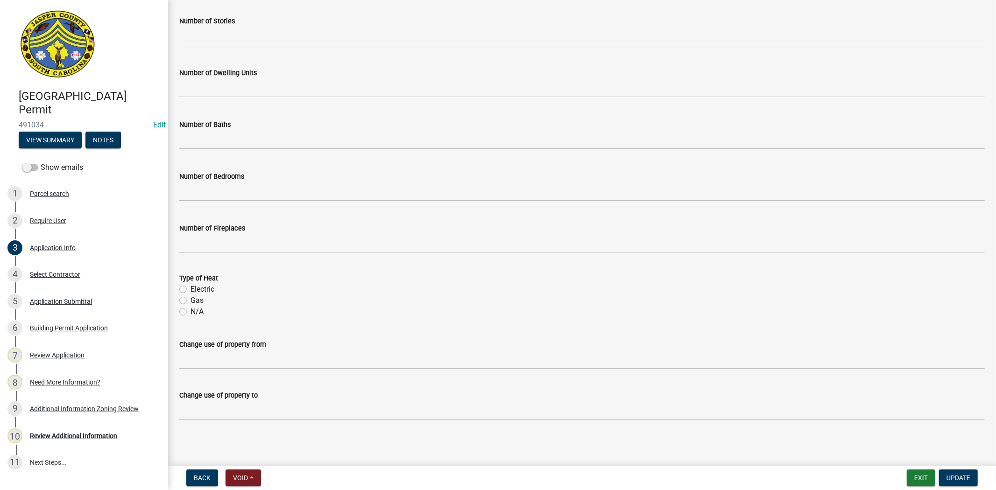
scroll to position [1586, 0]
click at [61, 271] on div "Select Contractor" at bounding box center [55, 274] width 50 height 7
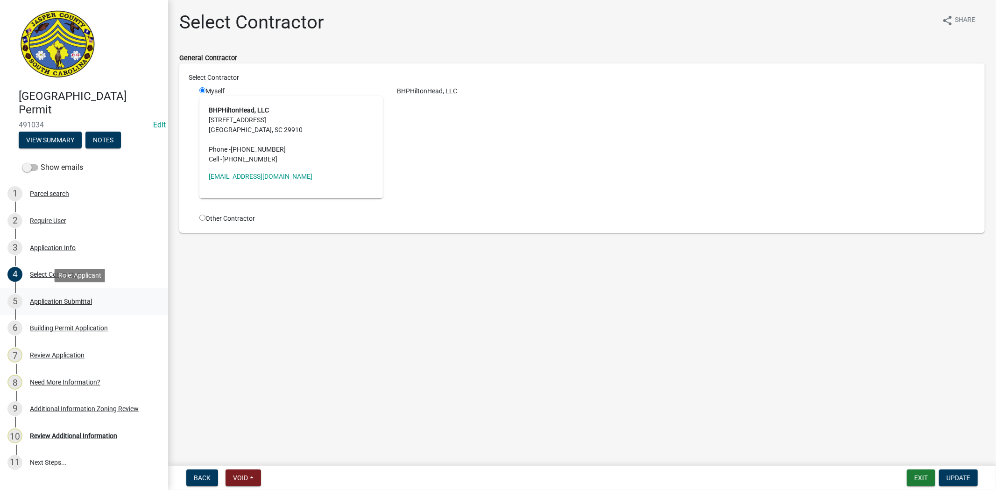
click at [54, 290] on link "5 Application Submittal" at bounding box center [84, 301] width 168 height 27
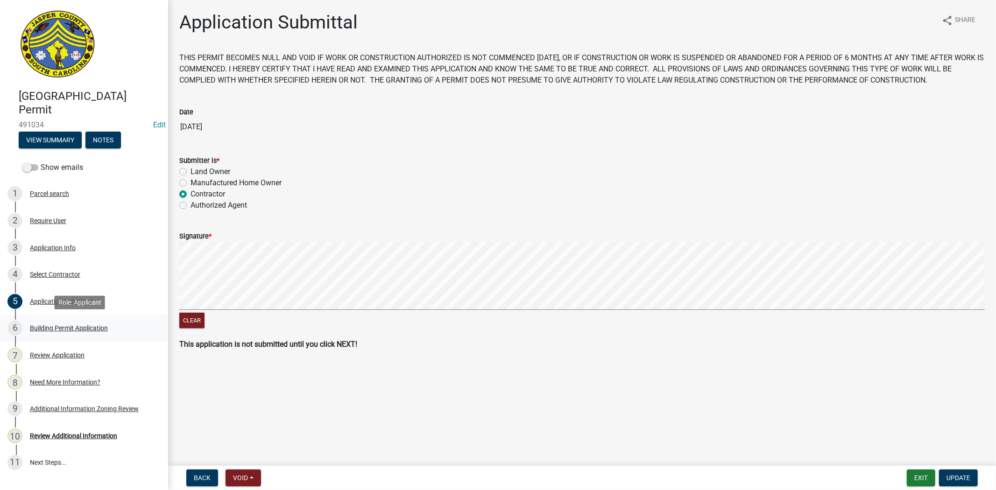
click at [52, 326] on div "Building Permit Application" at bounding box center [69, 328] width 78 height 7
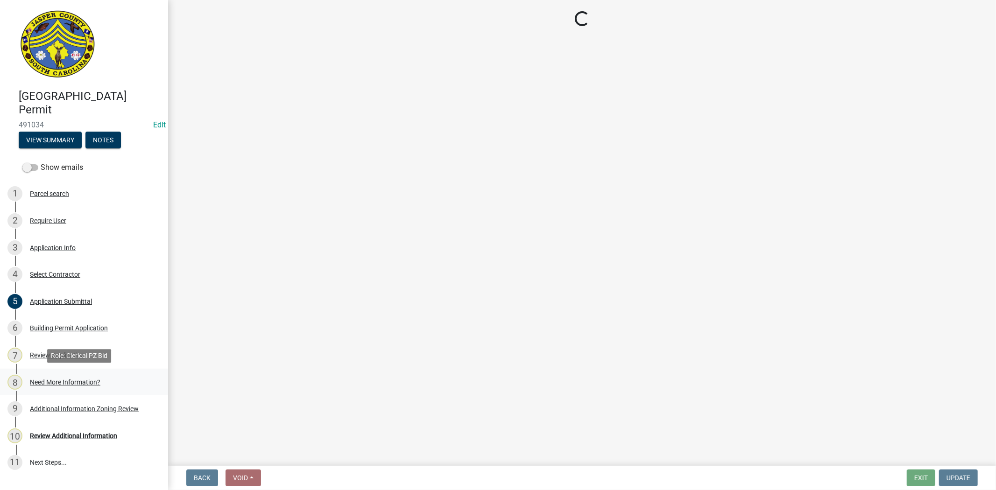
click at [63, 385] on div "8 Need More Information?" at bounding box center [80, 382] width 146 height 15
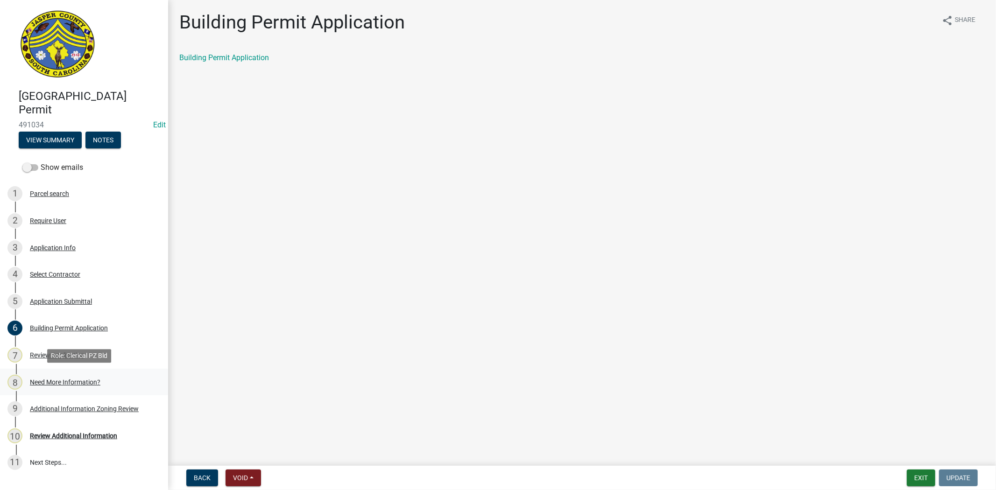
click at [78, 381] on div "Need More Information?" at bounding box center [65, 382] width 71 height 7
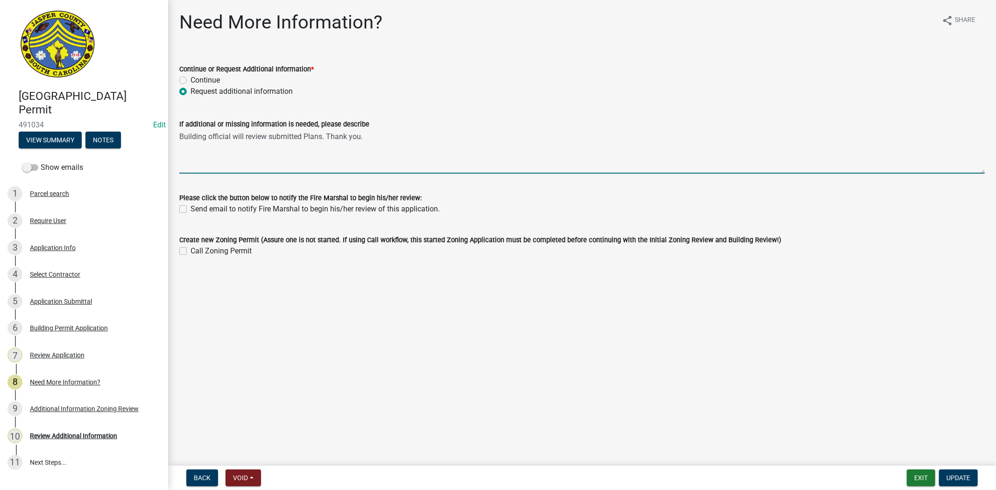
drag, startPoint x: 366, startPoint y: 138, endPoint x: 141, endPoint y: 168, distance: 226.6
click at [141, 168] on div "Jasper County Building Permit 491034 Edit View Summary Notes Show emails 1 Parc…" at bounding box center [498, 245] width 996 height 490
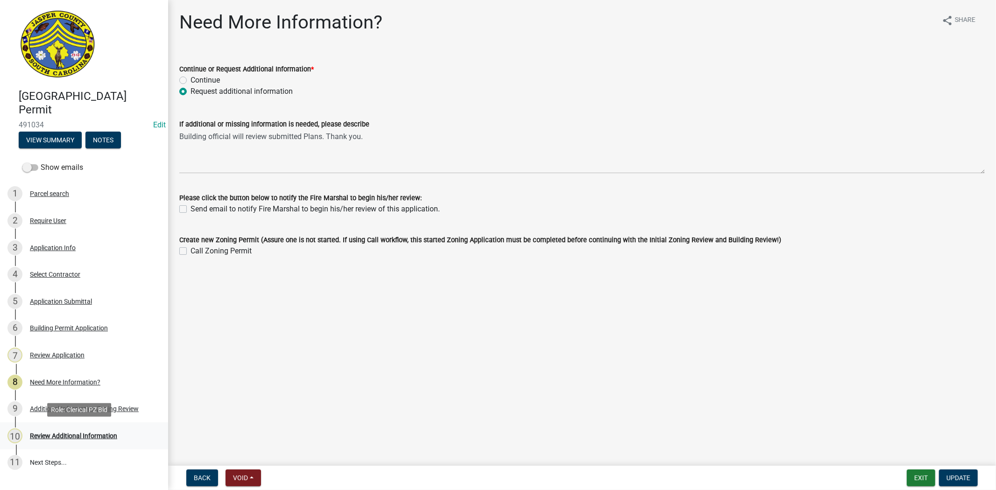
click at [94, 433] on div "Review Additional Information" at bounding box center [73, 436] width 87 height 7
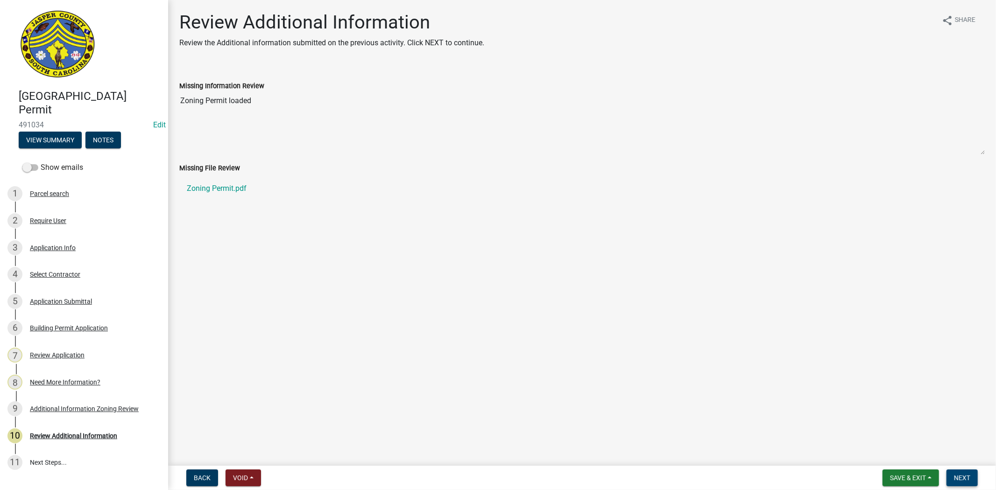
click at [961, 475] on span "Next" at bounding box center [962, 477] width 16 height 7
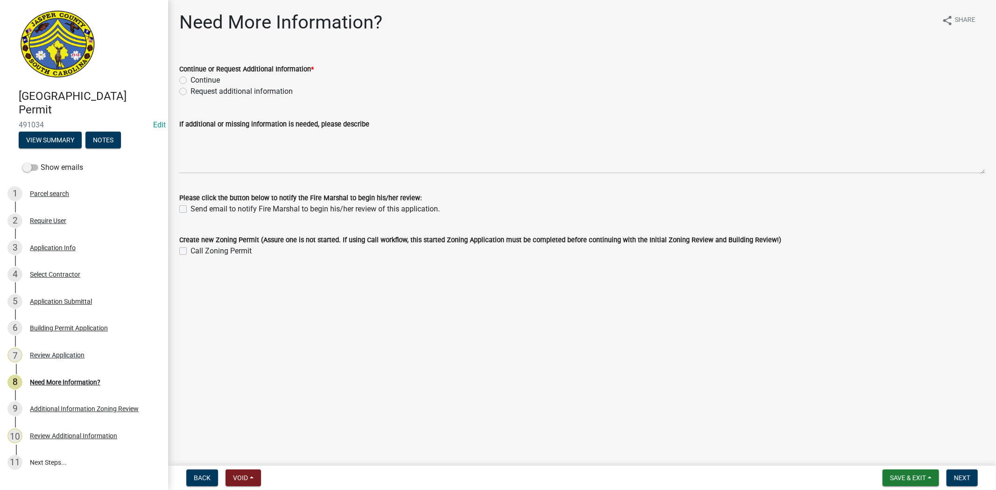
click at [190, 91] on label "Request additional information" at bounding box center [241, 91] width 102 height 11
click at [190, 91] on input "Request additional information" at bounding box center [193, 89] width 6 height 6
radio input "true"
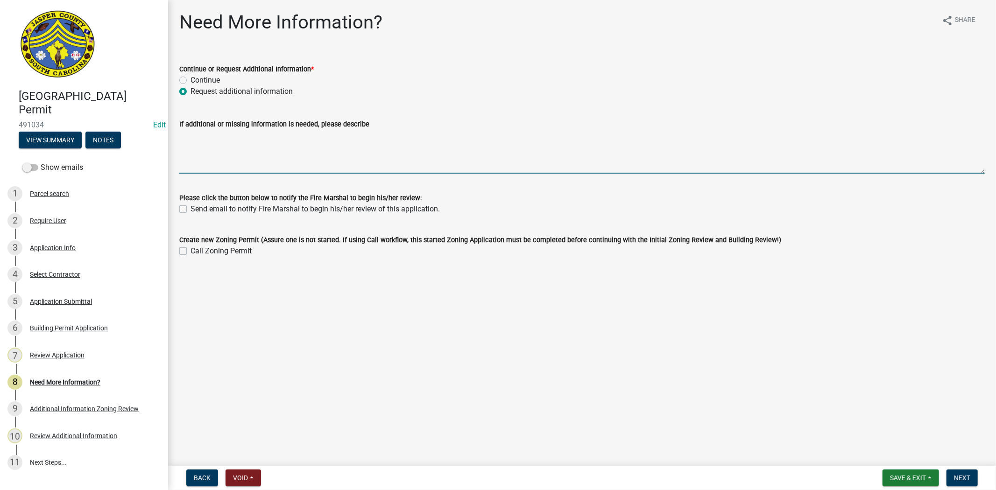
click at [199, 150] on textarea "If additional or missing information is needed, please describe" at bounding box center [581, 152] width 805 height 44
paste textarea "Building official will review submitted Plans. Thank you."
click at [180, 136] on textarea "Building official will review submitted Plans. Thank you." at bounding box center [581, 152] width 805 height 44
drag, startPoint x: 341, startPoint y: 134, endPoint x: 306, endPoint y: 139, distance: 34.9
click at [306, 139] on textarea "Thank you, Building official will review submitted Plans. Thank you." at bounding box center [581, 152] width 805 height 44
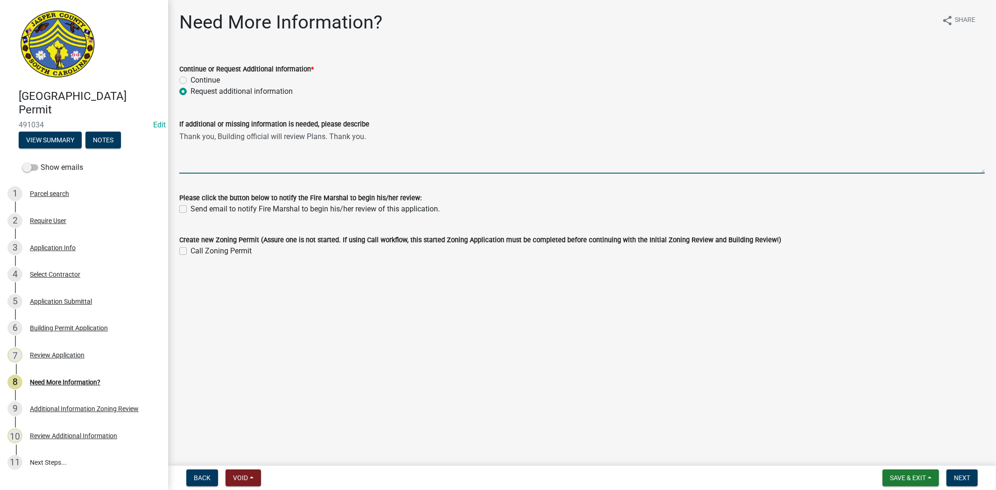
drag, startPoint x: 329, startPoint y: 136, endPoint x: 389, endPoint y: 136, distance: 60.7
click at [389, 136] on textarea "Thank you, Building official will review Plans. Thank you." at bounding box center [581, 152] width 805 height 44
type textarea "Thank you, Building official will review Plans."
click at [966, 474] on span "Next" at bounding box center [962, 477] width 16 height 7
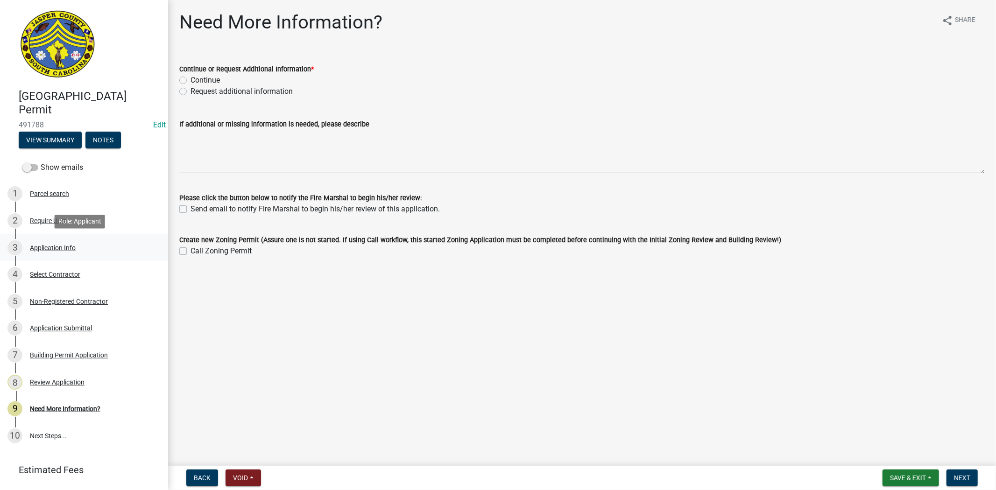
click at [67, 250] on div "Application Info" at bounding box center [53, 248] width 46 height 7
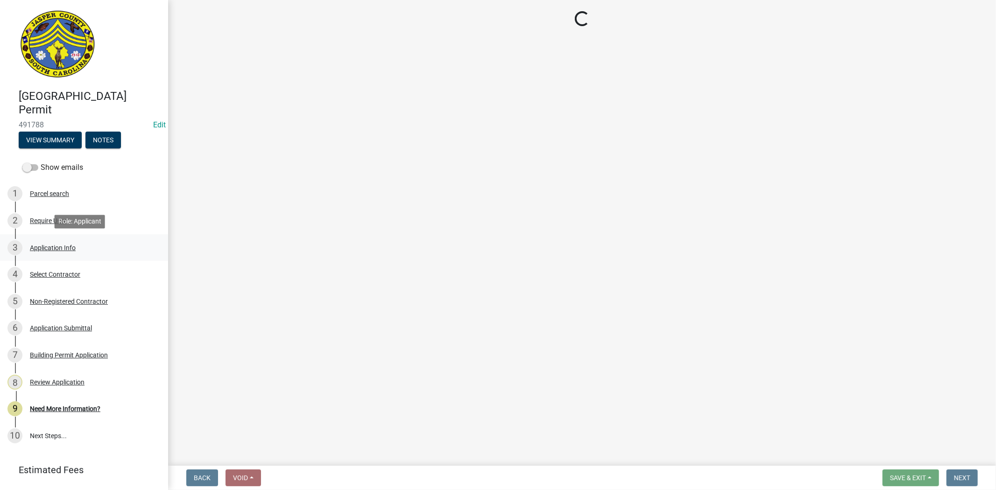
select select "4b7d28f2-ad6d-4146-a007-9cde64d4e27b"
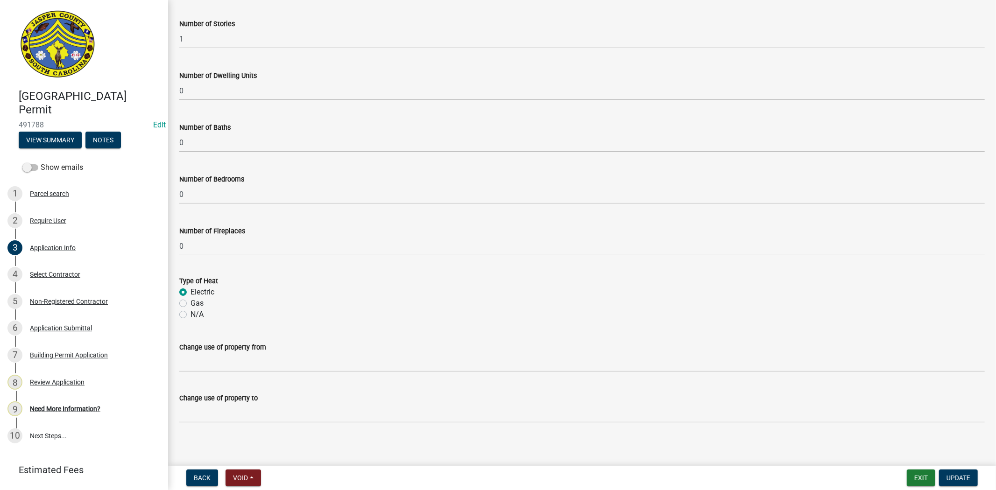
scroll to position [1570, 0]
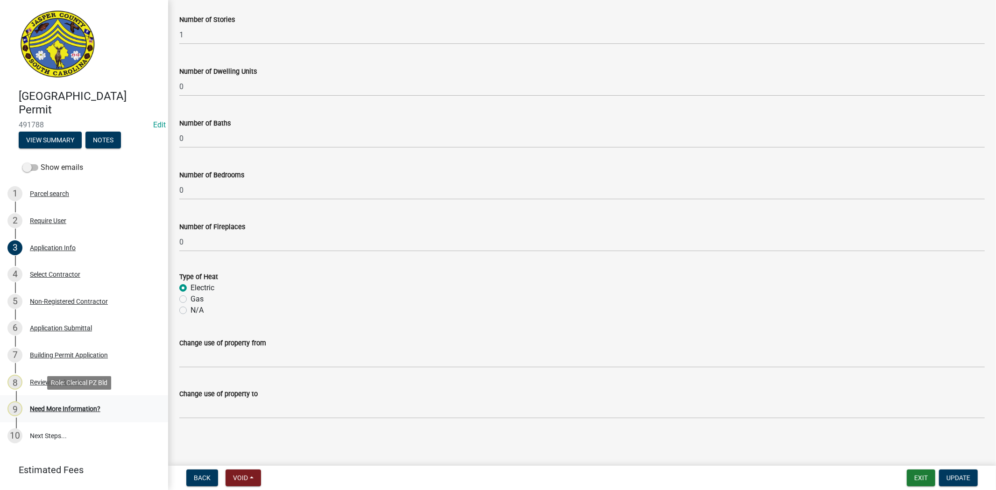
click at [94, 412] on div "Need More Information?" at bounding box center [65, 409] width 71 height 7
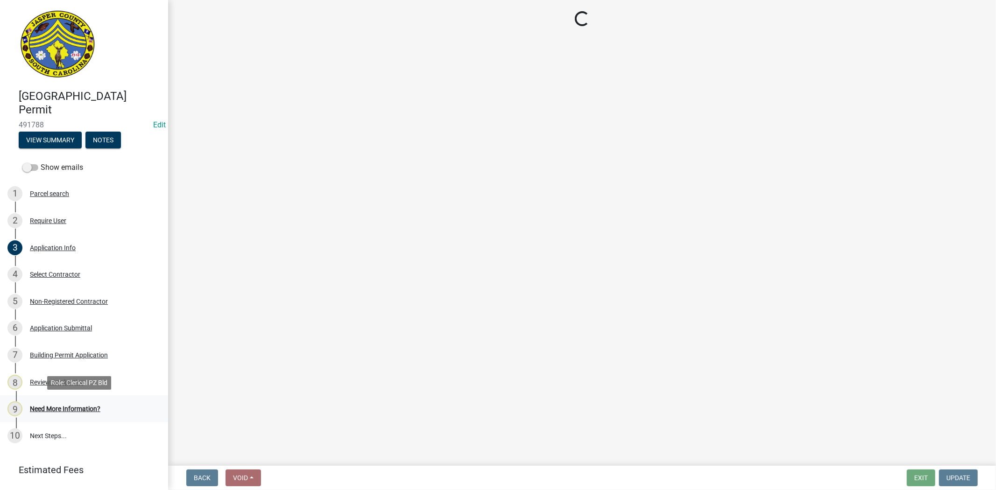
scroll to position [0, 0]
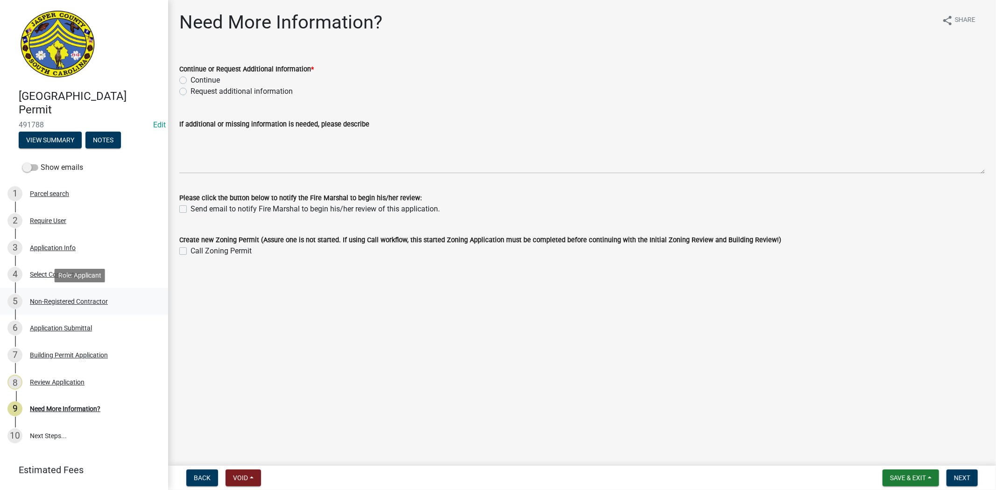
click at [71, 300] on div "Non-Registered Contractor" at bounding box center [69, 301] width 78 height 7
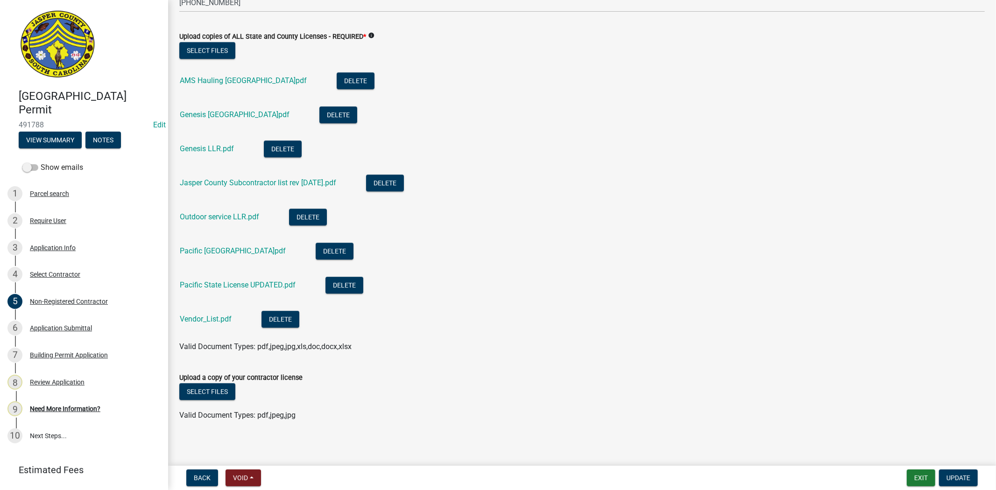
scroll to position [2165, 0]
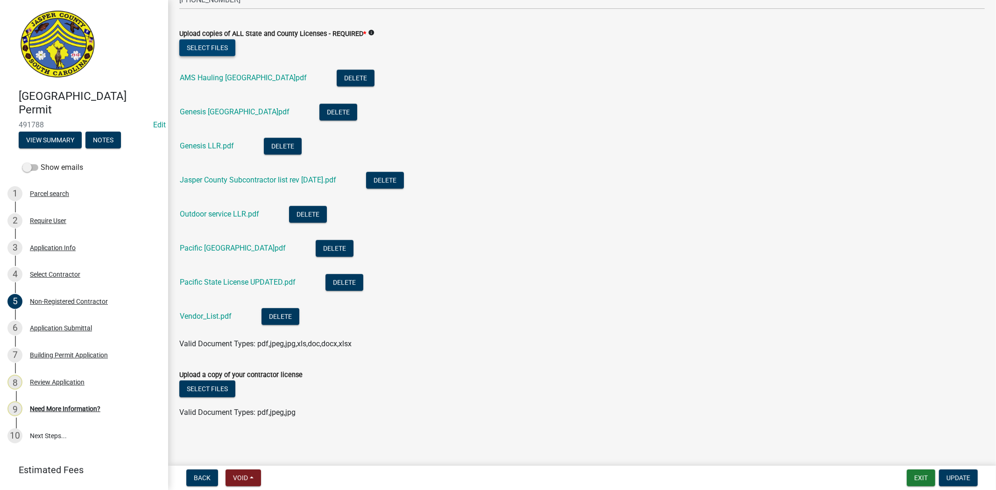
click at [204, 44] on button "Select files" at bounding box center [207, 47] width 56 height 17
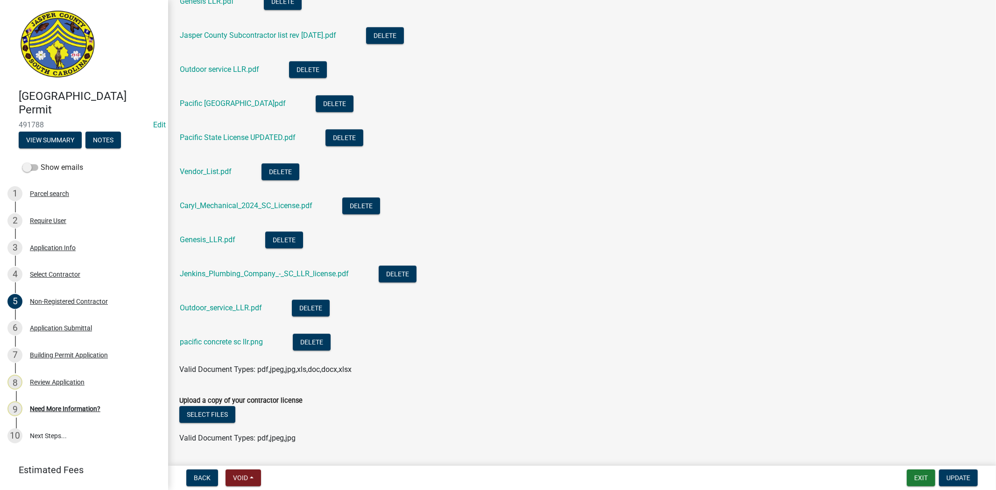
scroll to position [2335, 0]
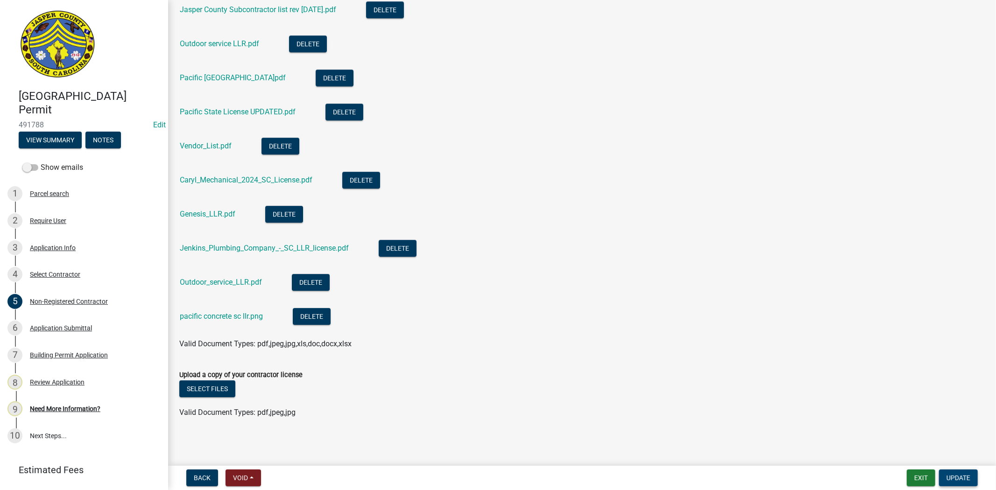
click at [952, 474] on span "Update" at bounding box center [958, 477] width 24 height 7
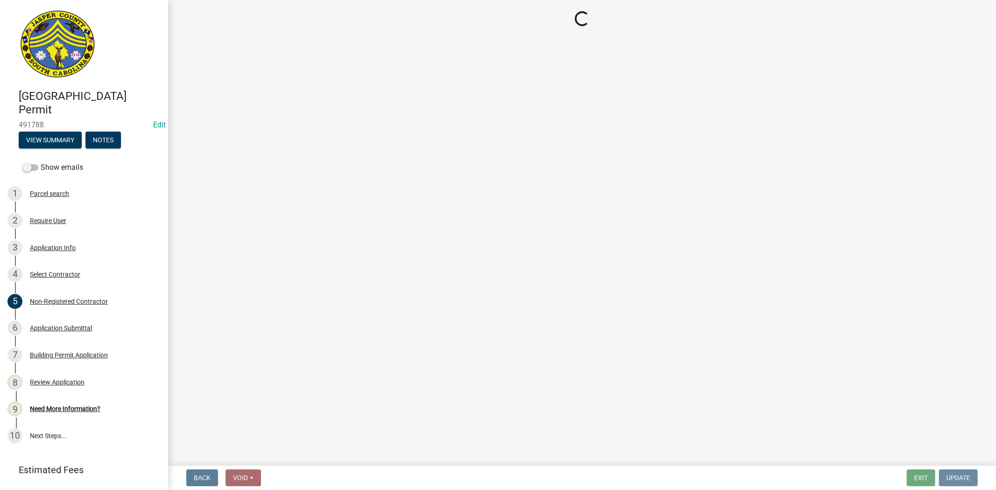
scroll to position [0, 0]
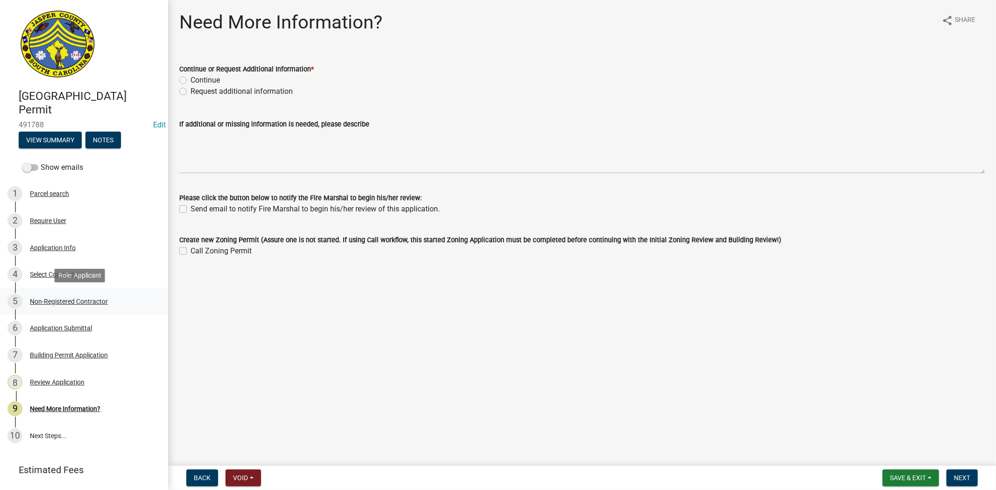
click at [85, 302] on div "Non-Registered Contractor" at bounding box center [69, 301] width 78 height 7
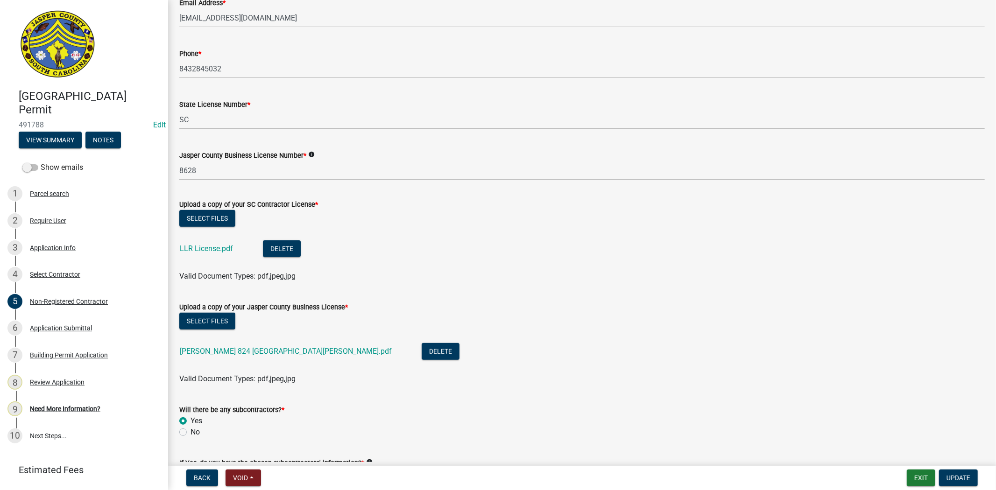
scroll to position [363, 0]
click at [234, 348] on link "Dr Horton 824 castle hill BL.pdf" at bounding box center [286, 350] width 212 height 9
click at [201, 244] on link "LLR License.pdf" at bounding box center [206, 248] width 53 height 9
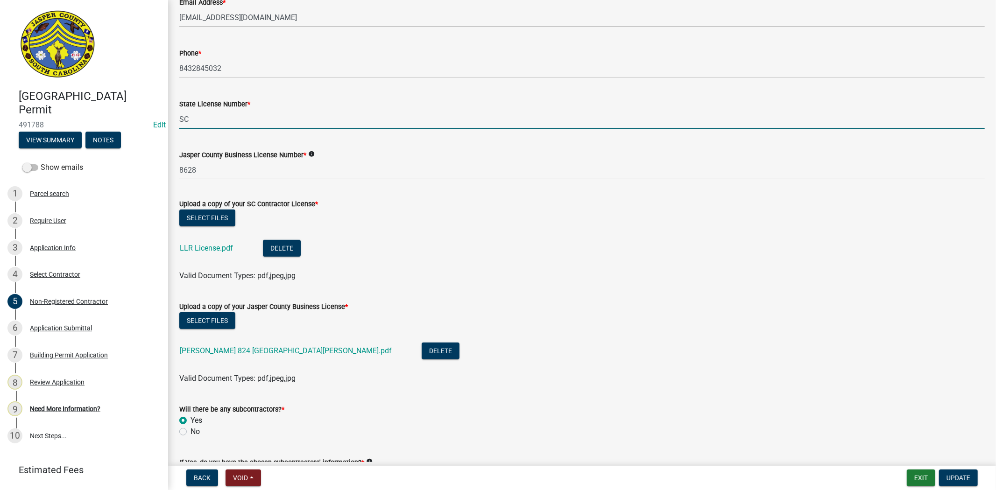
drag, startPoint x: 258, startPoint y: 122, endPoint x: 40, endPoint y: 120, distance: 217.6
click at [40, 120] on div "Jasper County Building Permit 491788 Edit View Summary Notes Show emails 1 Parc…" at bounding box center [498, 245] width 996 height 490
type input "114610"
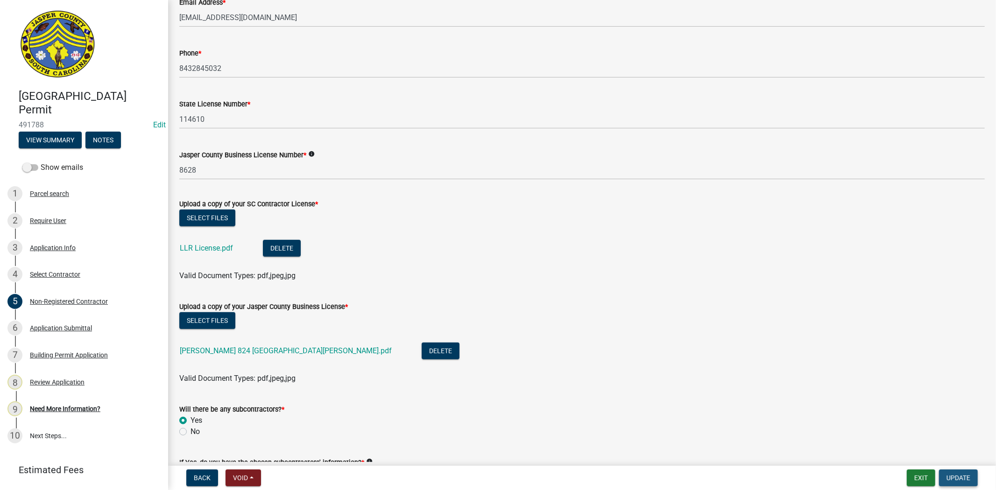
click at [967, 477] on span "Update" at bounding box center [958, 477] width 24 height 7
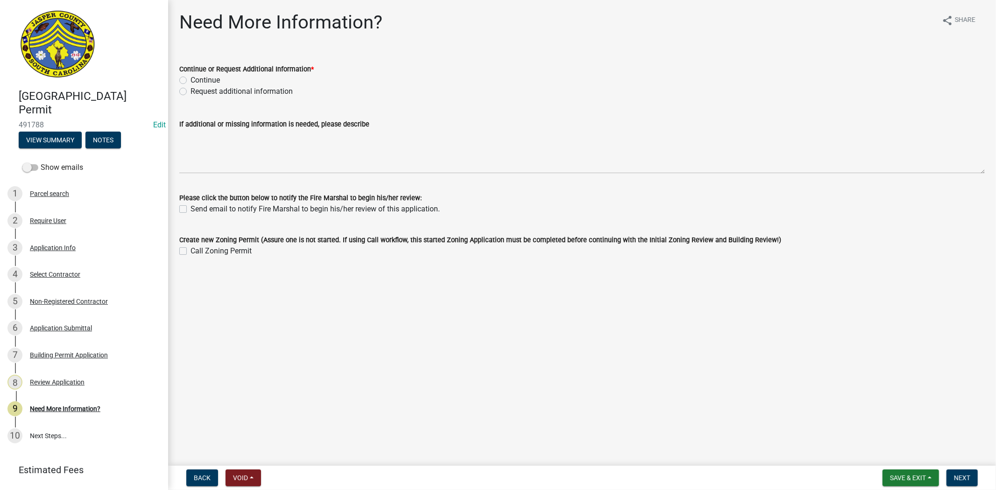
click at [190, 92] on label "Request additional information" at bounding box center [241, 91] width 102 height 11
click at [190, 92] on input "Request additional information" at bounding box center [193, 89] width 6 height 6
radio input "true"
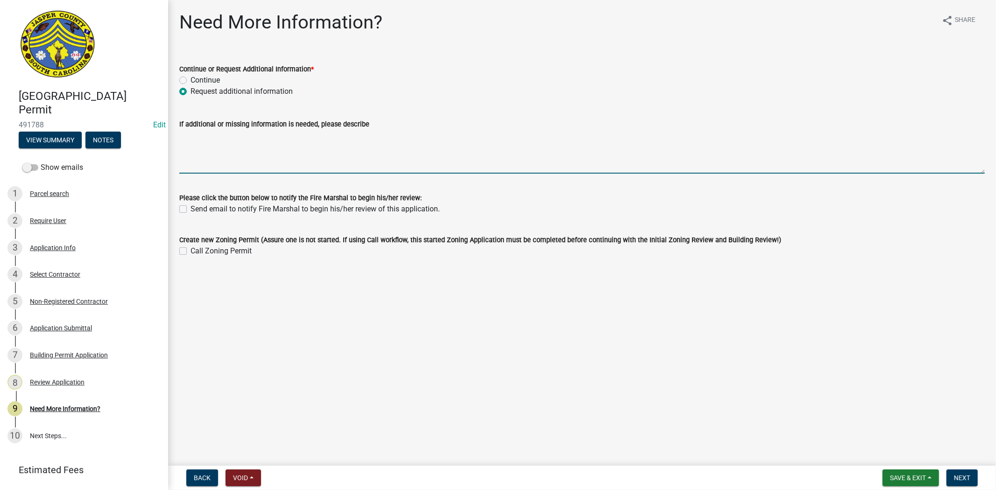
paste textarea "Building official will review submitted Plans. Thank you."
type textarea "Building official will review submitted Plans. Thank you."
click at [967, 474] on span "Next" at bounding box center [962, 477] width 16 height 7
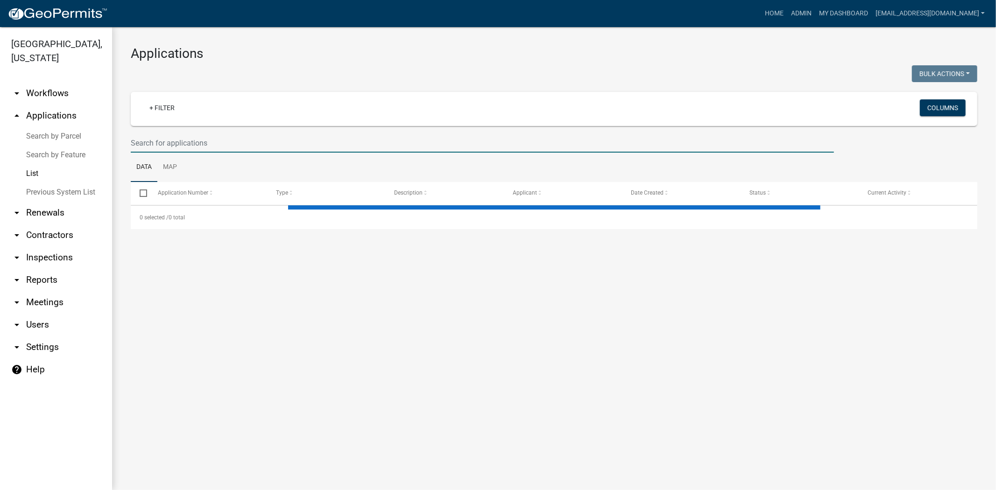
click at [254, 148] on input "text" at bounding box center [482, 143] width 703 height 19
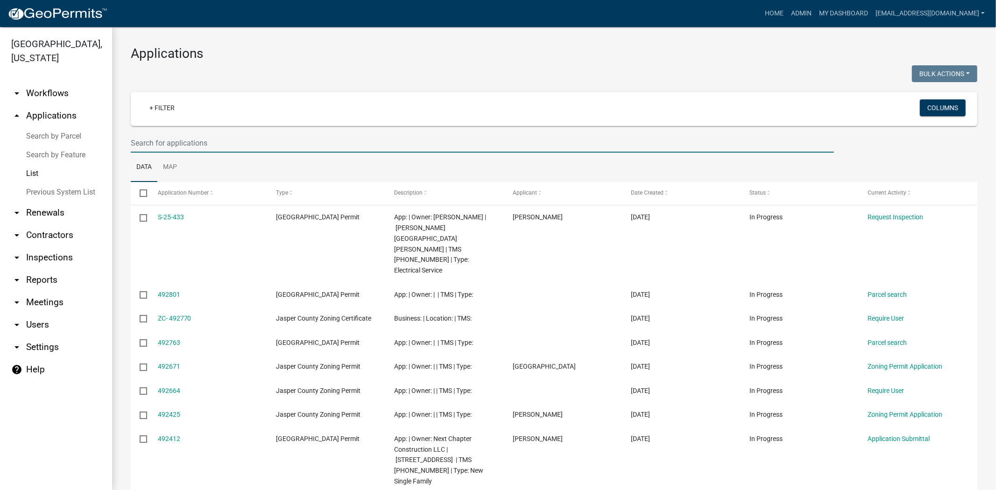
paste input "[PHONE_NUMBER]"
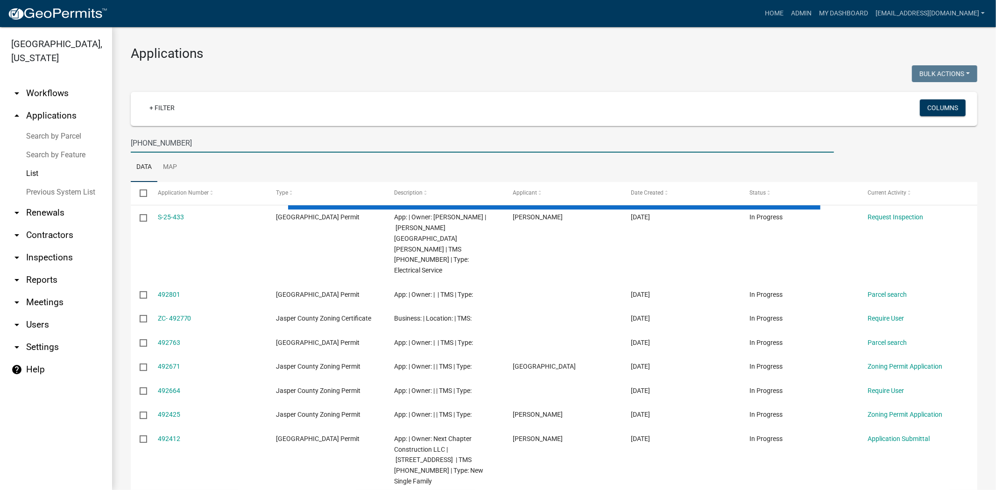
type input "[PHONE_NUMBER]"
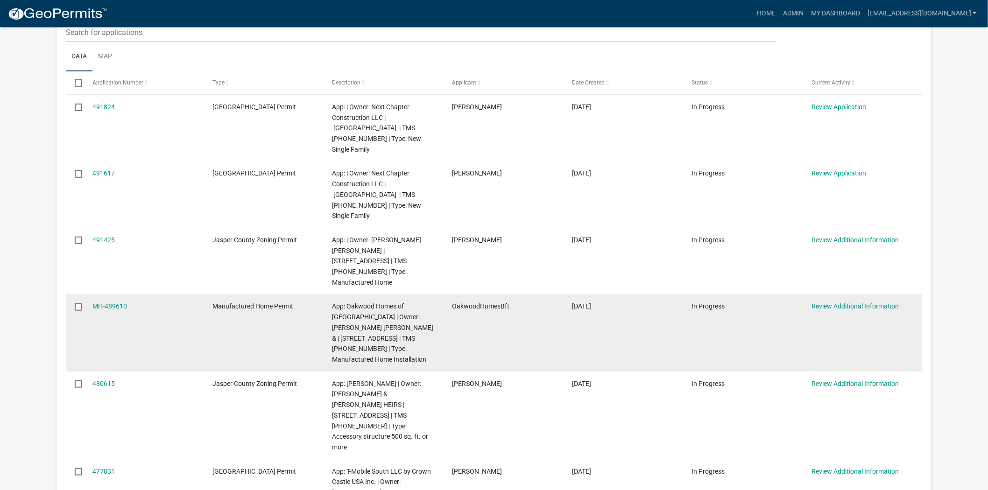
scroll to position [155, 0]
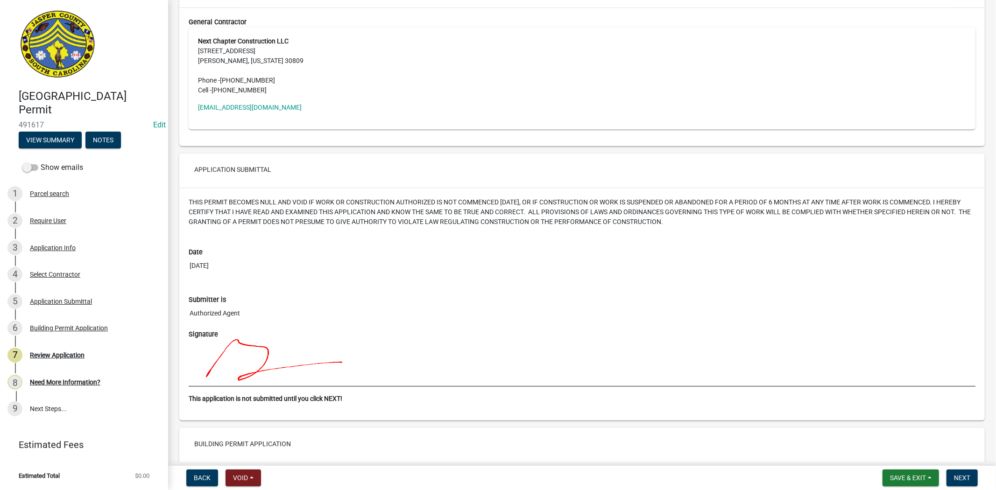
scroll to position [2179, 0]
click at [46, 250] on div "Application Info" at bounding box center [53, 248] width 46 height 7
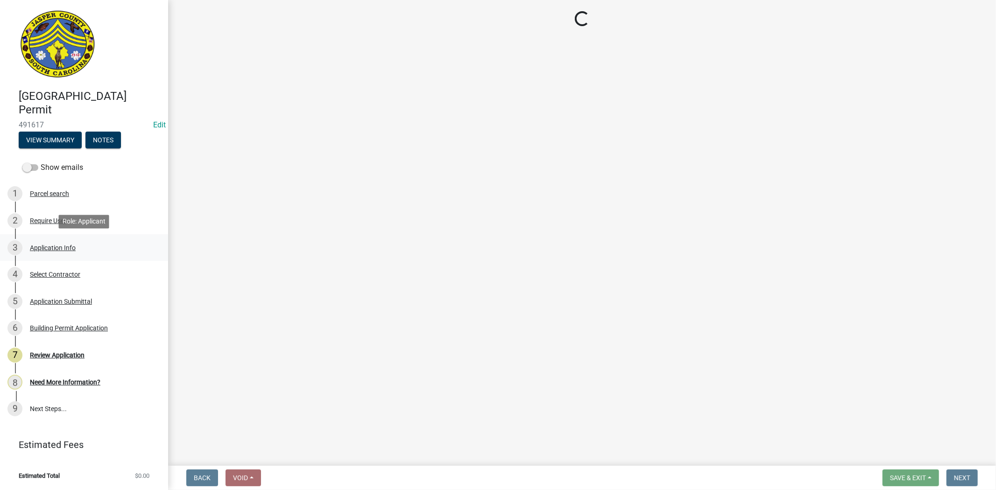
scroll to position [0, 0]
select select "42590599-3c97-479d-b3e9-fbeca9af4fb5"
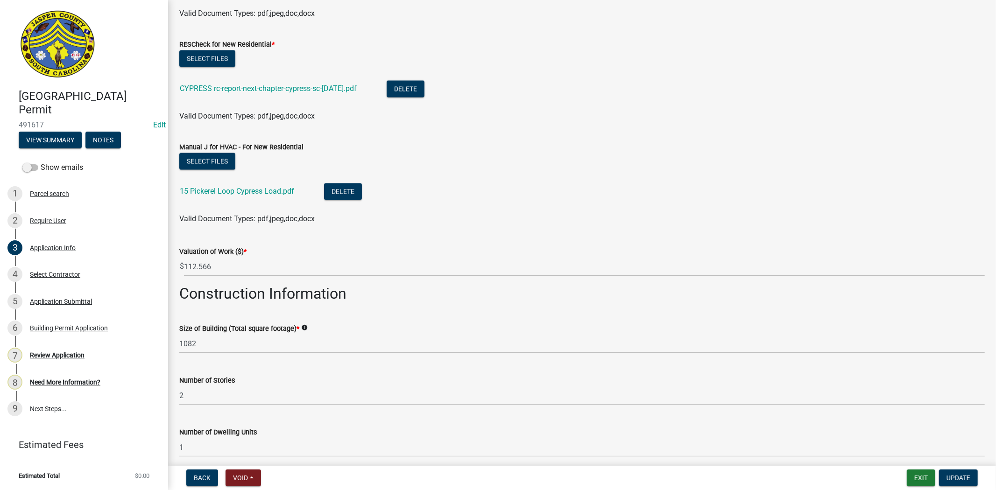
scroll to position [1556, 0]
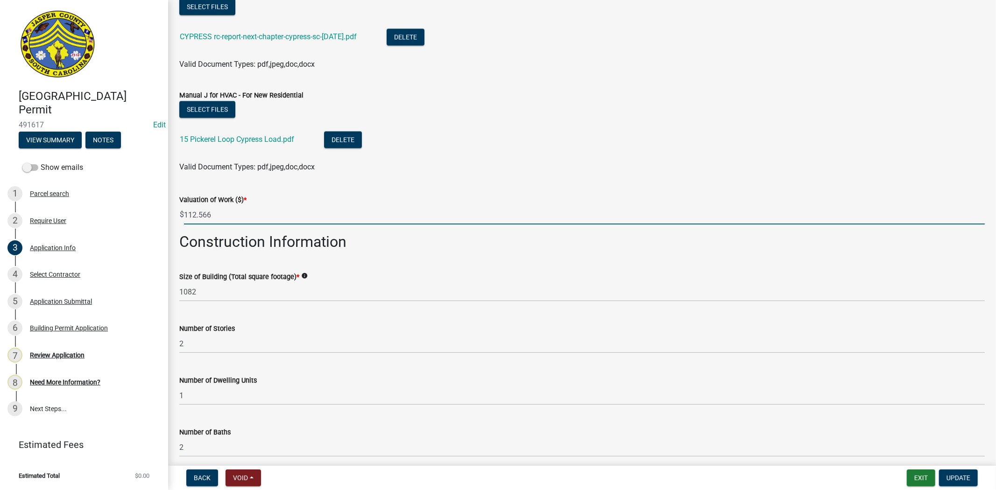
click at [200, 215] on input "112.566" at bounding box center [584, 214] width 801 height 19
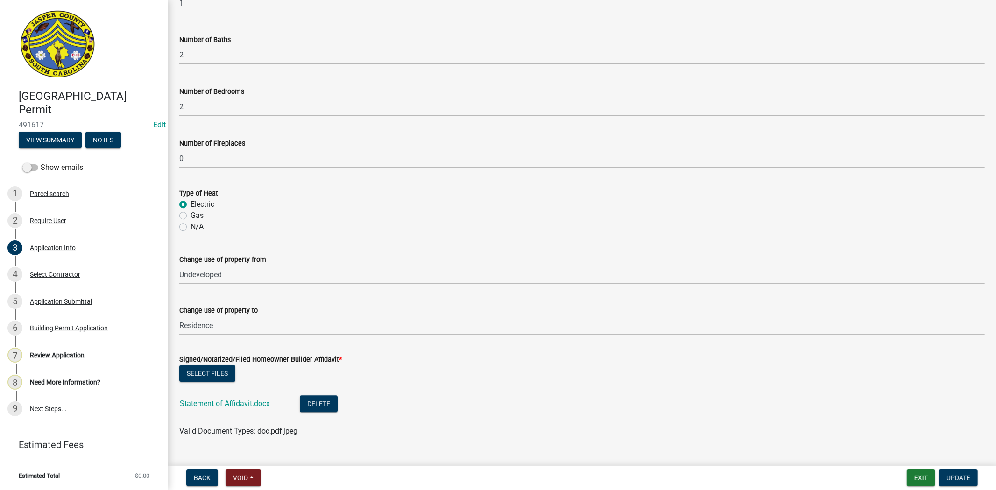
scroll to position [1968, 0]
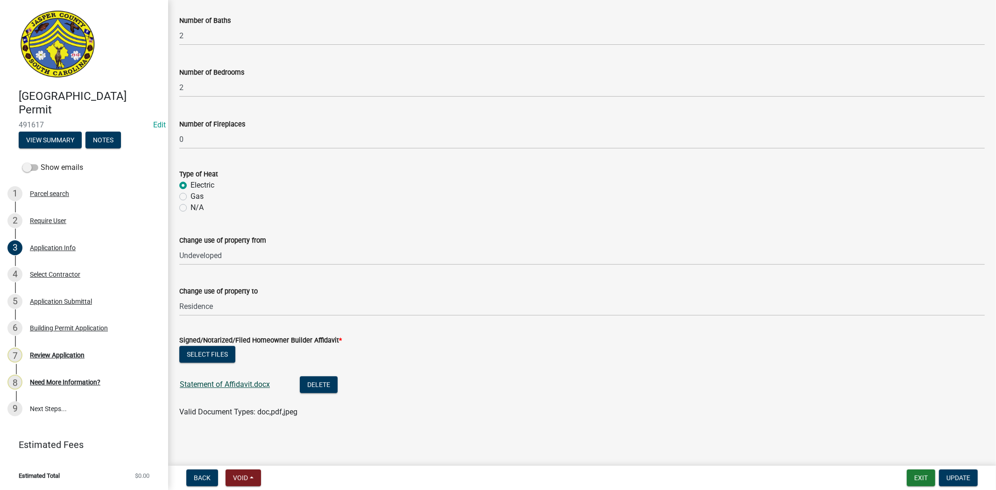
type input "112566"
click at [249, 385] on link "Statement of Affidavit.docx" at bounding box center [225, 384] width 90 height 9
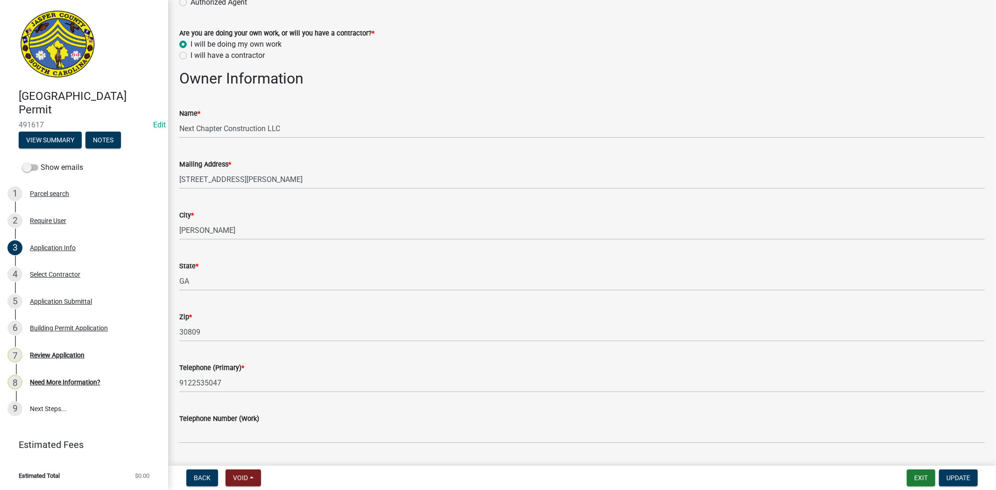
scroll to position [0, 0]
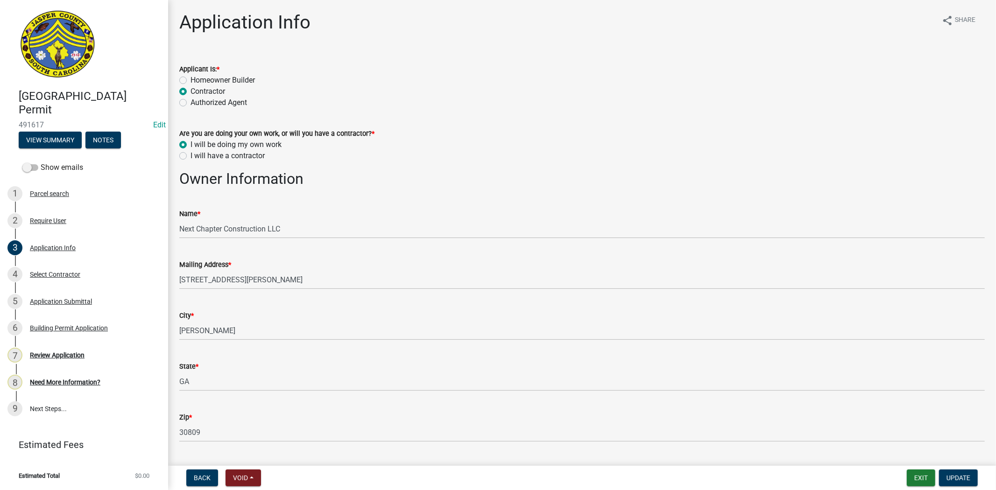
click at [190, 155] on label "I will have a contractor" at bounding box center [227, 155] width 74 height 11
click at [190, 155] on input "I will have a contractor" at bounding box center [193, 153] width 6 height 6
radio input "true"
click at [967, 481] on span "Update" at bounding box center [958, 477] width 24 height 7
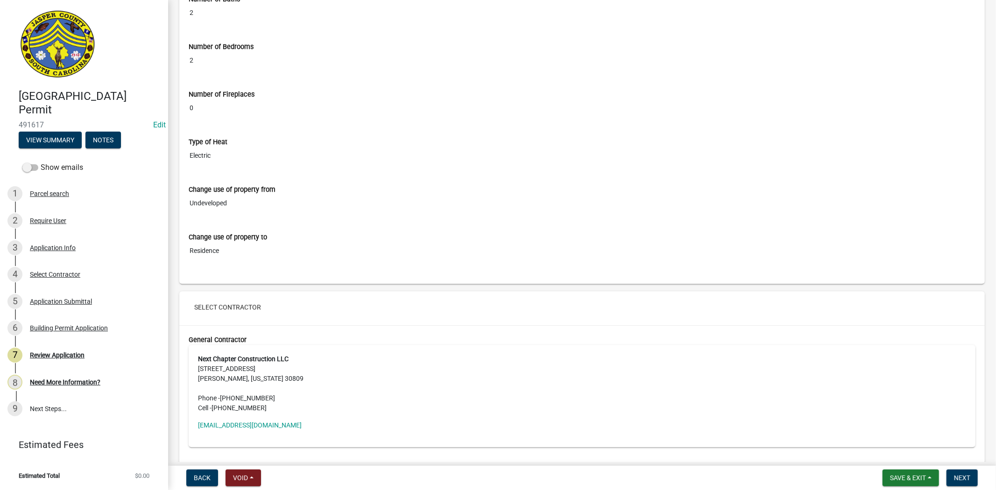
scroll to position [1971, 0]
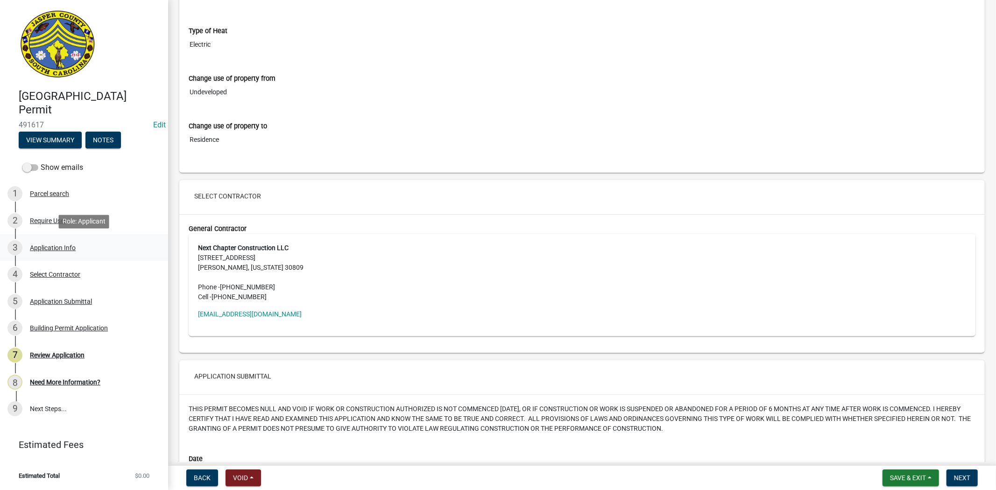
click at [71, 249] on div "Application Info" at bounding box center [53, 248] width 46 height 7
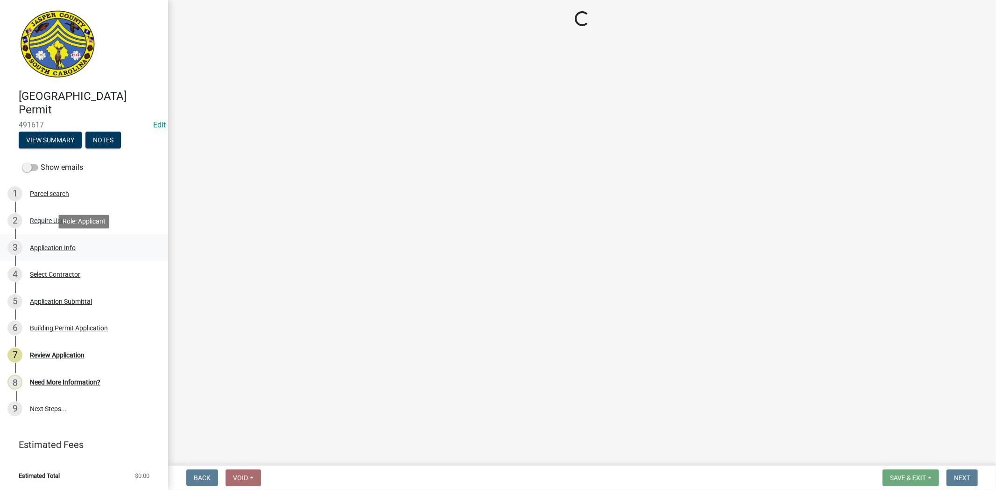
scroll to position [0, 0]
select select "42590599-3c97-479d-b3e9-fbeca9af4fb5"
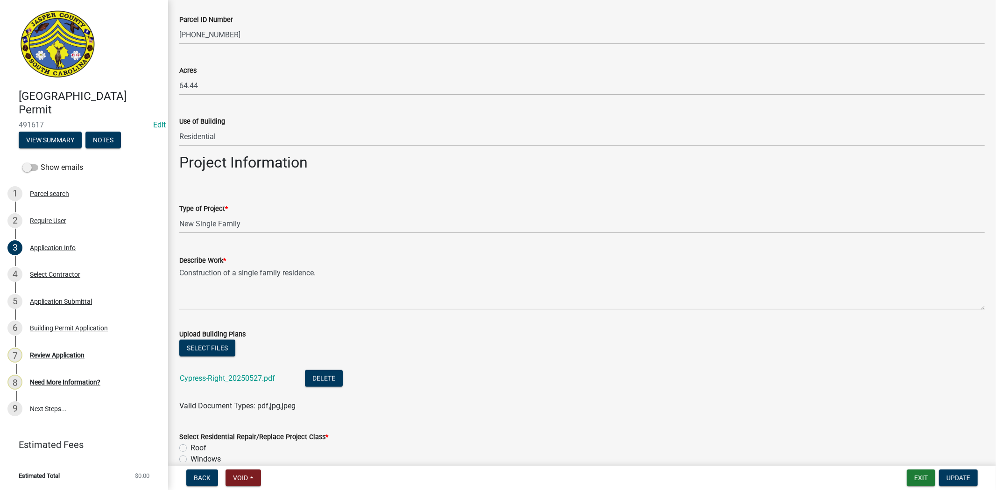
scroll to position [934, 0]
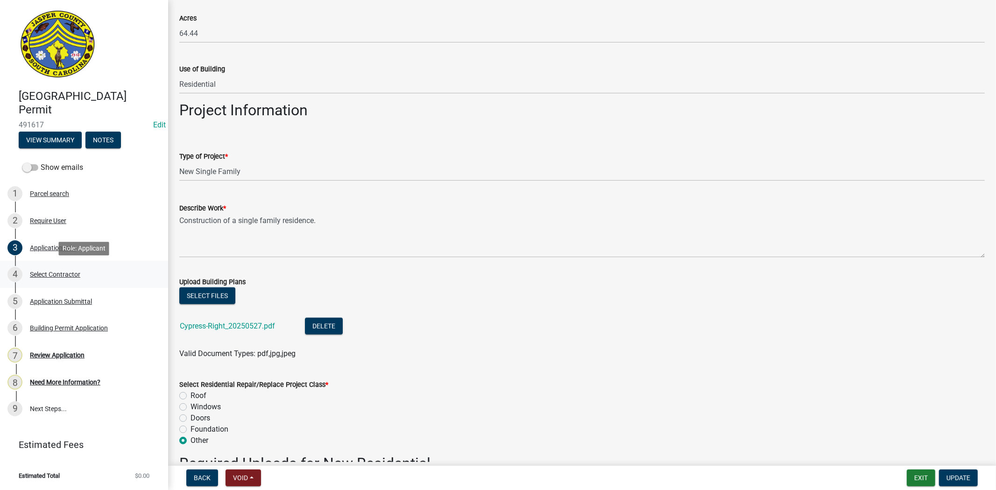
click at [66, 273] on div "Select Contractor" at bounding box center [55, 274] width 50 height 7
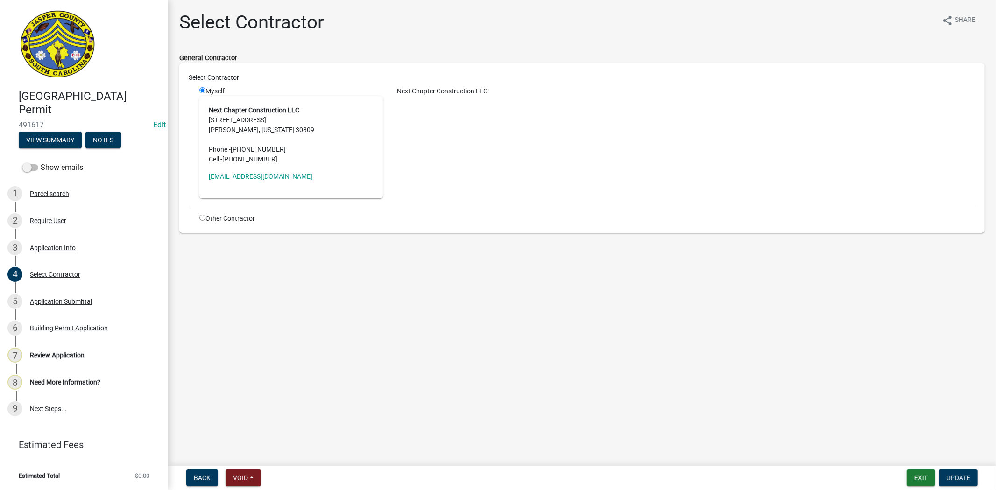
click at [200, 220] on input "radio" at bounding box center [202, 218] width 6 height 6
radio input "true"
radio input "false"
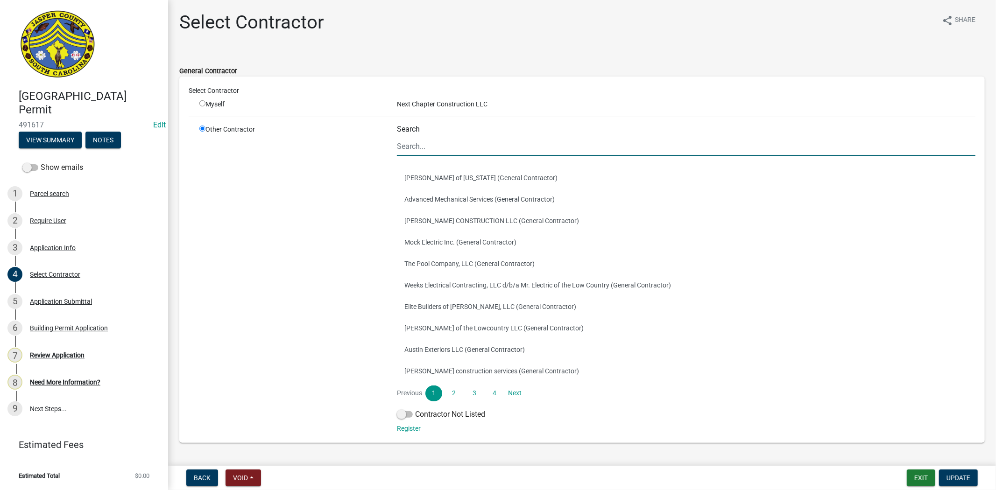
click at [409, 147] on input "Search" at bounding box center [686, 146] width 578 height 19
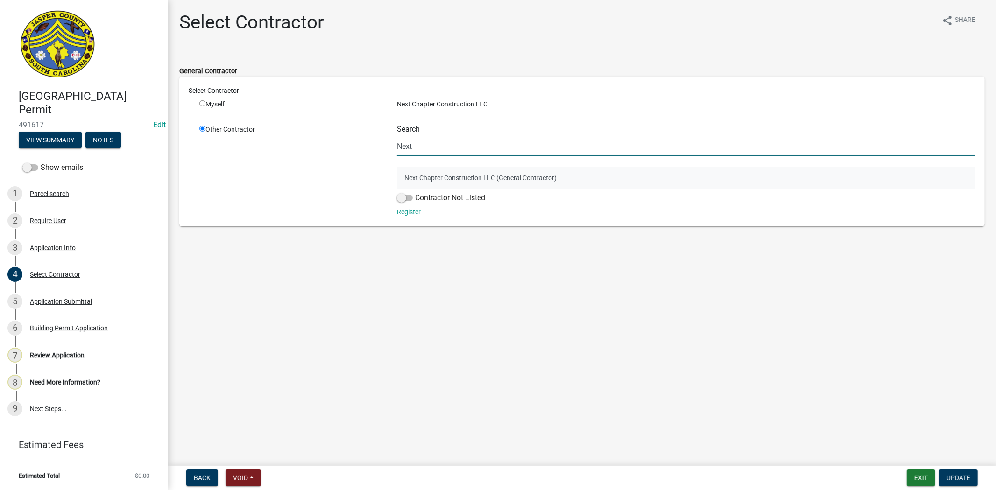
type input "Next"
click at [418, 178] on button "Next Chapter Construction LLC (General Contractor)" at bounding box center [686, 177] width 578 height 21
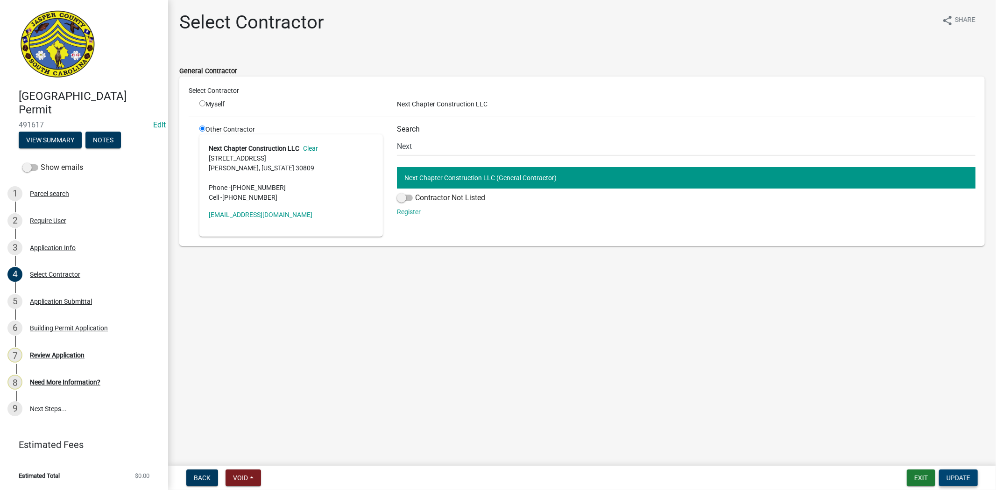
click at [973, 479] on button "Update" at bounding box center [958, 478] width 39 height 17
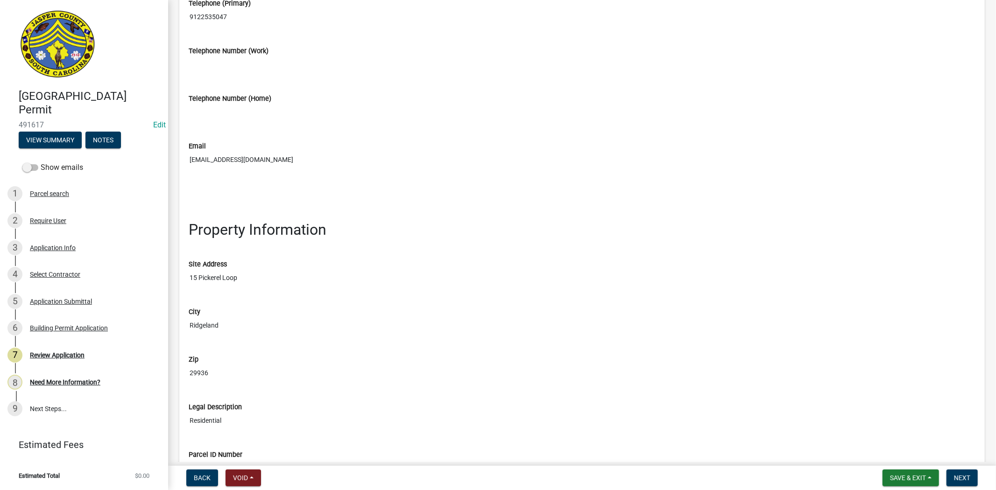
scroll to position [778, 0]
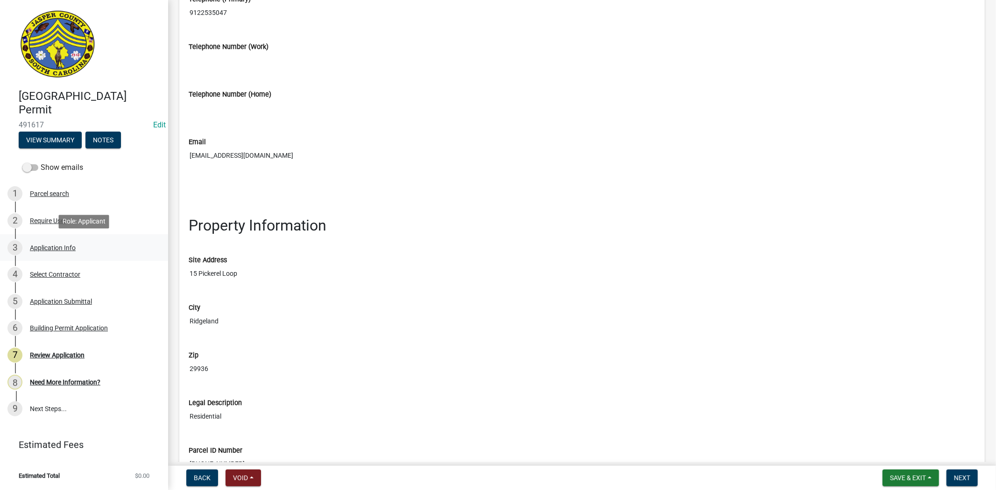
click at [71, 249] on div "Application Info" at bounding box center [53, 248] width 46 height 7
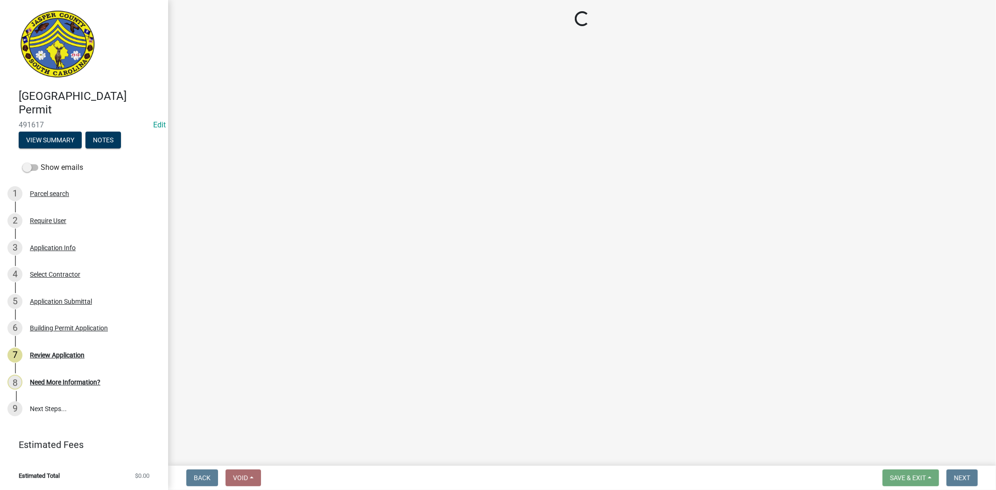
select select "42590599-3c97-479d-b3e9-fbeca9af4fb5"
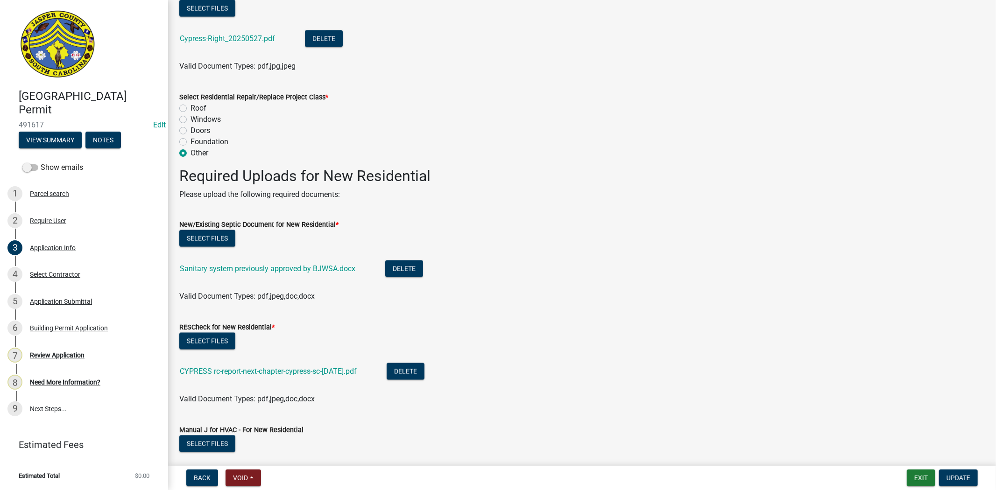
scroll to position [1245, 0]
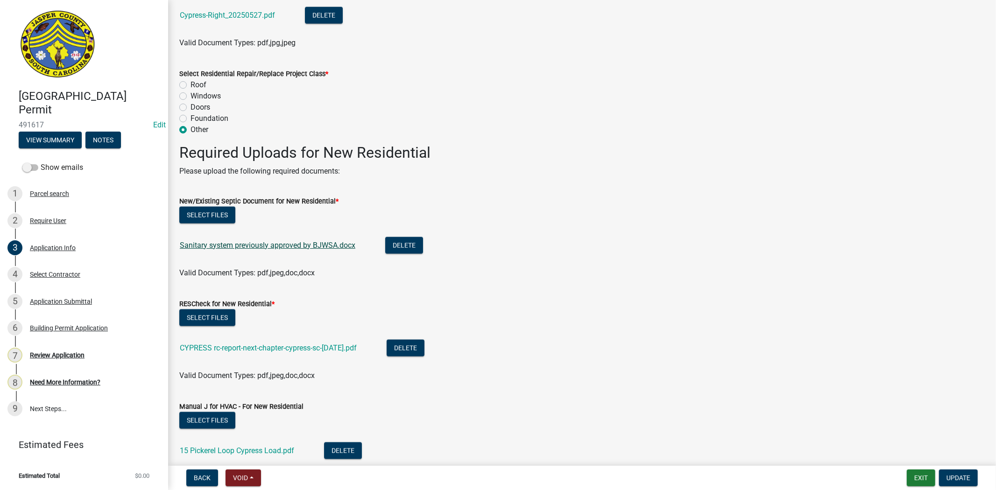
click at [328, 241] on link "Sanitary system previously approved by BJWSA.docx" at bounding box center [268, 245] width 176 height 9
click at [210, 213] on button "Select files" at bounding box center [207, 215] width 56 height 17
click at [342, 352] on link "CYPRESS rc-report-next-chapter-cypress-sc-jul-22-24.pdf" at bounding box center [268, 348] width 177 height 9
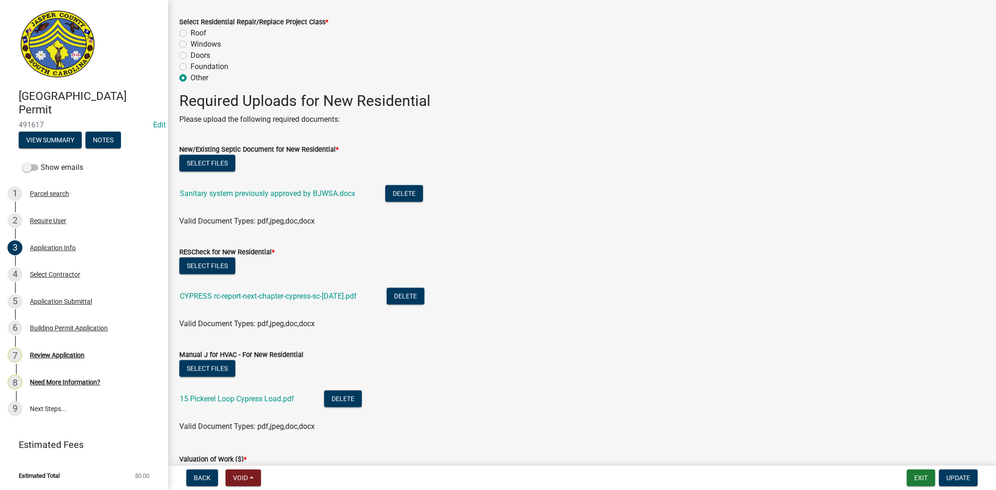
scroll to position [1348, 0]
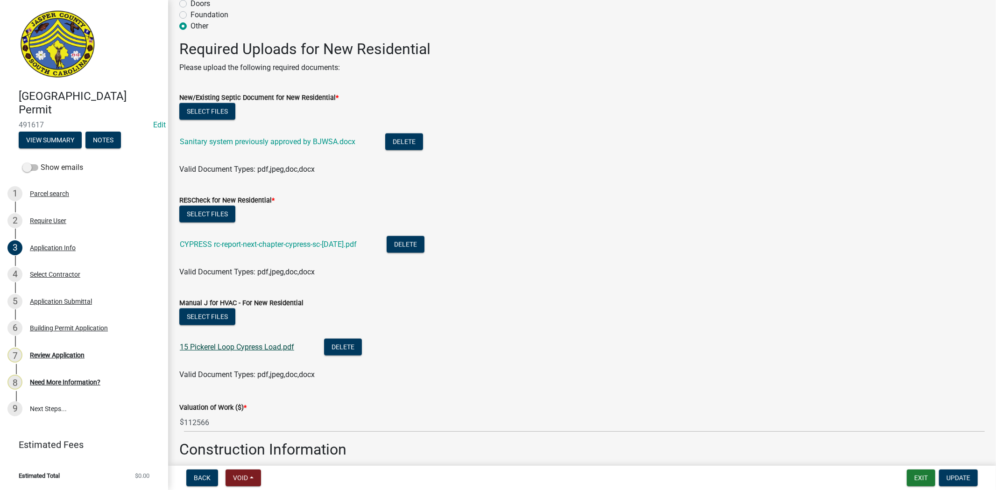
click at [263, 345] on link "15 Pickerel Loop Cypress Load.pdf" at bounding box center [237, 347] width 114 height 9
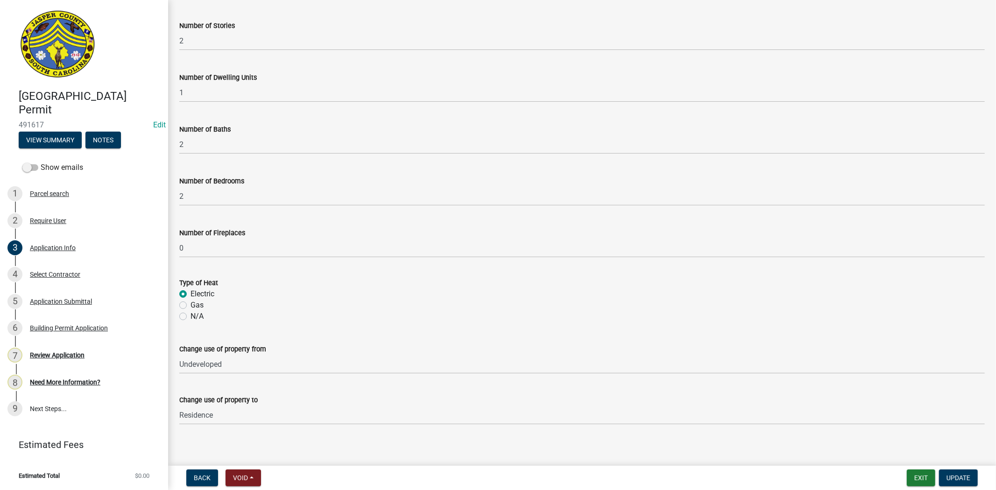
scroll to position [1865, 0]
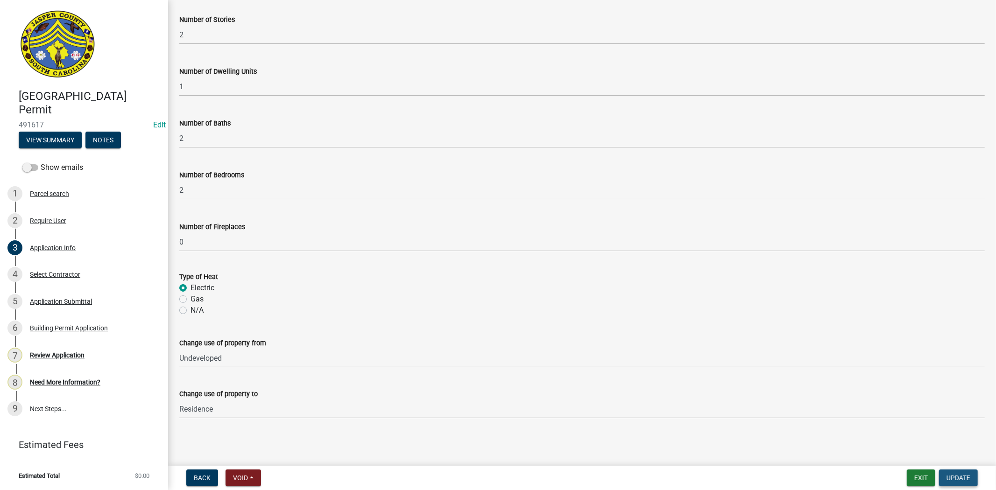
click at [964, 479] on span "Update" at bounding box center [958, 477] width 24 height 7
